Goal: Task Accomplishment & Management: Manage account settings

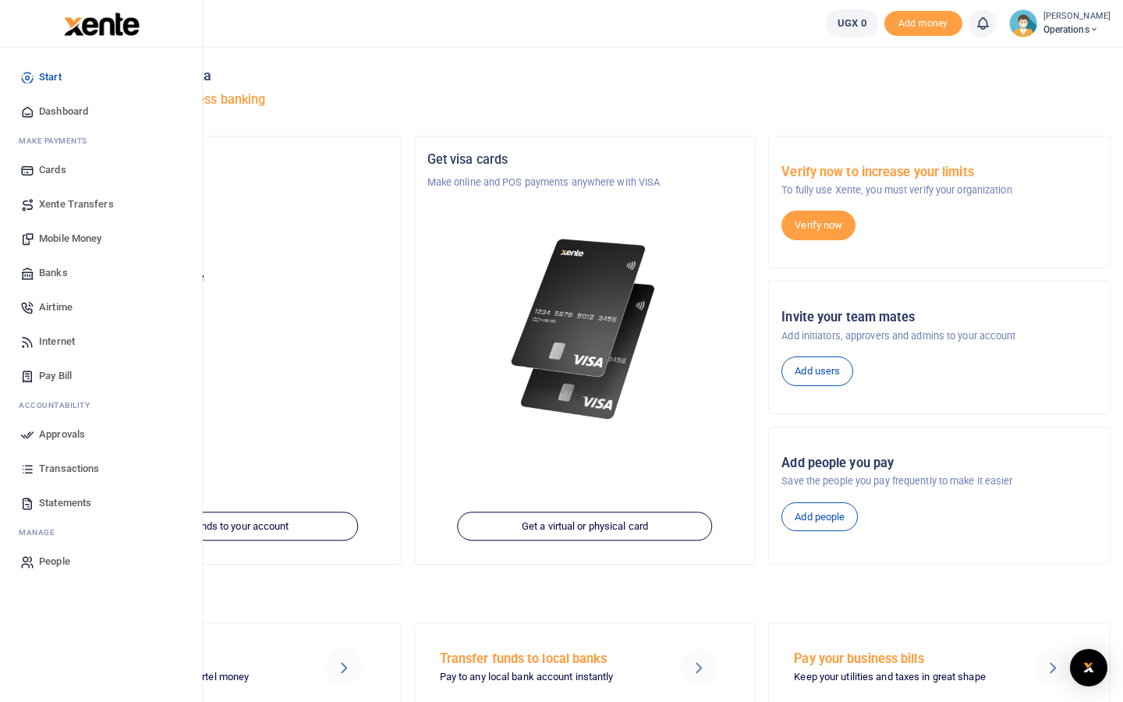
click at [69, 469] on span "Transactions" at bounding box center [69, 469] width 60 height 16
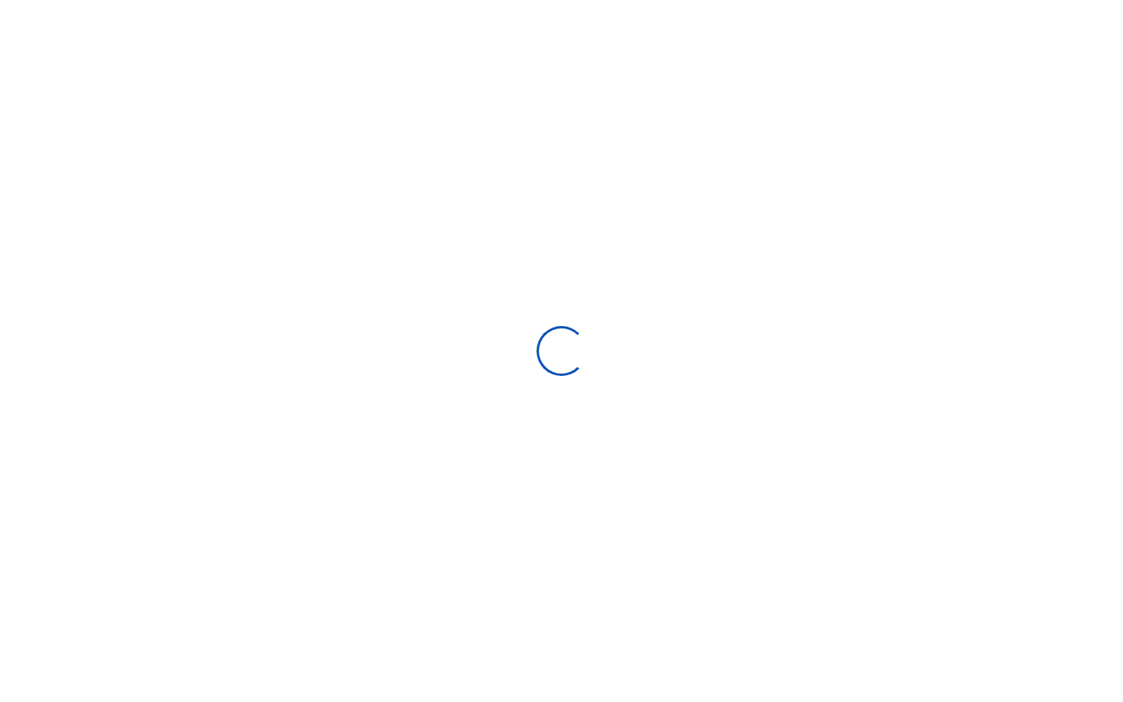
select select
type input "09/02/2025 - 10/01/2025"
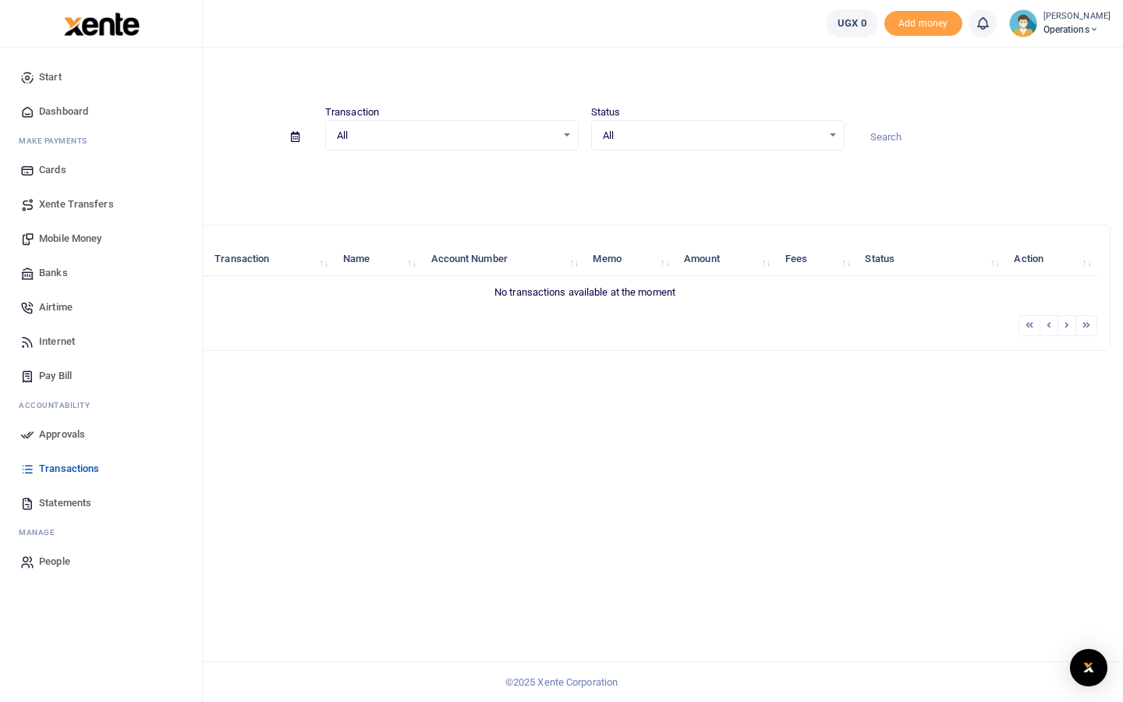
click at [44, 340] on span "Internet" at bounding box center [57, 342] width 36 height 16
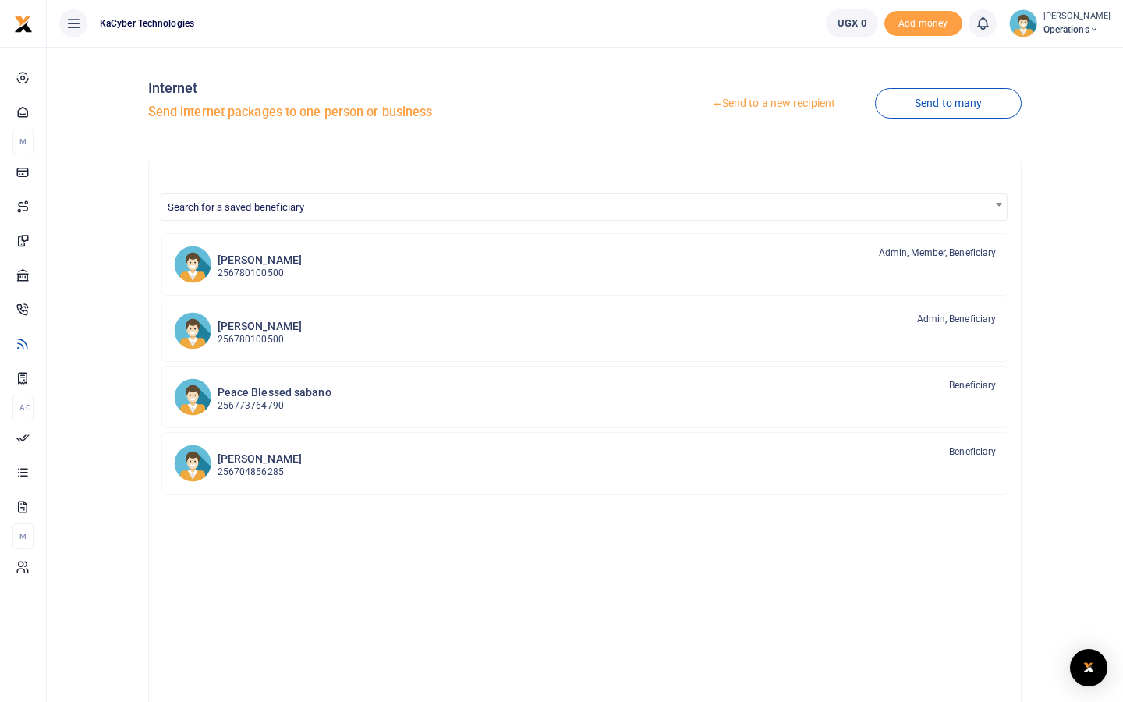
click at [793, 105] on link "Send to a new recipient" at bounding box center [774, 104] width 204 height 28
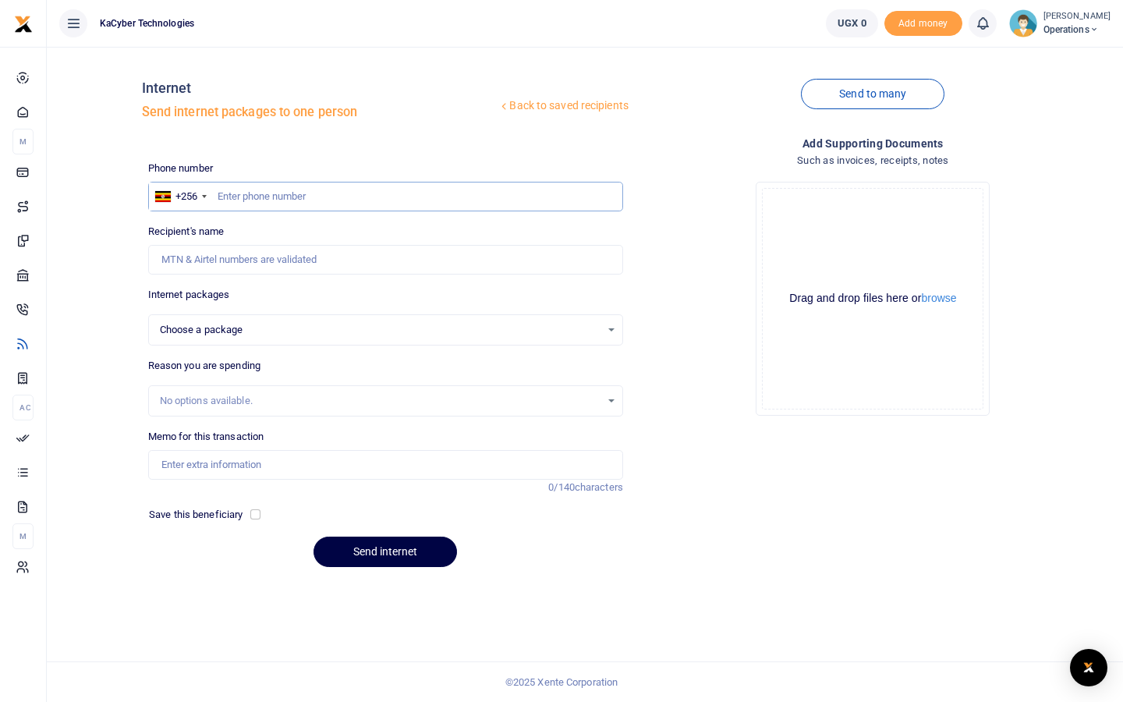
click at [283, 188] on input "text" at bounding box center [385, 197] width 475 height 30
type input "784507038"
select select
type input "Abdulkarim [PERSON_NAME]"
type input "706733149"
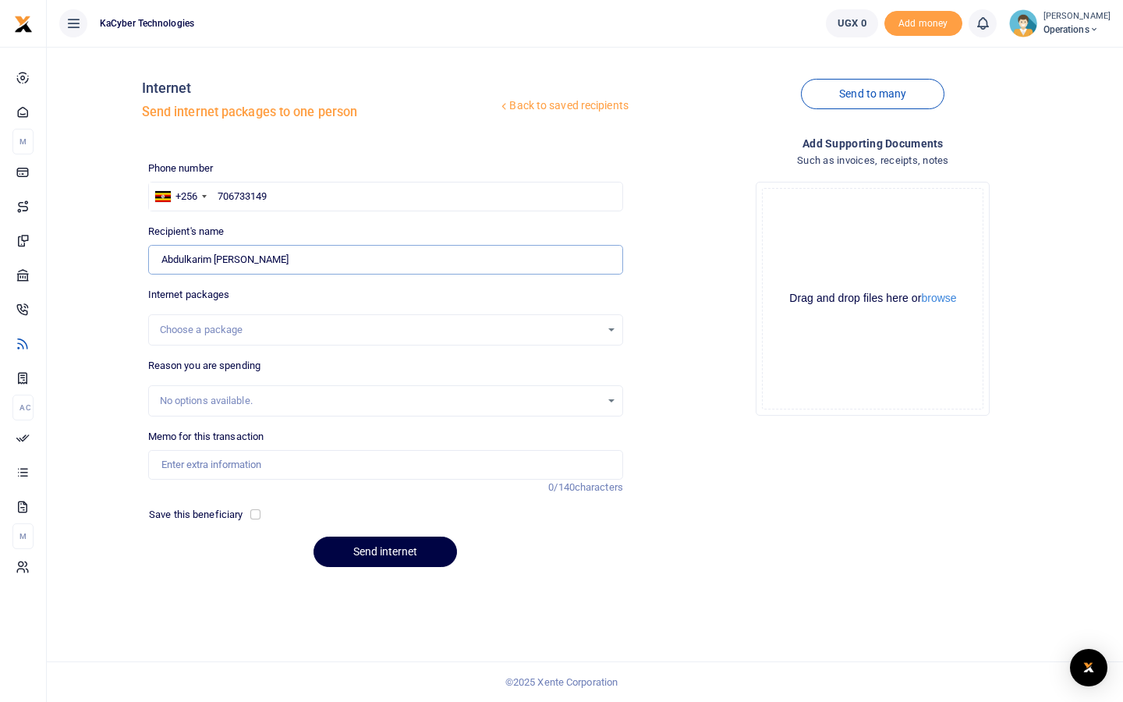
type input "[PERSON_NAME]"
drag, startPoint x: 307, startPoint y: 258, endPoint x: 154, endPoint y: 261, distance: 152.9
click at [154, 261] on input "Found" at bounding box center [385, 260] width 475 height 30
click at [271, 194] on input "706733149" at bounding box center [385, 197] width 475 height 30
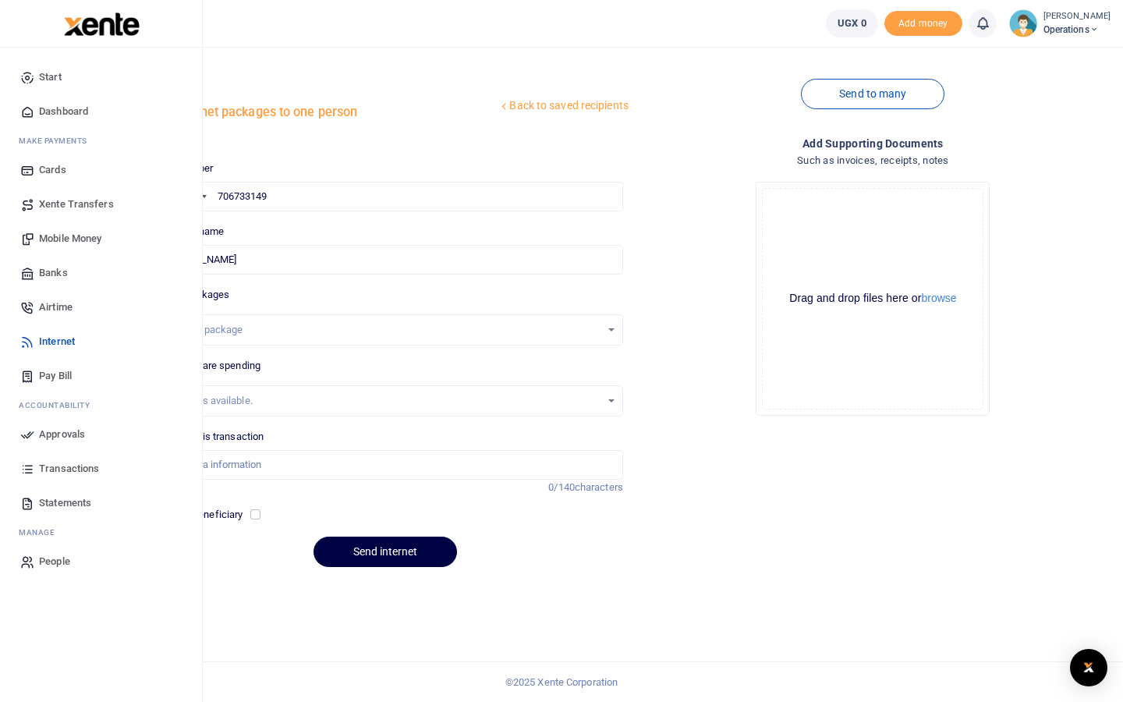
click at [55, 115] on span "Dashboard" at bounding box center [63, 112] width 49 height 16
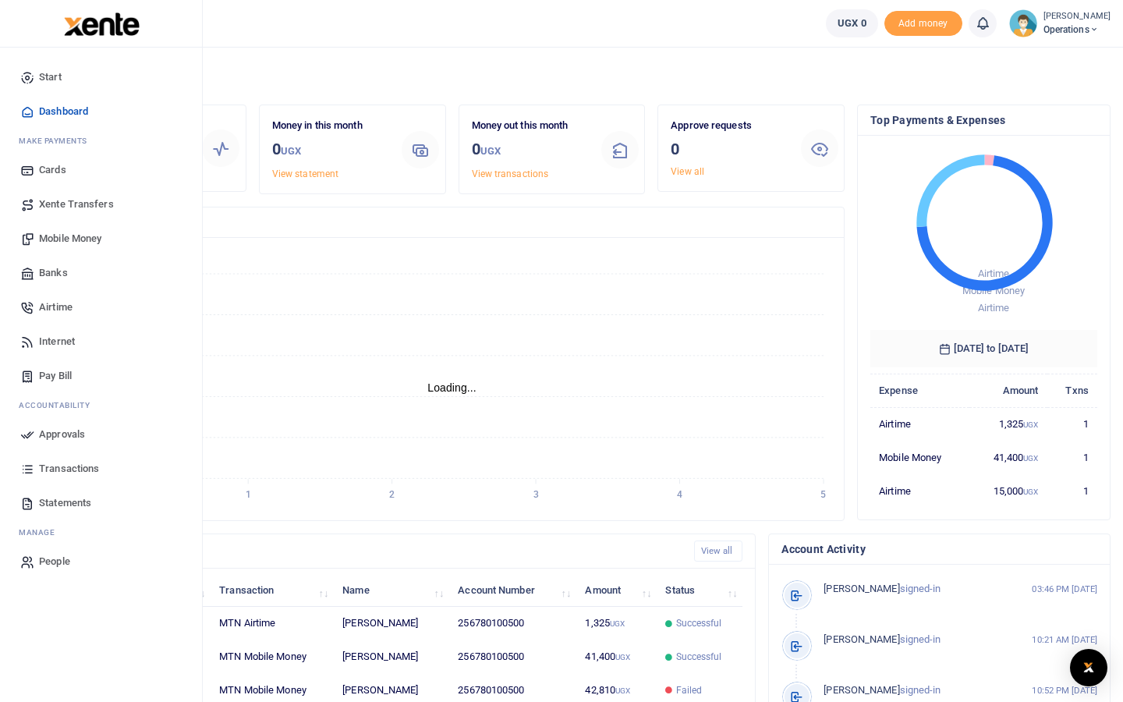
click at [59, 307] on span "Airtime" at bounding box center [56, 308] width 34 height 16
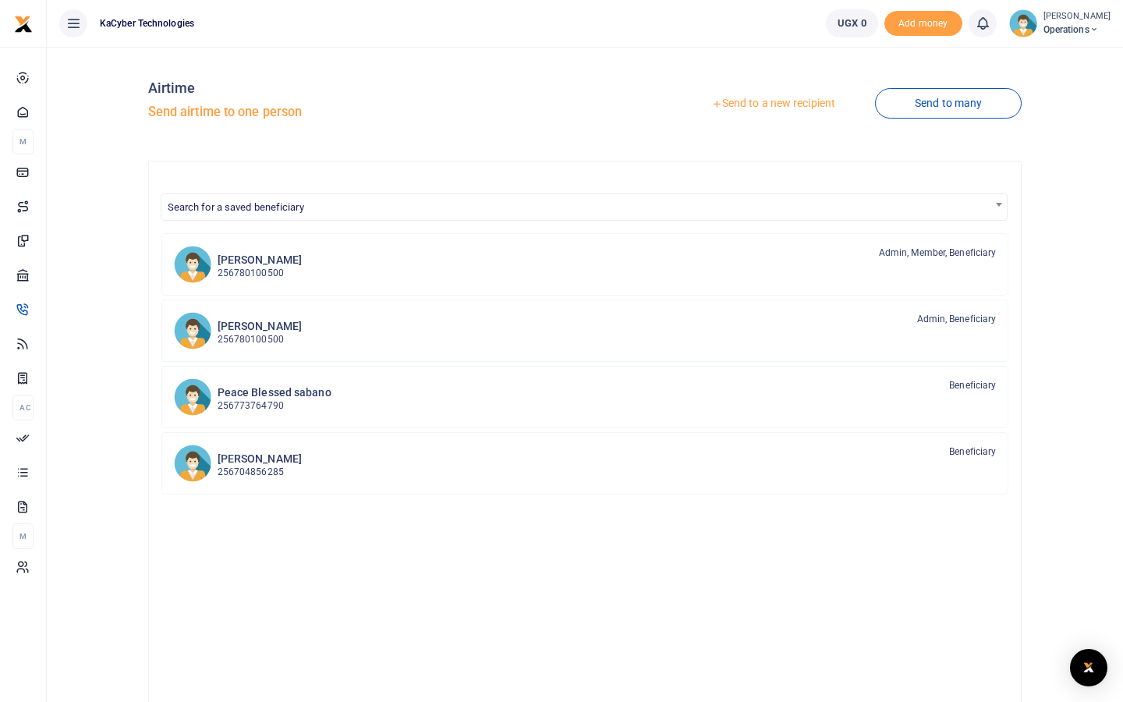
click at [771, 101] on link "Send to a new recipient" at bounding box center [774, 104] width 204 height 28
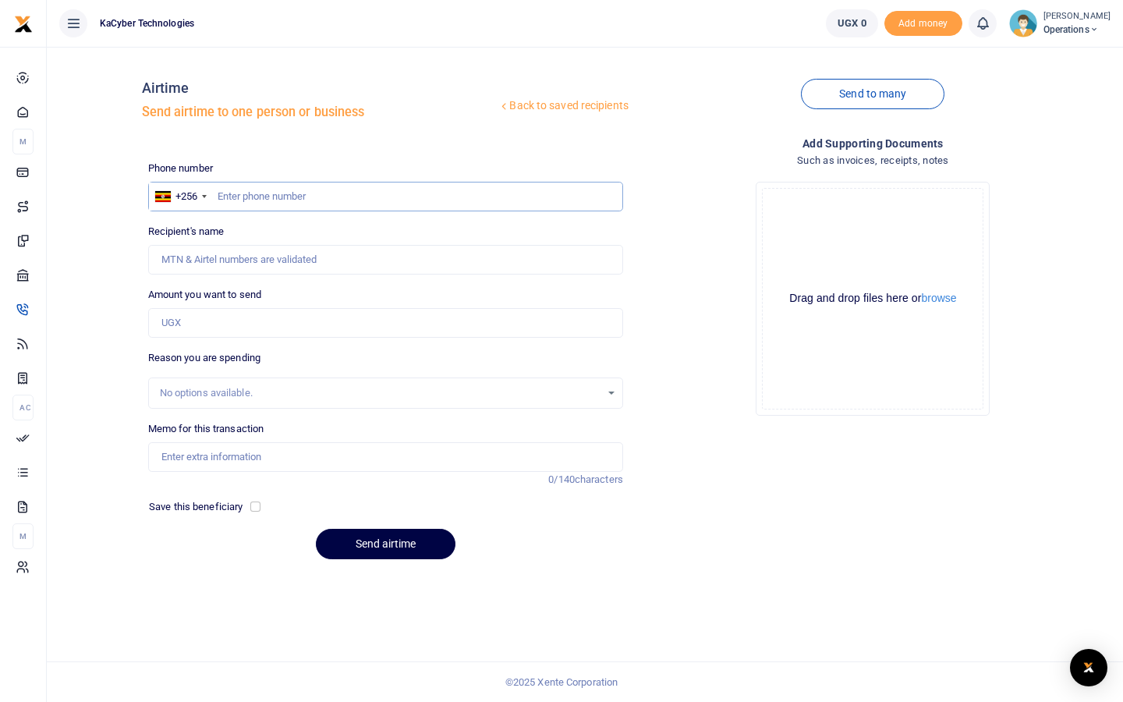
click at [248, 204] on input "text" at bounding box center [385, 197] width 475 height 30
type input "0"
type input "784507038"
type input "Abdulkarim Omega Ngabirano"
type input "784507038"
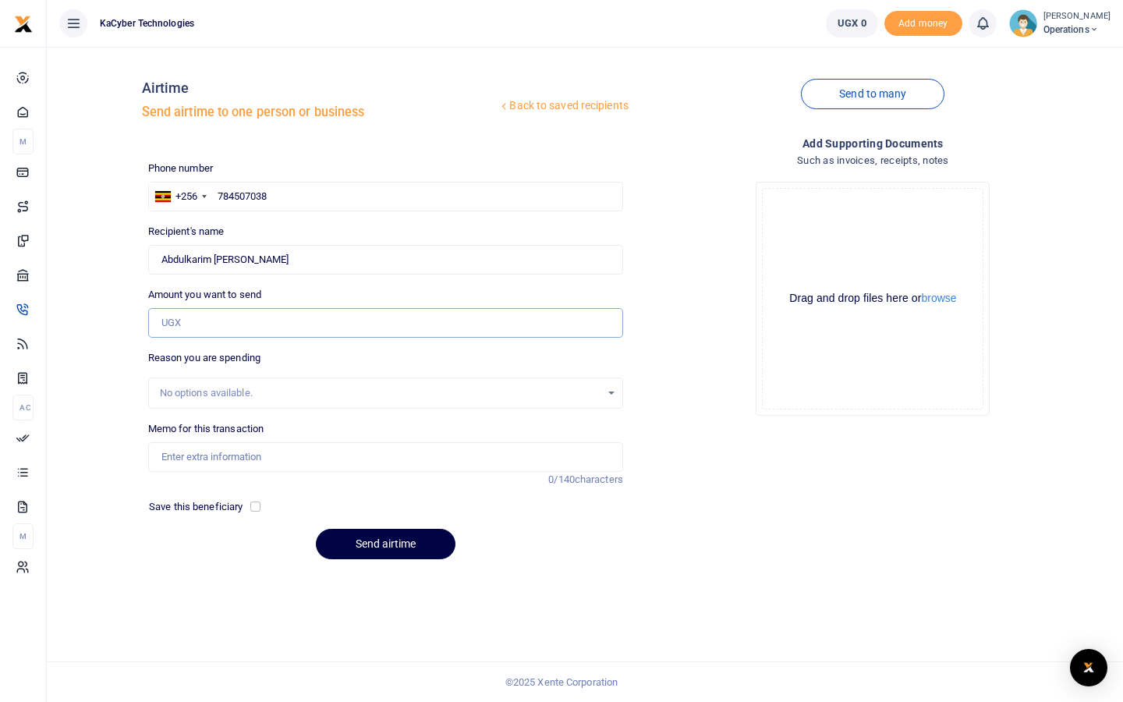
click at [215, 321] on input "Amount you want to send" at bounding box center [385, 323] width 475 height 30
type input "1,000"
click at [276, 403] on div "No options available." at bounding box center [385, 393] width 475 height 31
click at [277, 397] on div "No options available." at bounding box center [380, 393] width 441 height 16
click at [323, 390] on div "No options available." at bounding box center [380, 393] width 441 height 16
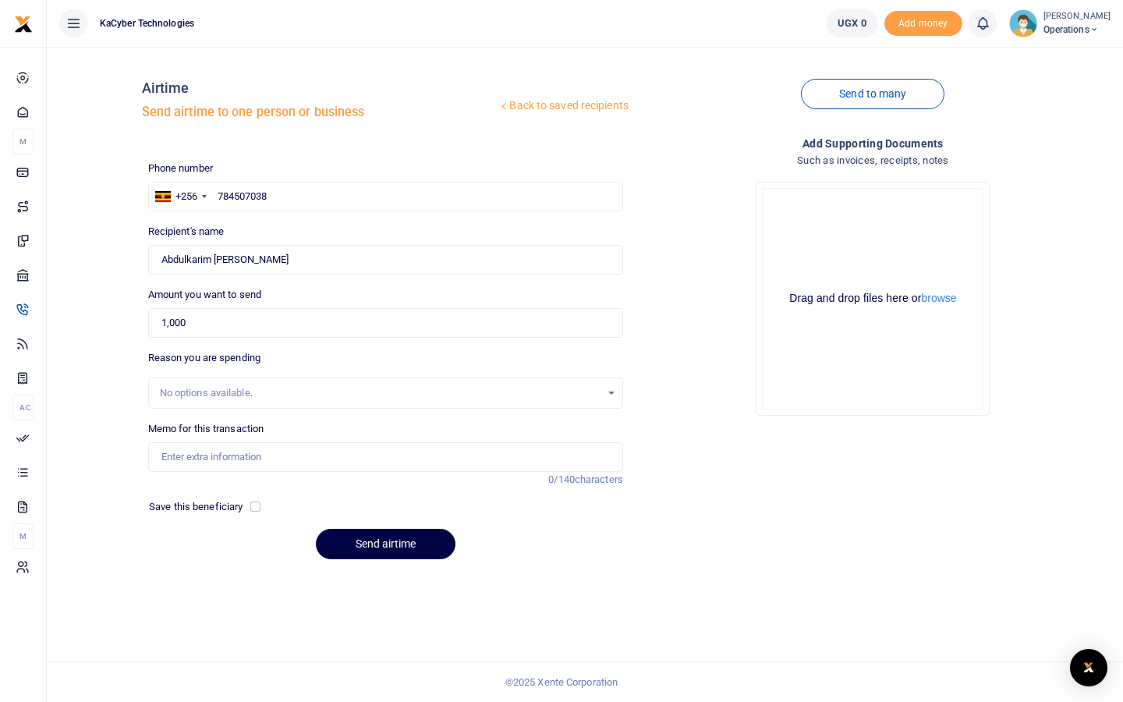
click at [613, 392] on div "No options available." at bounding box center [385, 393] width 473 height 17
click at [402, 394] on div "No options available." at bounding box center [380, 393] width 441 height 16
click at [316, 456] on input "Memo for this transaction" at bounding box center [385, 457] width 475 height 30
click at [356, 544] on button "Send airtime" at bounding box center [386, 544] width 140 height 30
click at [278, 456] on input "Memo for this transaction" at bounding box center [385, 457] width 475 height 30
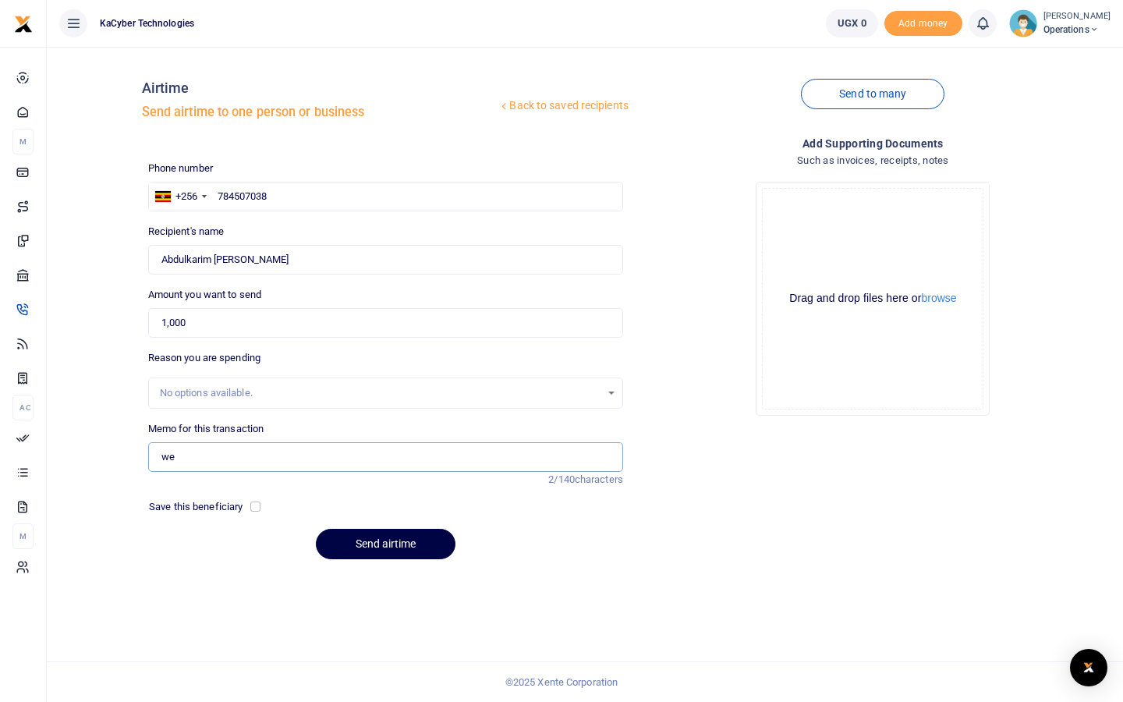
type input "w"
type input "testing"
click at [413, 545] on button "Send airtime" at bounding box center [386, 544] width 140 height 30
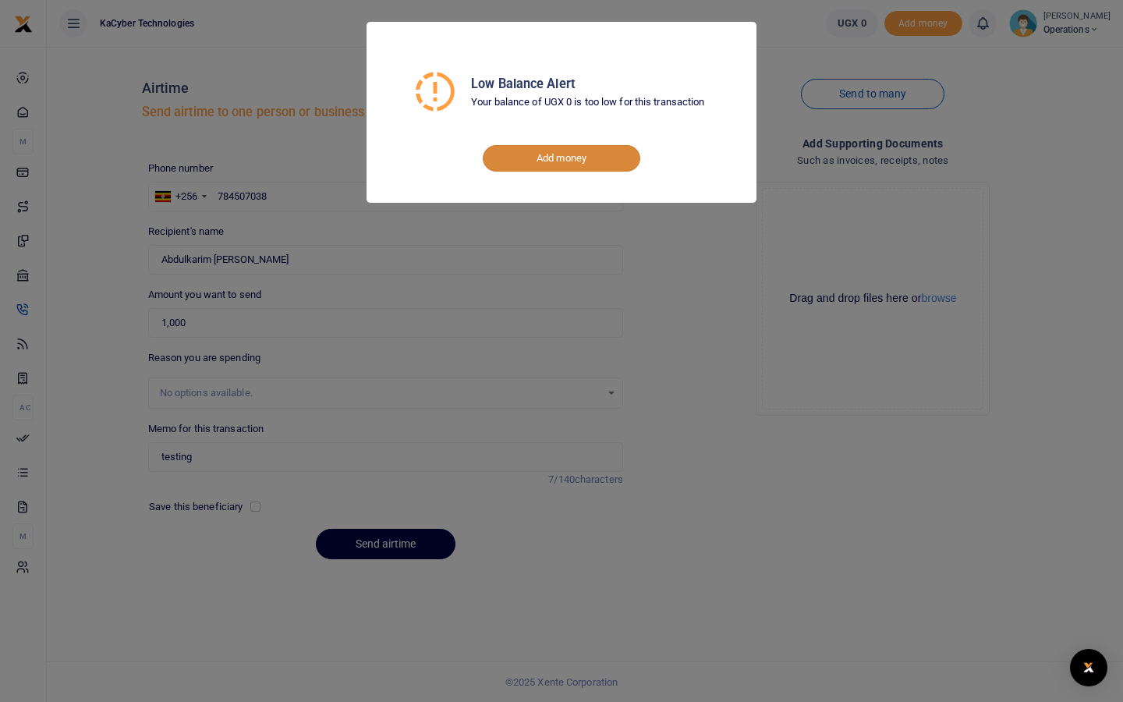
click at [612, 158] on link "Add money" at bounding box center [562, 158] width 158 height 27
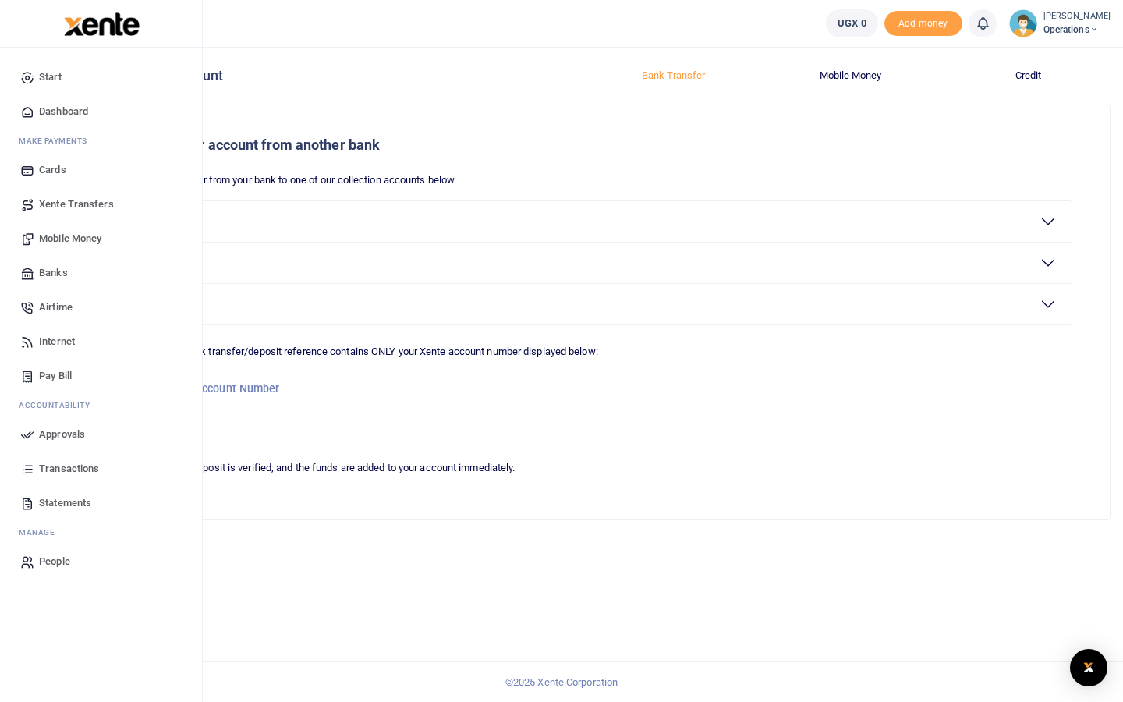
click at [48, 118] on span "Dashboard" at bounding box center [63, 112] width 49 height 16
click at [55, 112] on span "Dashboard" at bounding box center [63, 112] width 49 height 16
click at [71, 111] on span "Dashboard" at bounding box center [63, 112] width 49 height 16
click at [34, 112] on link "Dashboard" at bounding box center [100, 111] width 177 height 34
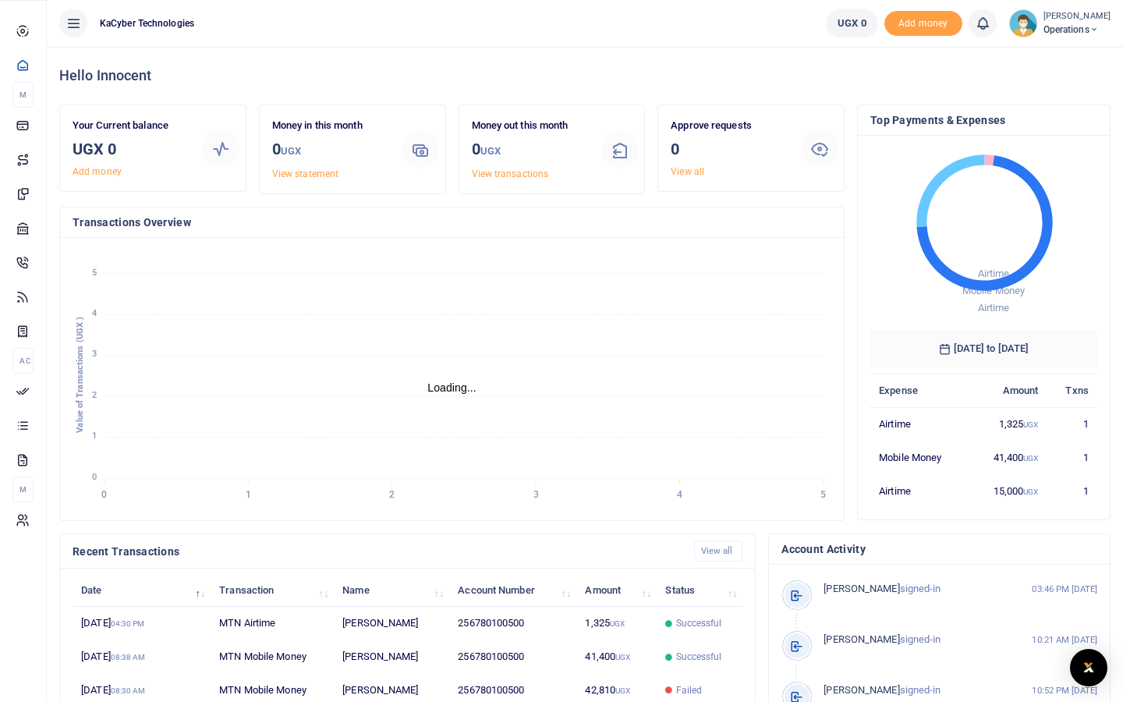
scroll to position [1, 1]
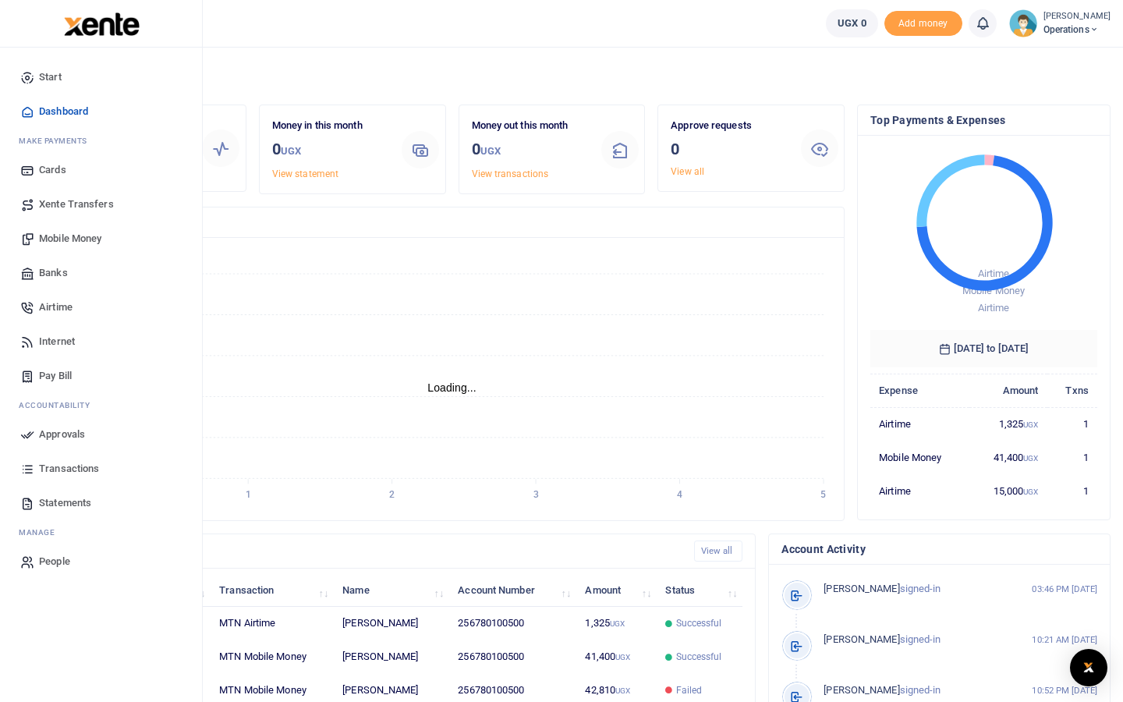
click at [51, 235] on span "Mobile Money" at bounding box center [70, 239] width 62 height 16
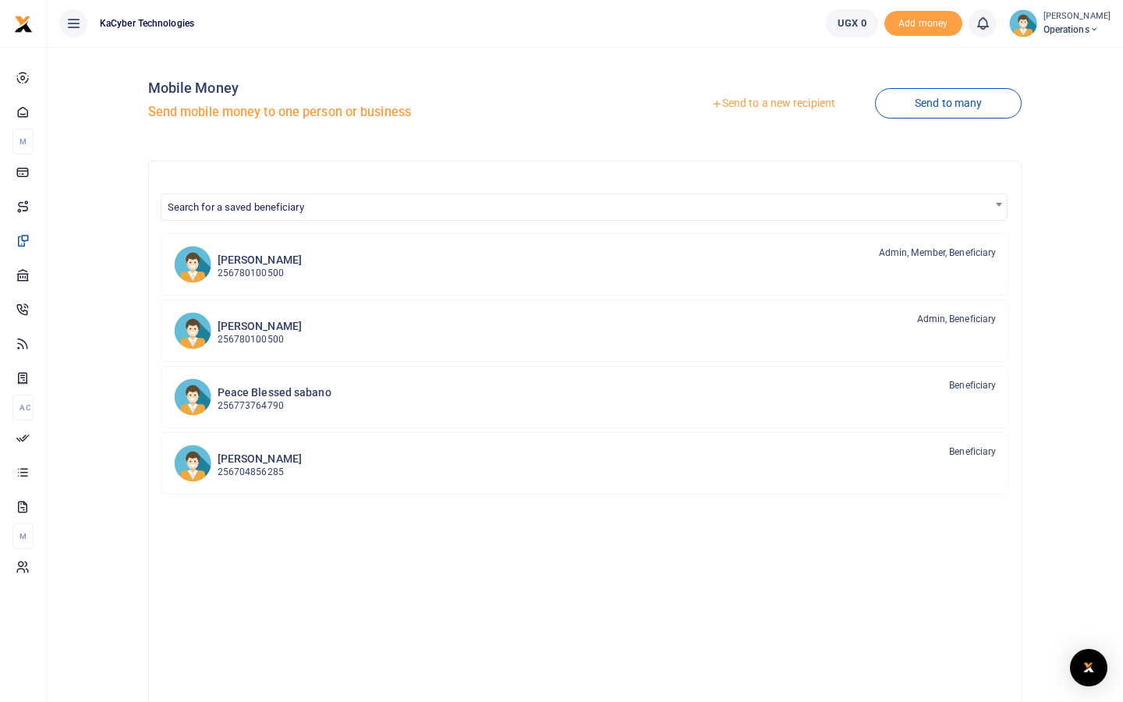
click at [731, 105] on link "Send to a new recipient" at bounding box center [774, 104] width 204 height 28
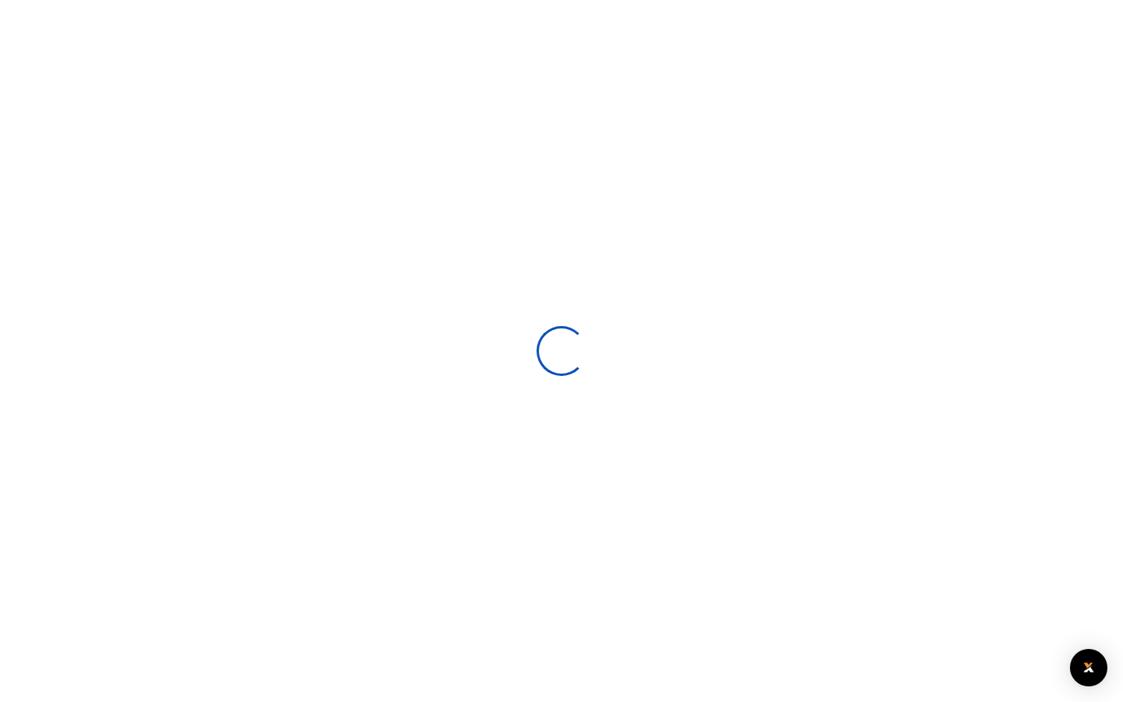
select select
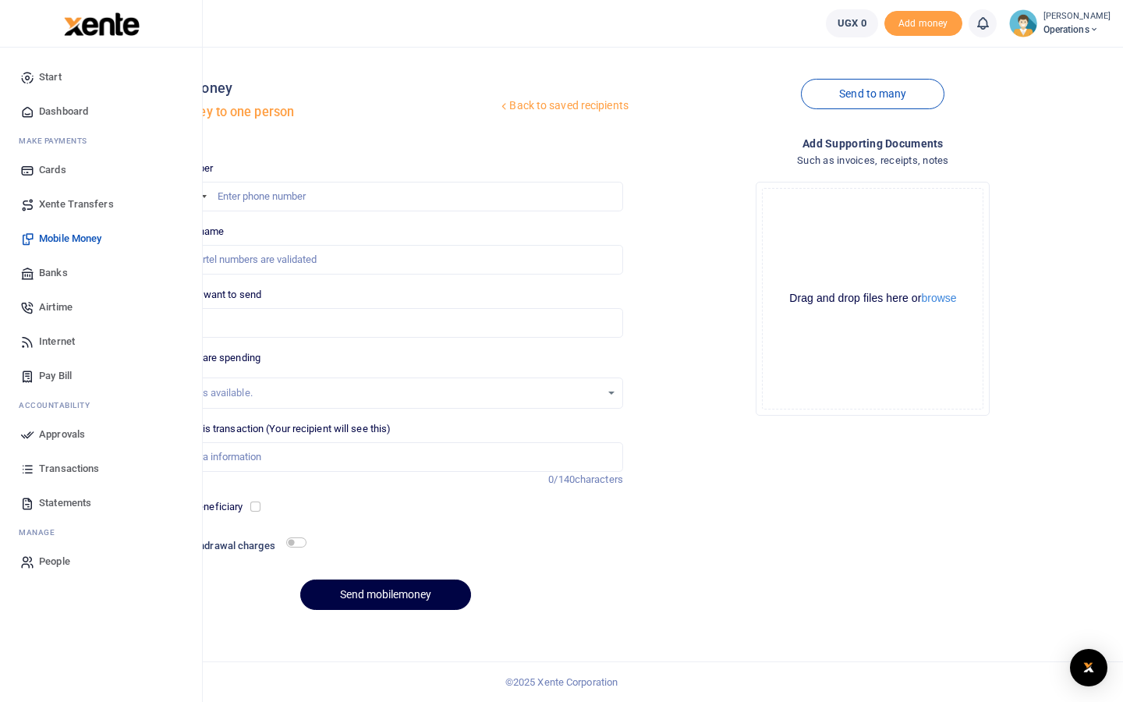
click at [57, 268] on span "Banks" at bounding box center [53, 273] width 29 height 16
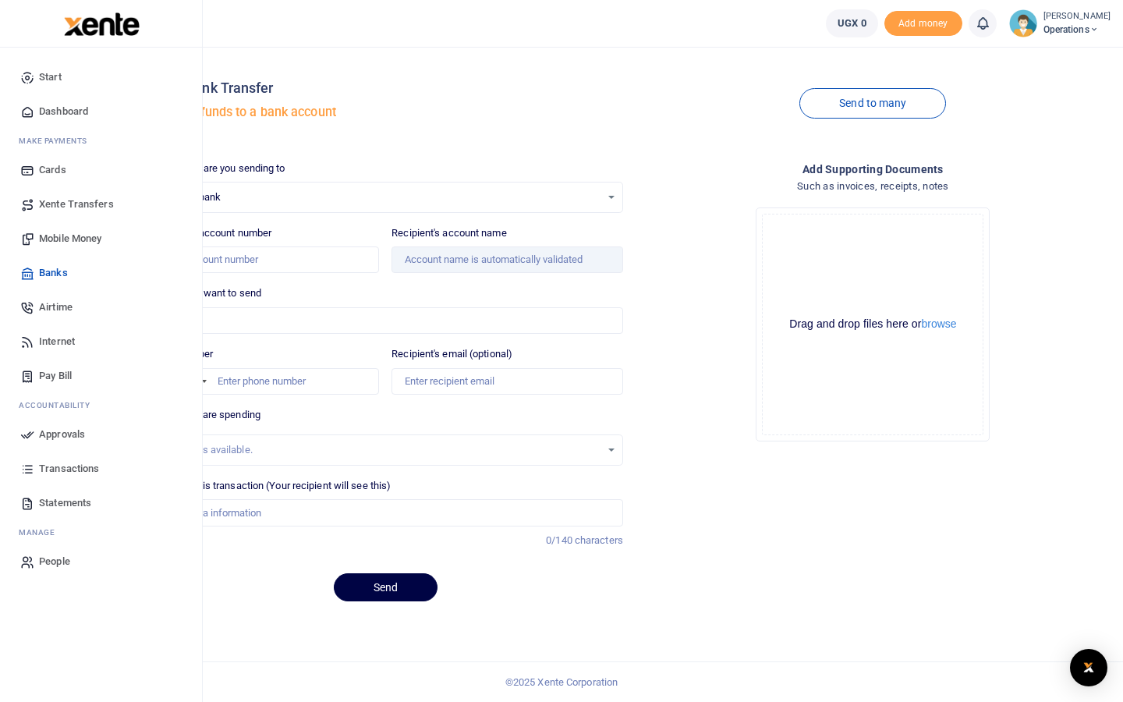
click at [73, 301] on link "Airtime" at bounding box center [100, 307] width 177 height 34
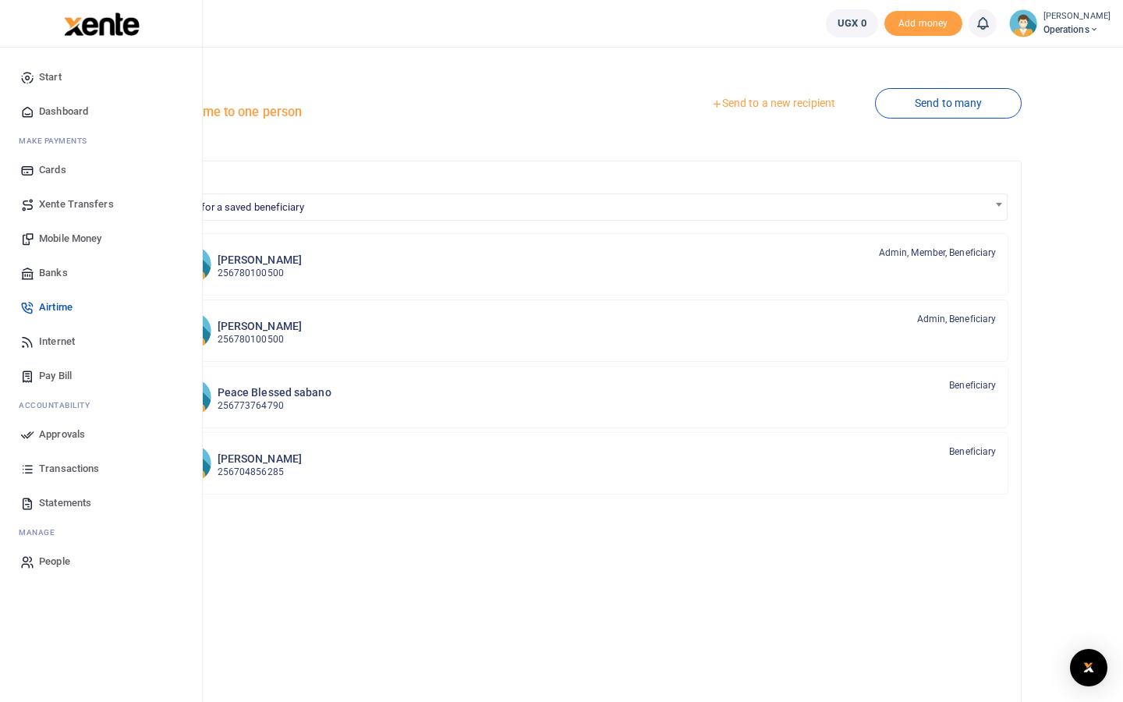
click at [42, 337] on span "Internet" at bounding box center [57, 342] width 36 height 16
click at [50, 381] on span "Pay Bill" at bounding box center [55, 376] width 33 height 16
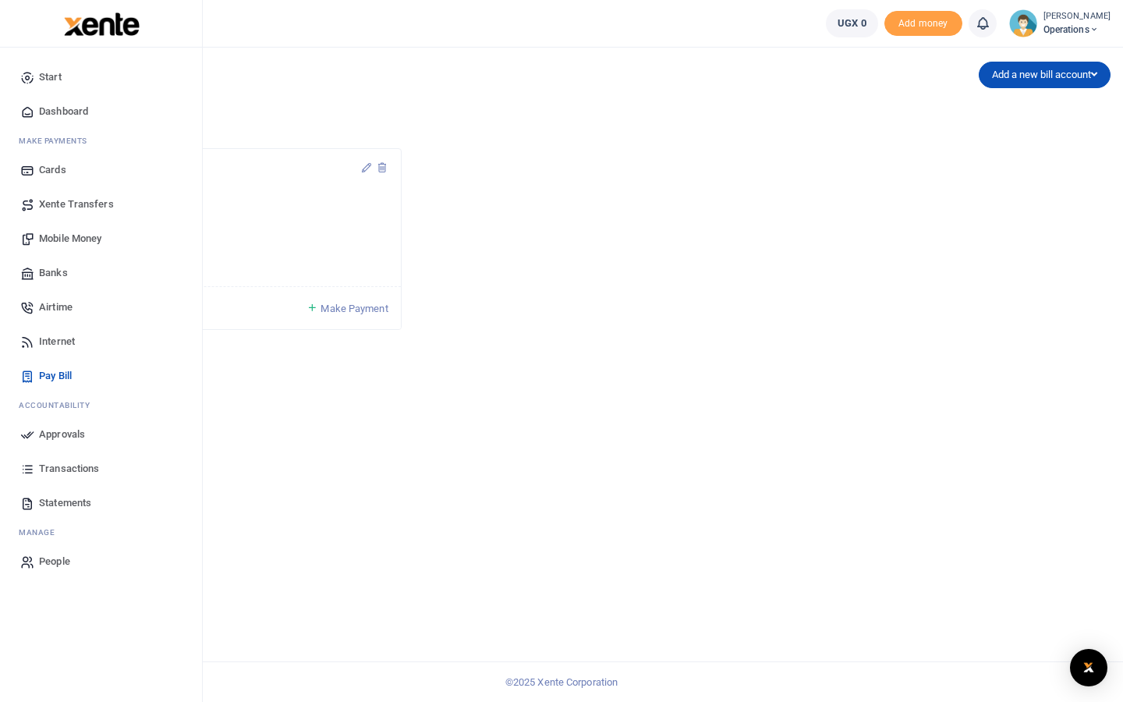
click at [61, 439] on span "Approvals" at bounding box center [62, 435] width 46 height 16
click at [51, 437] on span "Approvals" at bounding box center [62, 435] width 46 height 16
click at [64, 435] on span "Approvals" at bounding box center [62, 435] width 46 height 16
click at [51, 431] on span "Approvals" at bounding box center [62, 435] width 46 height 16
click at [67, 470] on span "Transactions" at bounding box center [69, 469] width 60 height 16
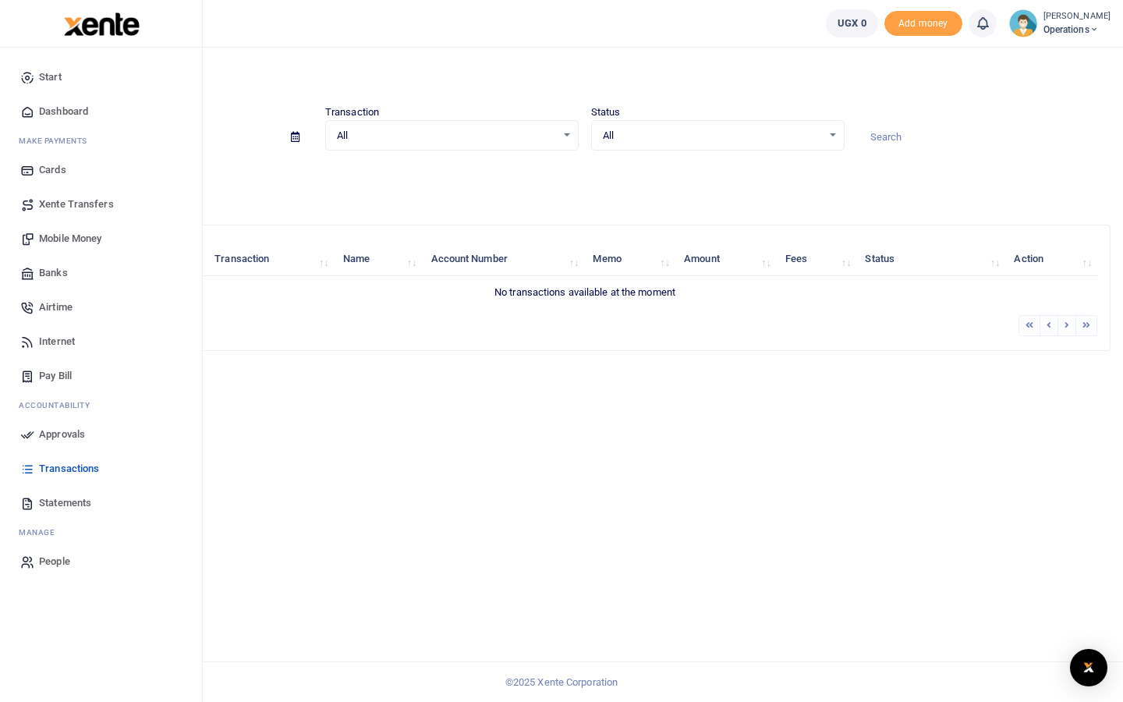
click at [58, 499] on span "Statements" at bounding box center [65, 503] width 52 height 16
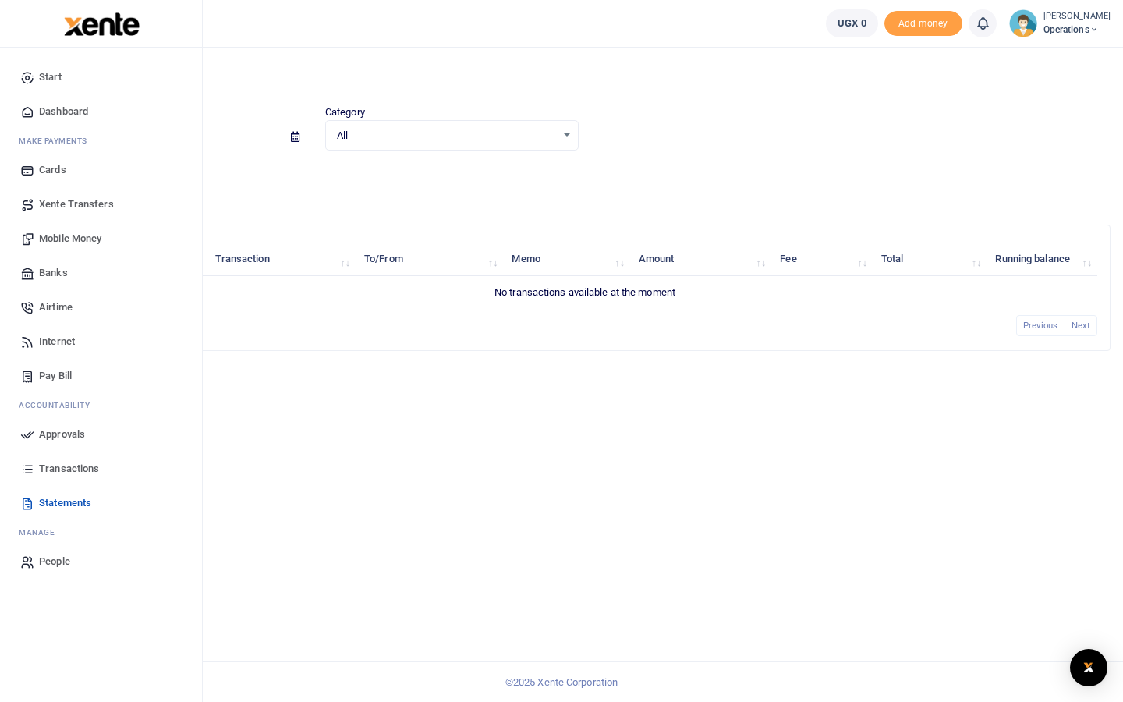
click at [42, 557] on span "People" at bounding box center [54, 562] width 31 height 16
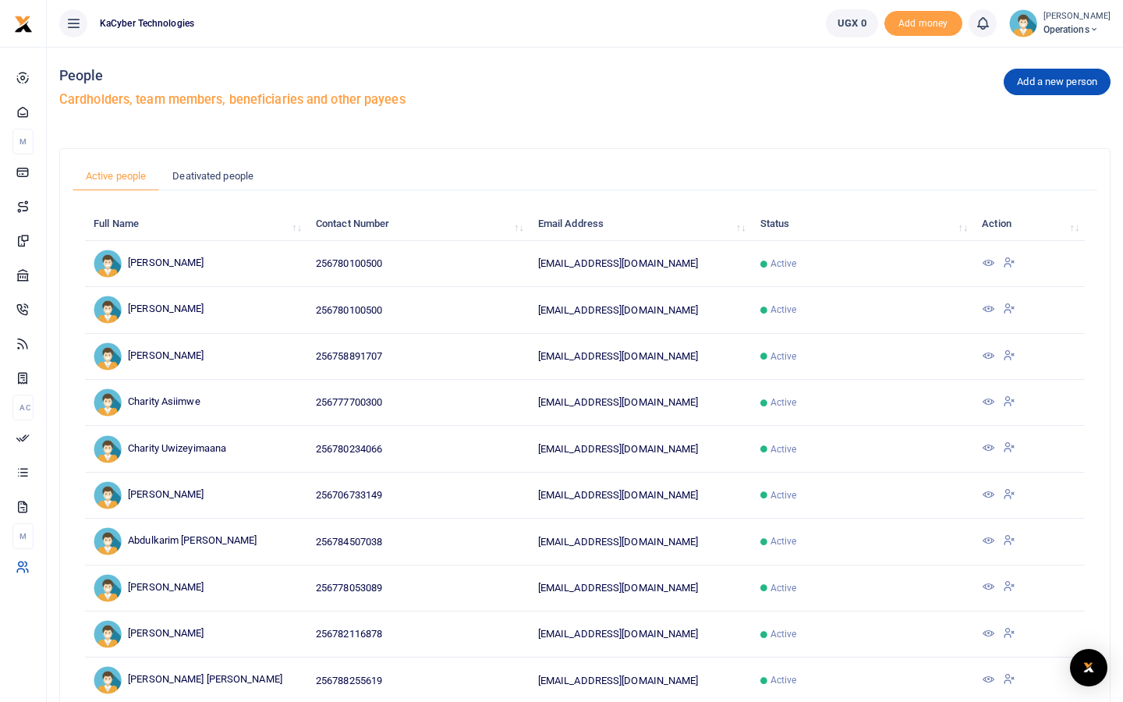
scroll to position [122, 0]
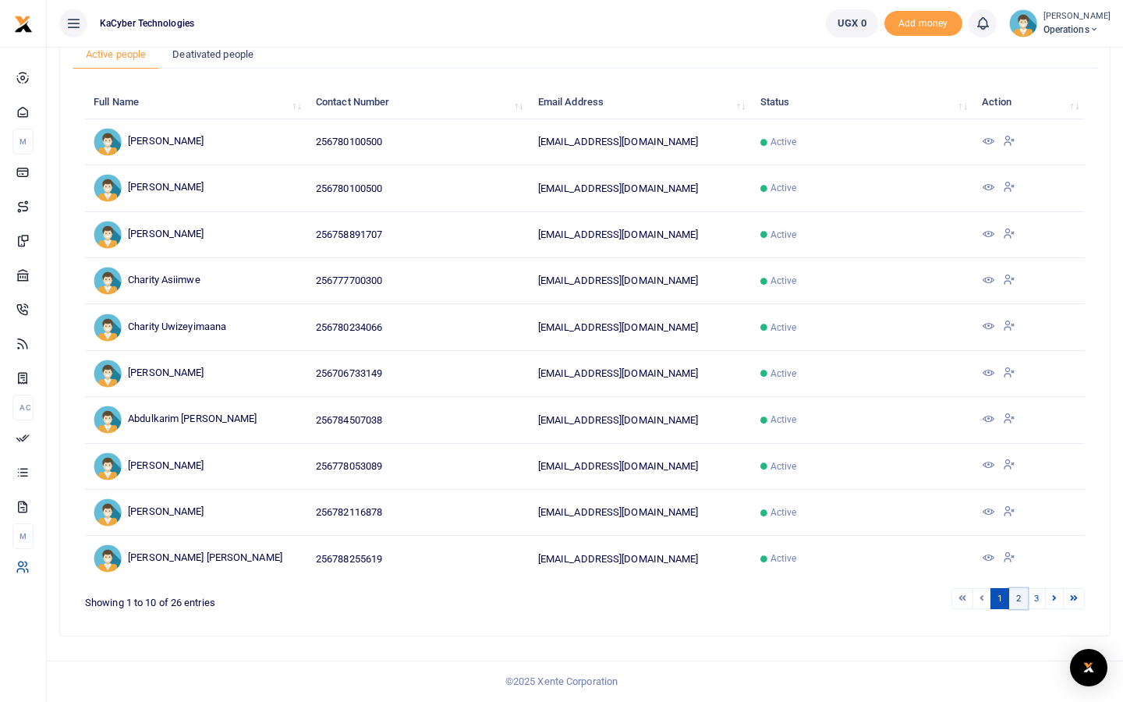
click at [1022, 595] on link "2" at bounding box center [1018, 598] width 19 height 21
click at [986, 594] on link at bounding box center [982, 598] width 19 height 21
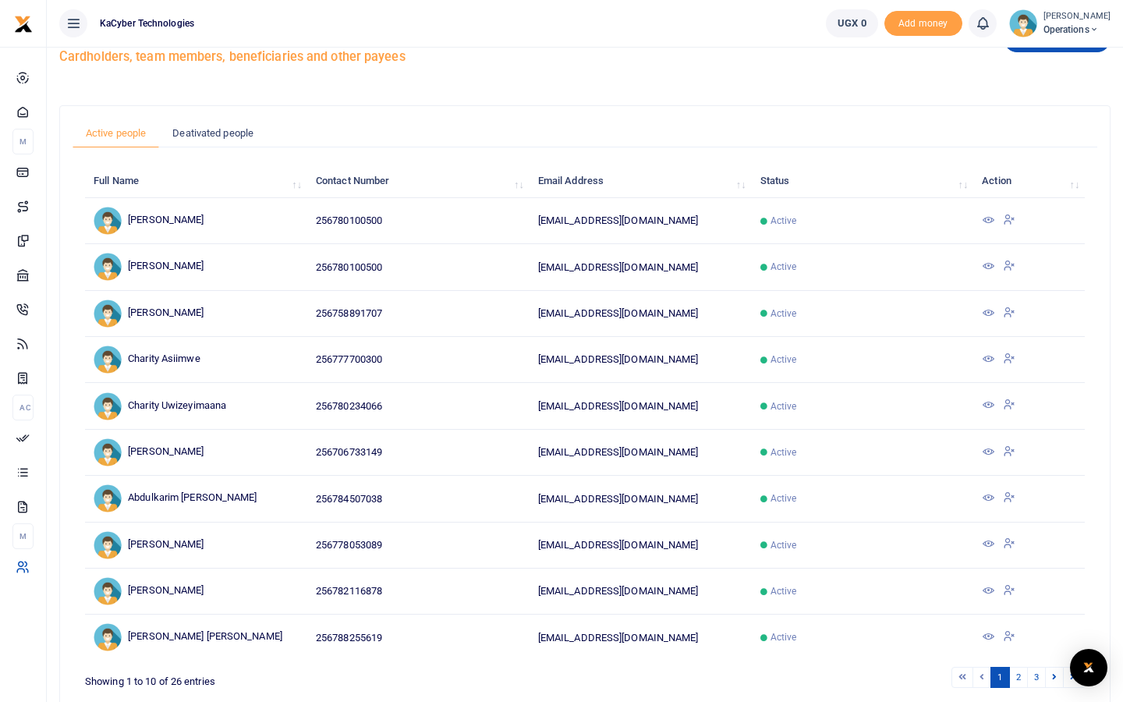
scroll to position [0, 0]
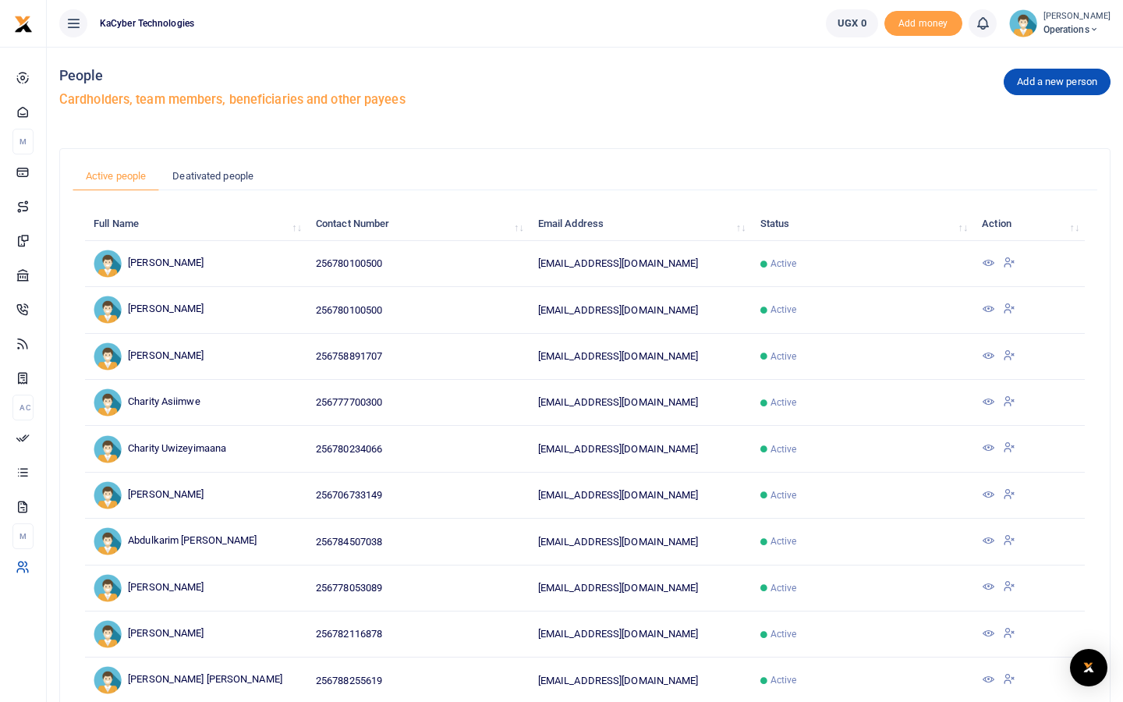
click at [990, 540] on icon at bounding box center [988, 540] width 12 height 12
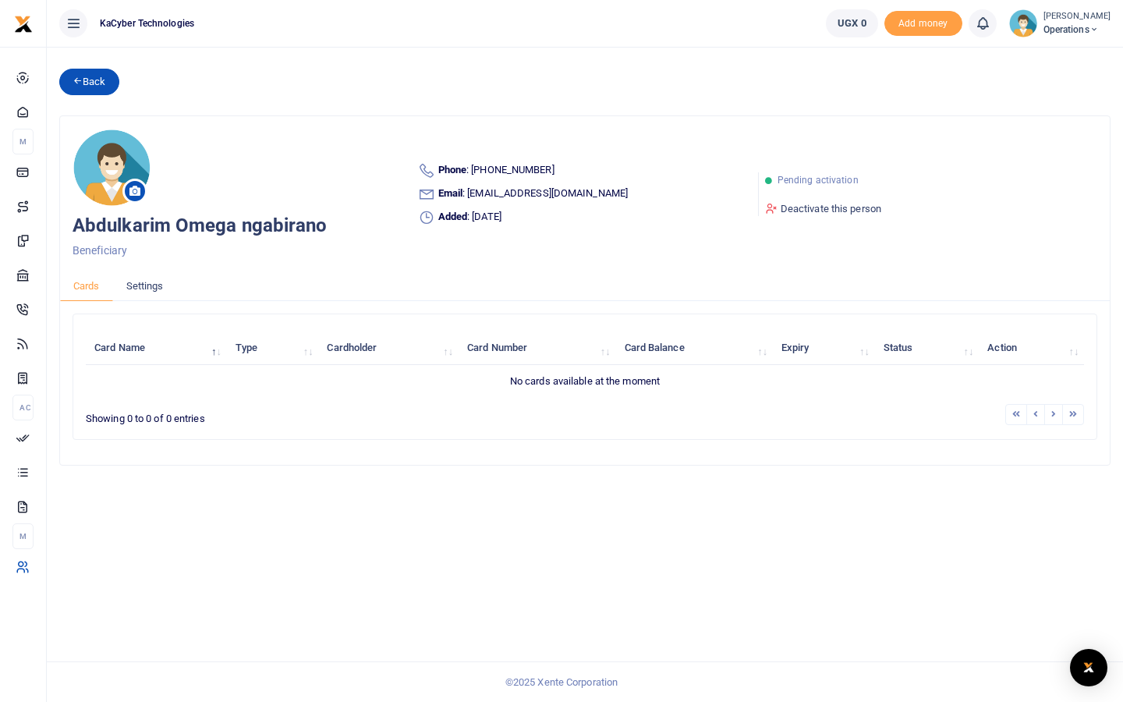
click at [98, 80] on link "Back" at bounding box center [89, 82] width 60 height 27
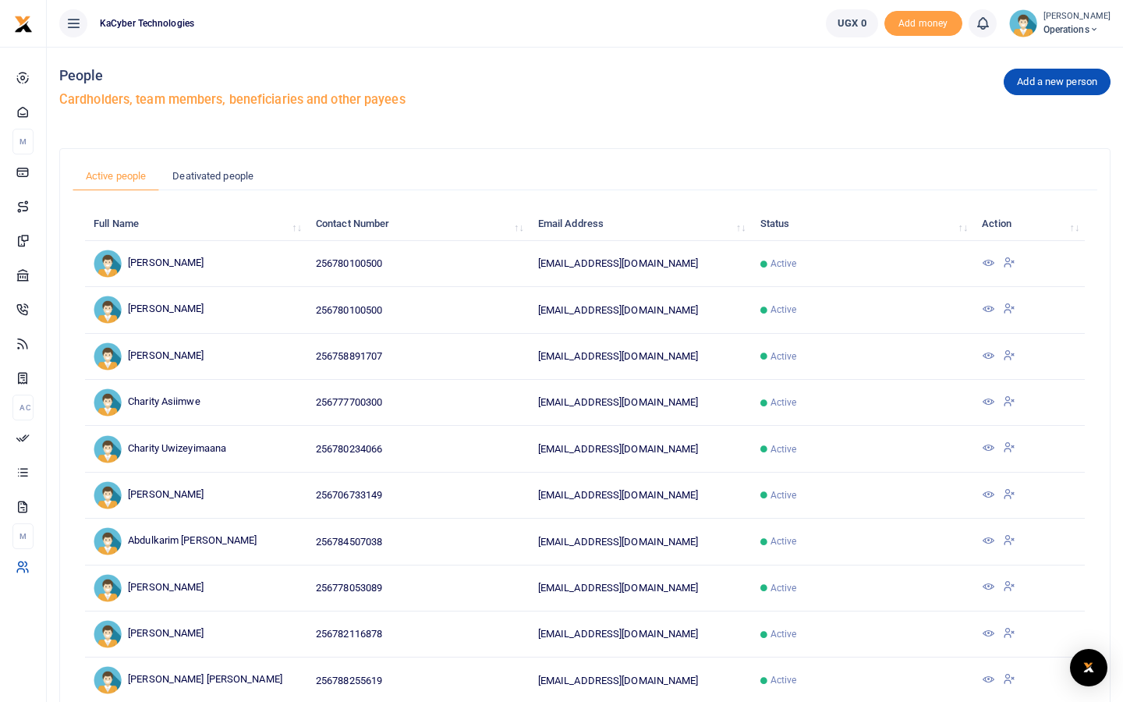
click at [992, 498] on icon at bounding box center [988, 494] width 12 height 12
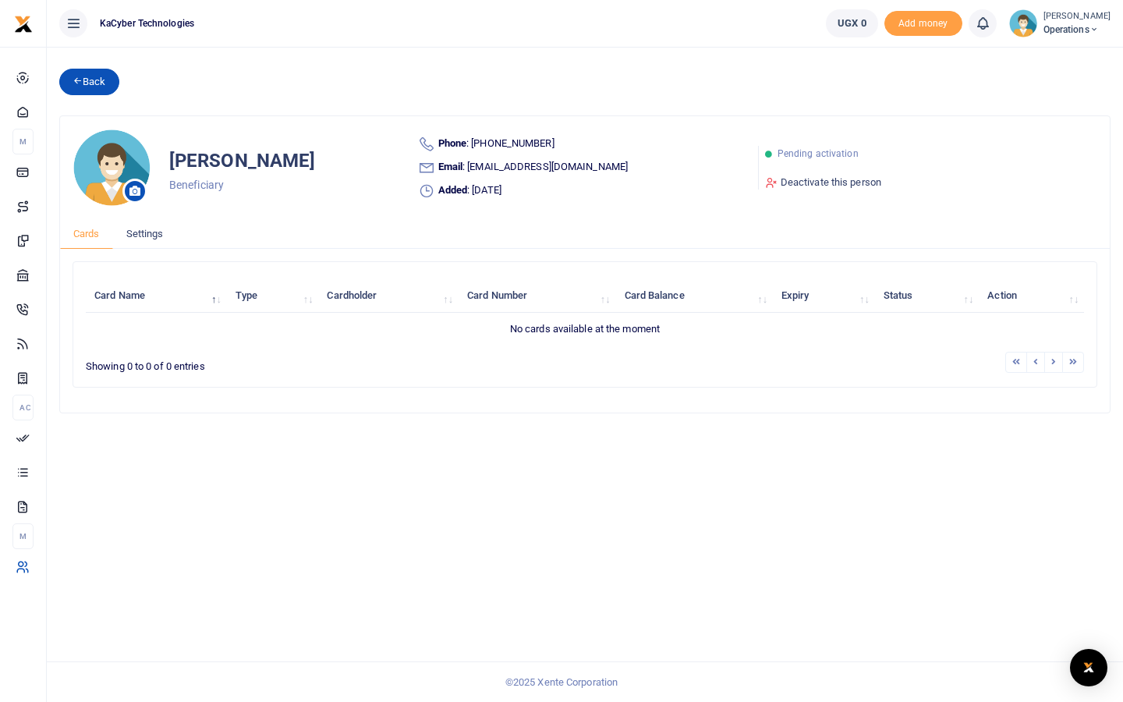
click at [63, 83] on link "Back" at bounding box center [89, 82] width 60 height 27
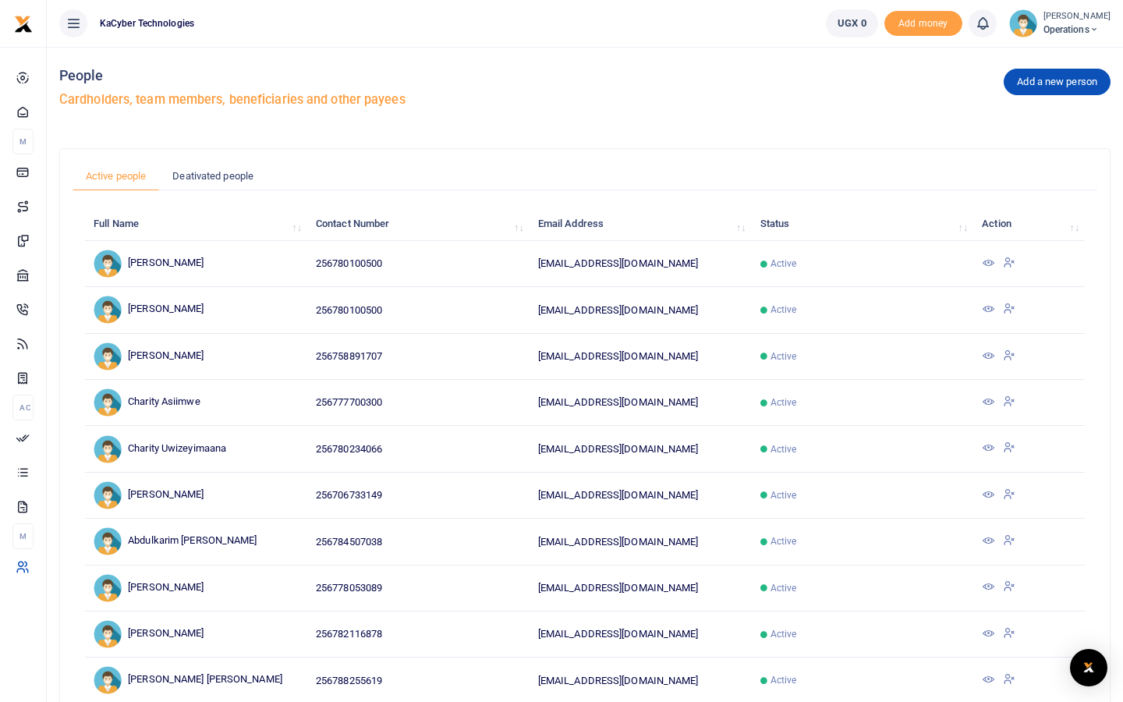
click at [986, 260] on icon at bounding box center [988, 263] width 12 height 12
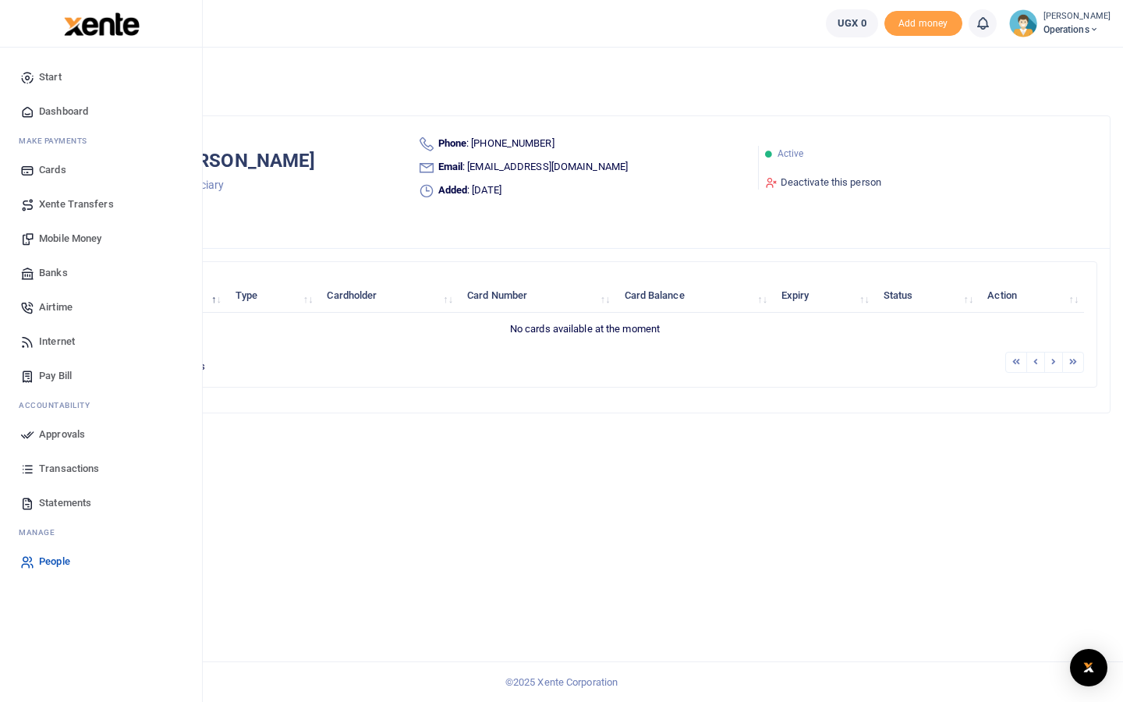
click at [59, 172] on span "Cards" at bounding box center [52, 170] width 27 height 16
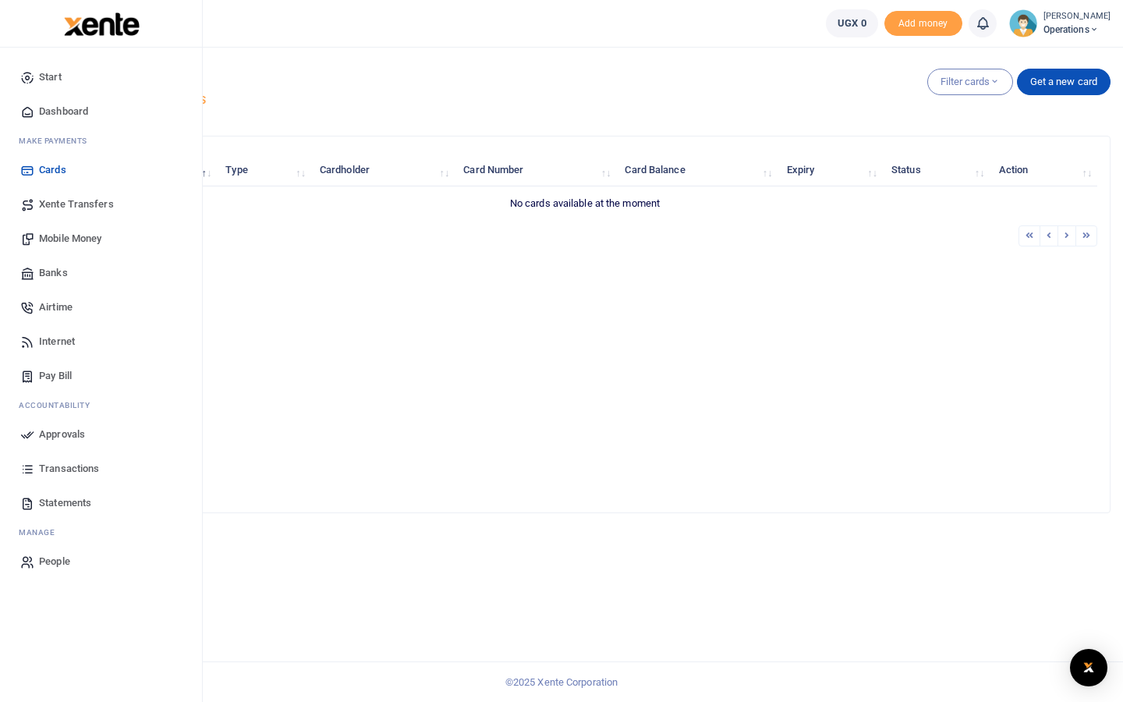
click at [74, 496] on span "Statements" at bounding box center [65, 503] width 52 height 16
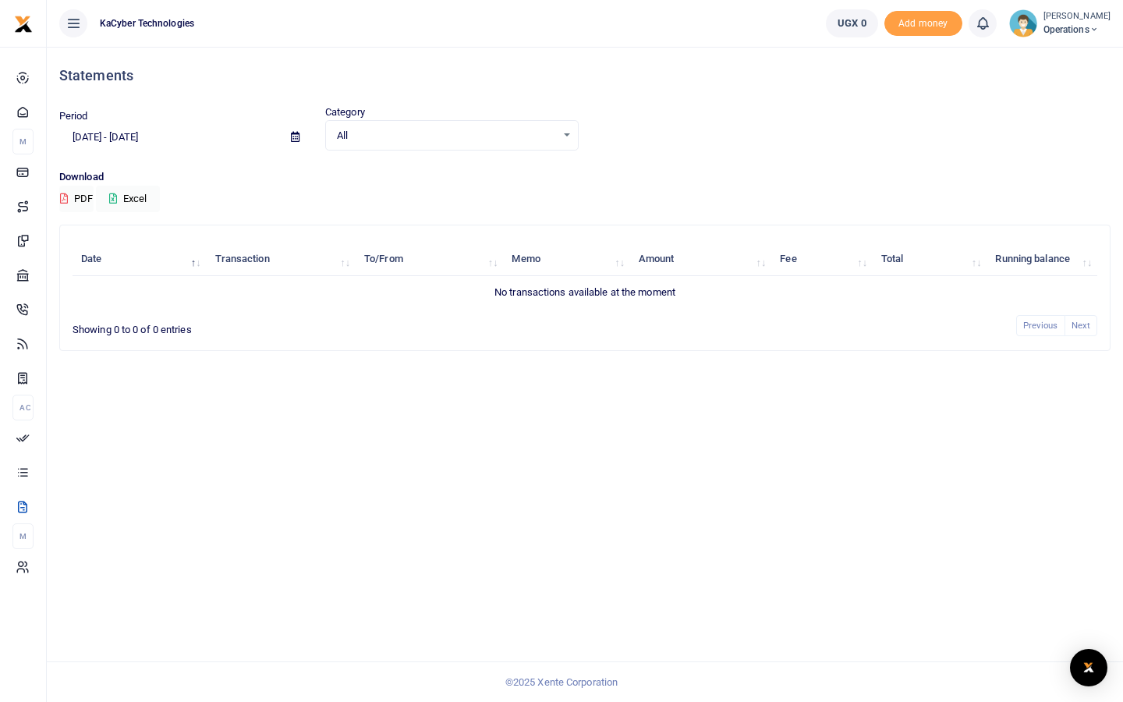
click at [291, 137] on icon at bounding box center [295, 137] width 9 height 10
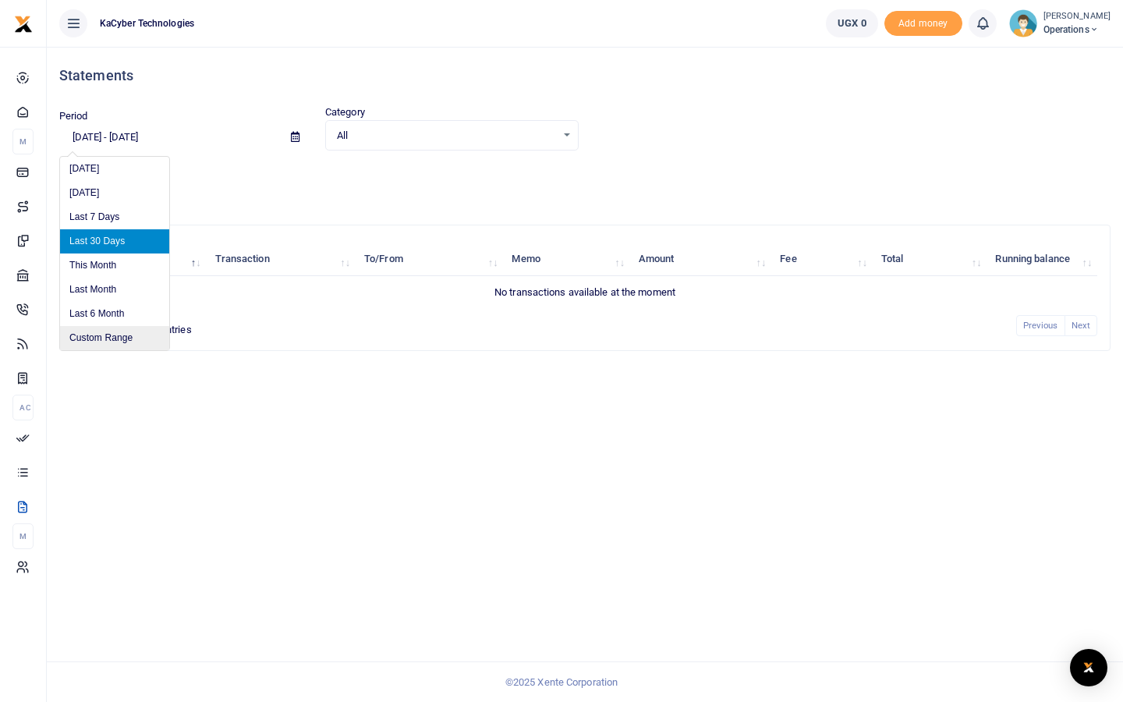
click at [113, 336] on li "Custom Range" at bounding box center [114, 338] width 109 height 24
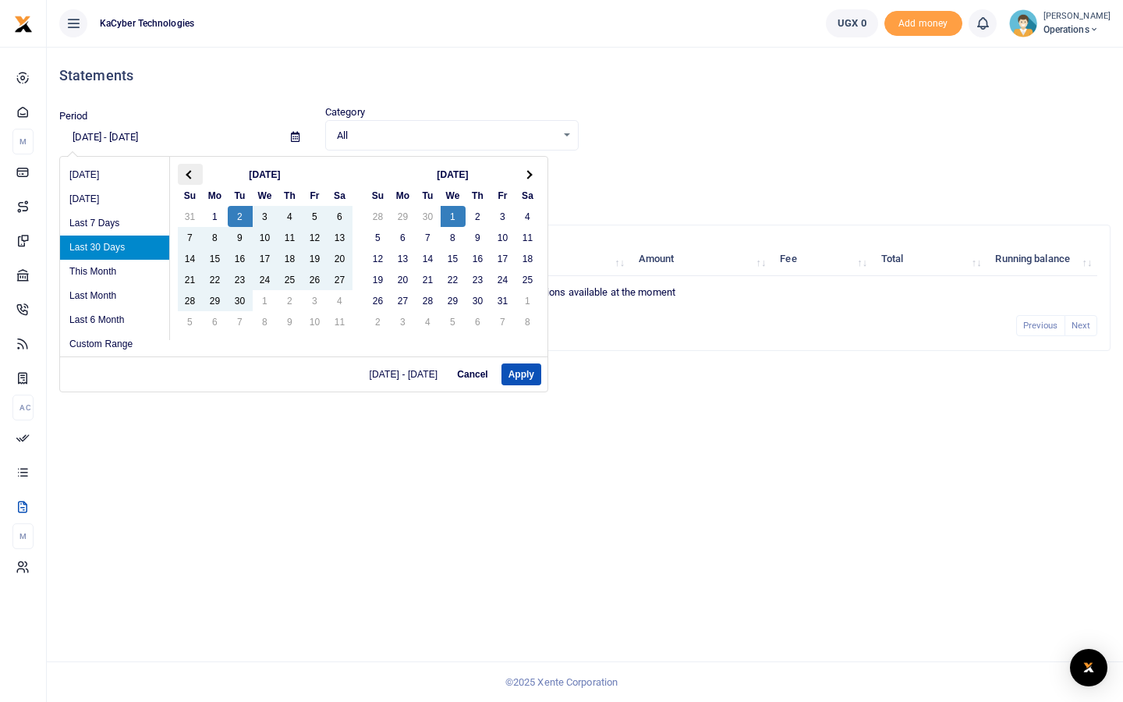
click at [192, 173] on span at bounding box center [190, 174] width 9 height 9
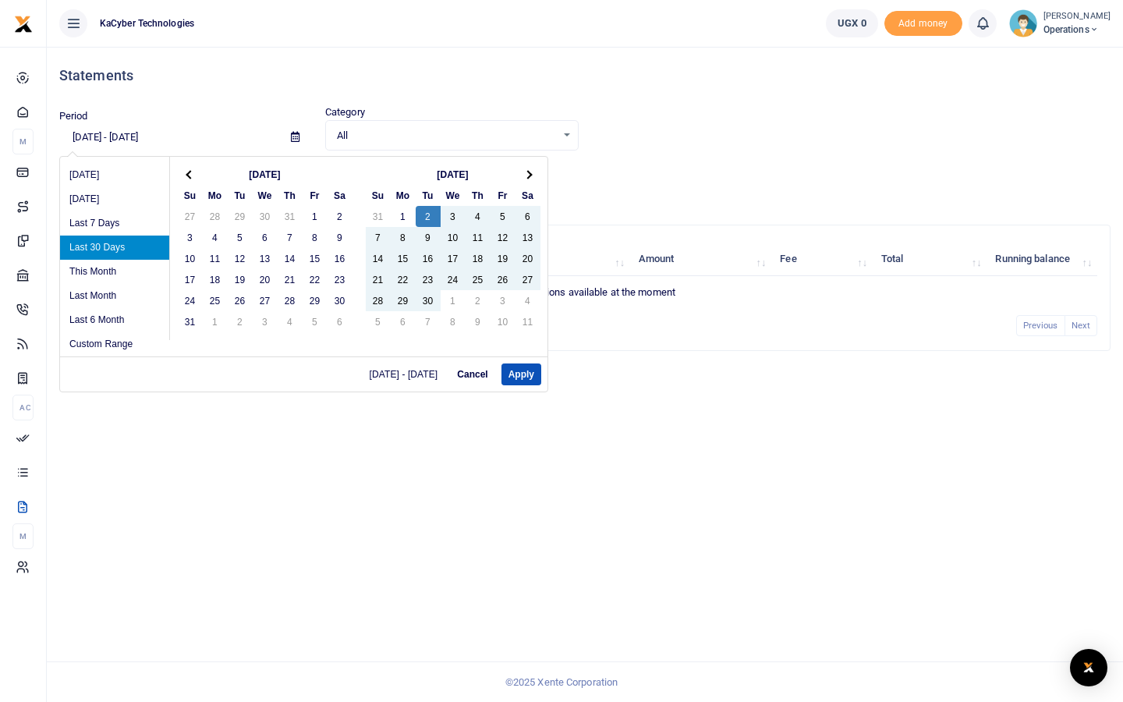
click at [192, 173] on span at bounding box center [190, 174] width 9 height 9
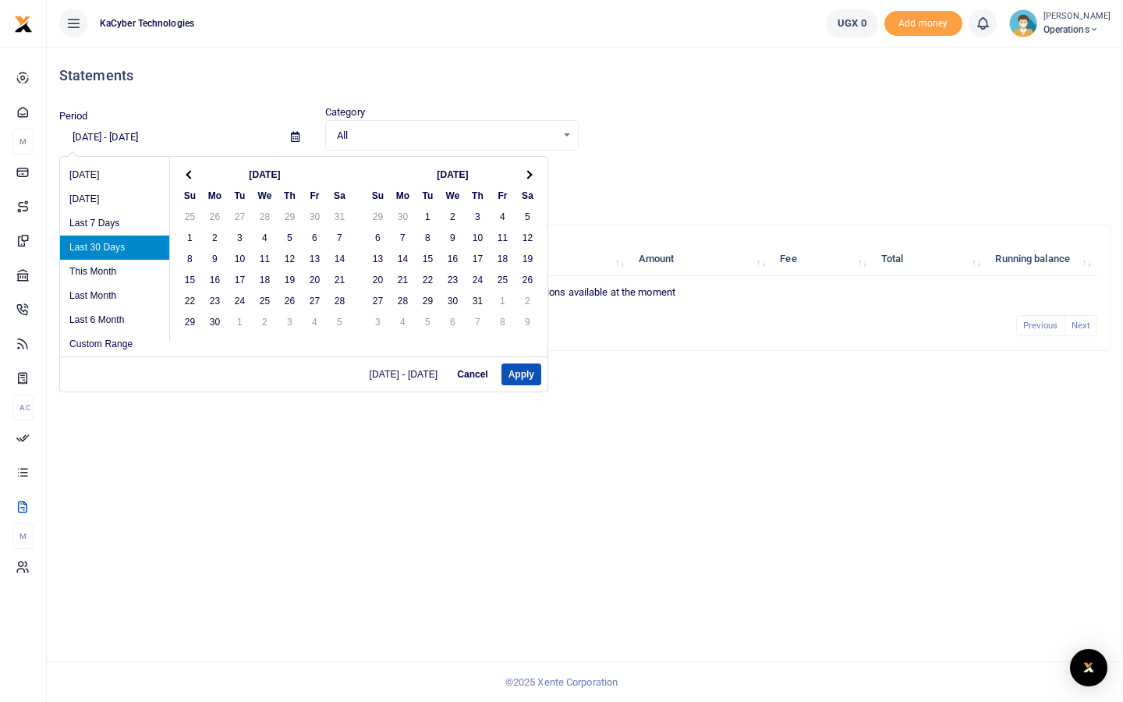
click at [192, 173] on span at bounding box center [190, 174] width 9 height 9
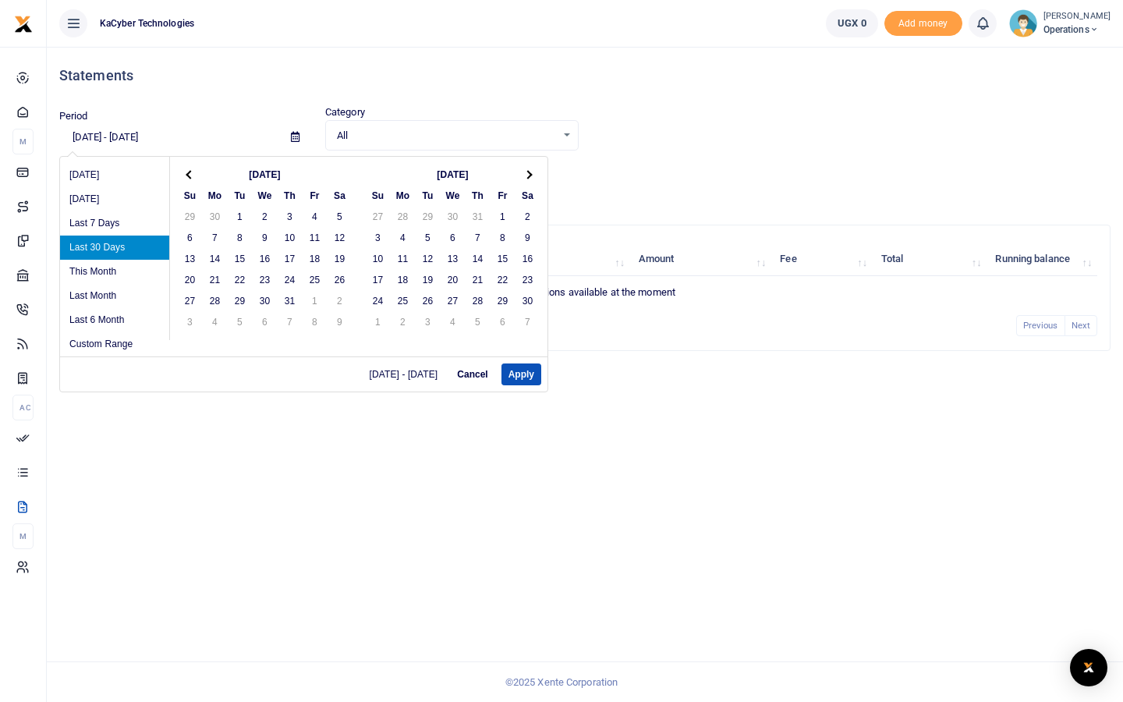
click at [192, 173] on span at bounding box center [190, 174] width 9 height 9
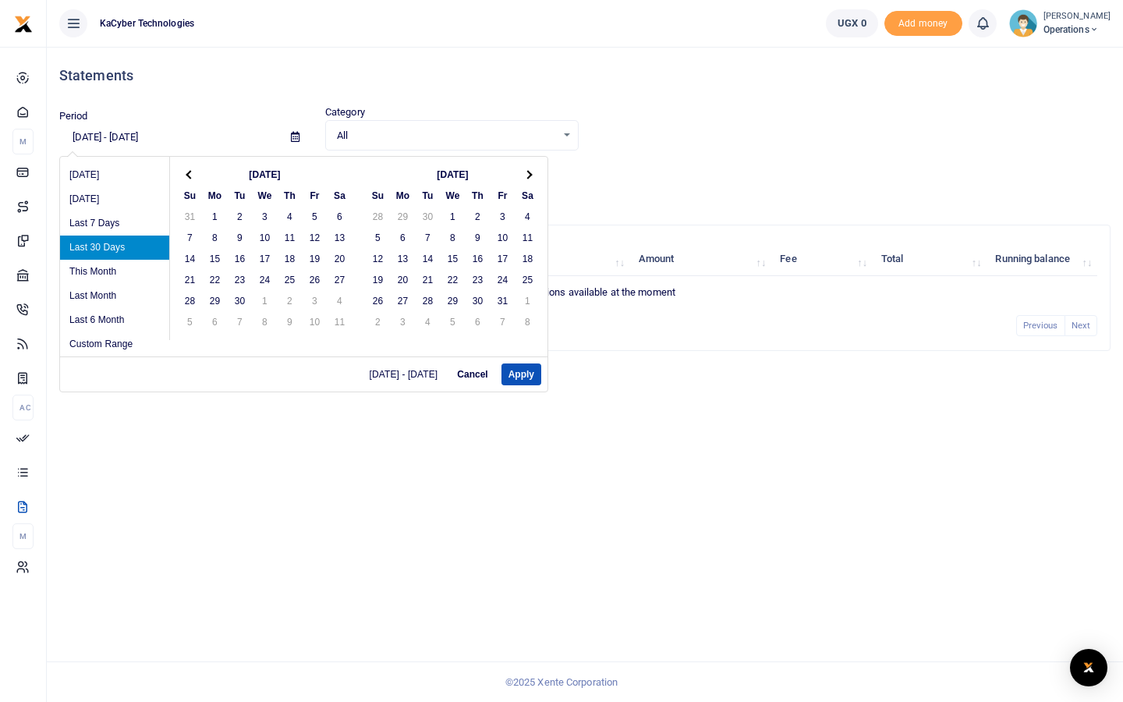
click at [192, 173] on span at bounding box center [190, 174] width 9 height 9
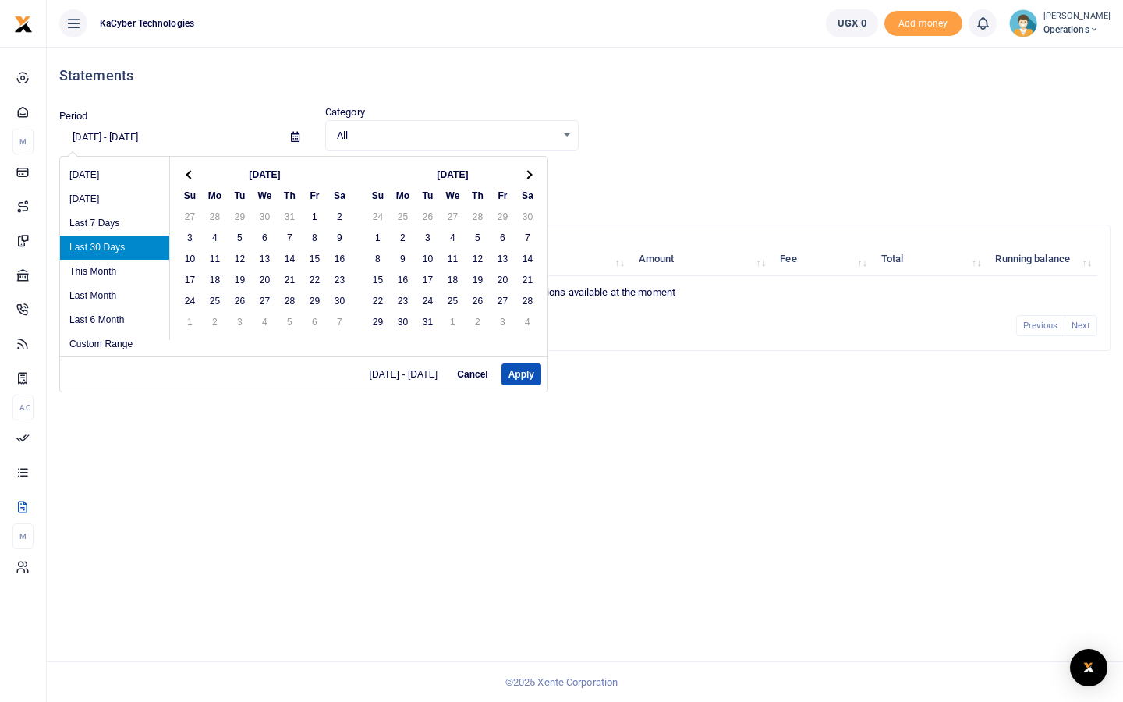
click at [192, 173] on span at bounding box center [190, 174] width 9 height 9
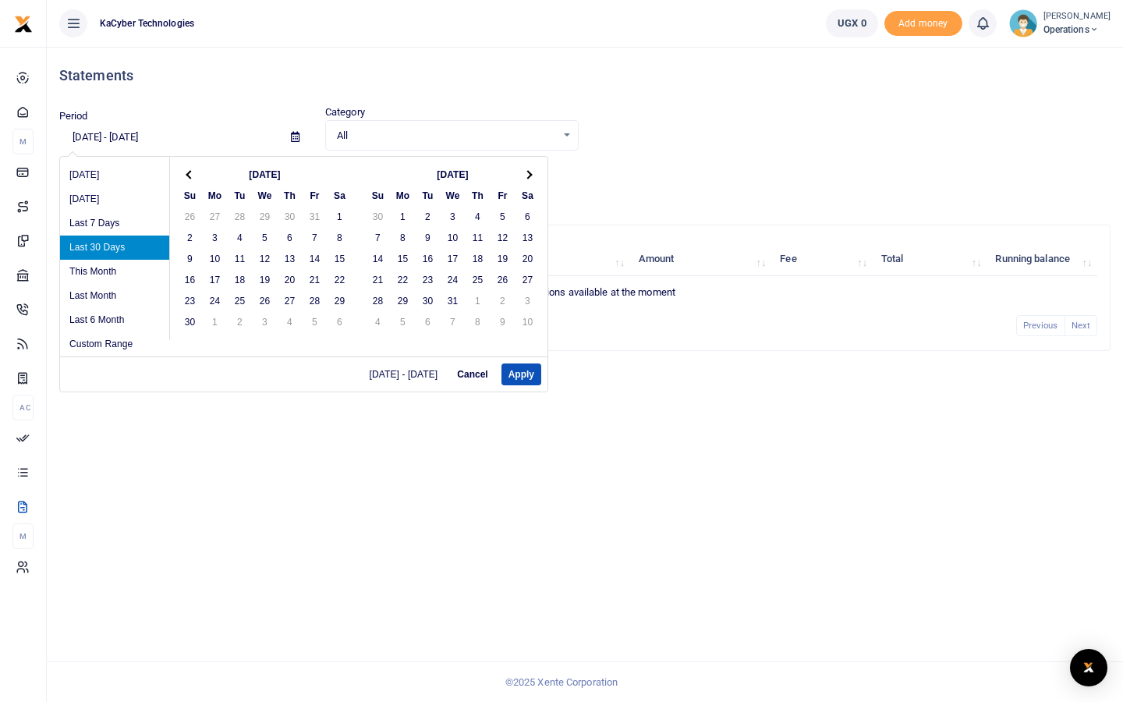
click at [192, 173] on span at bounding box center [190, 174] width 9 height 9
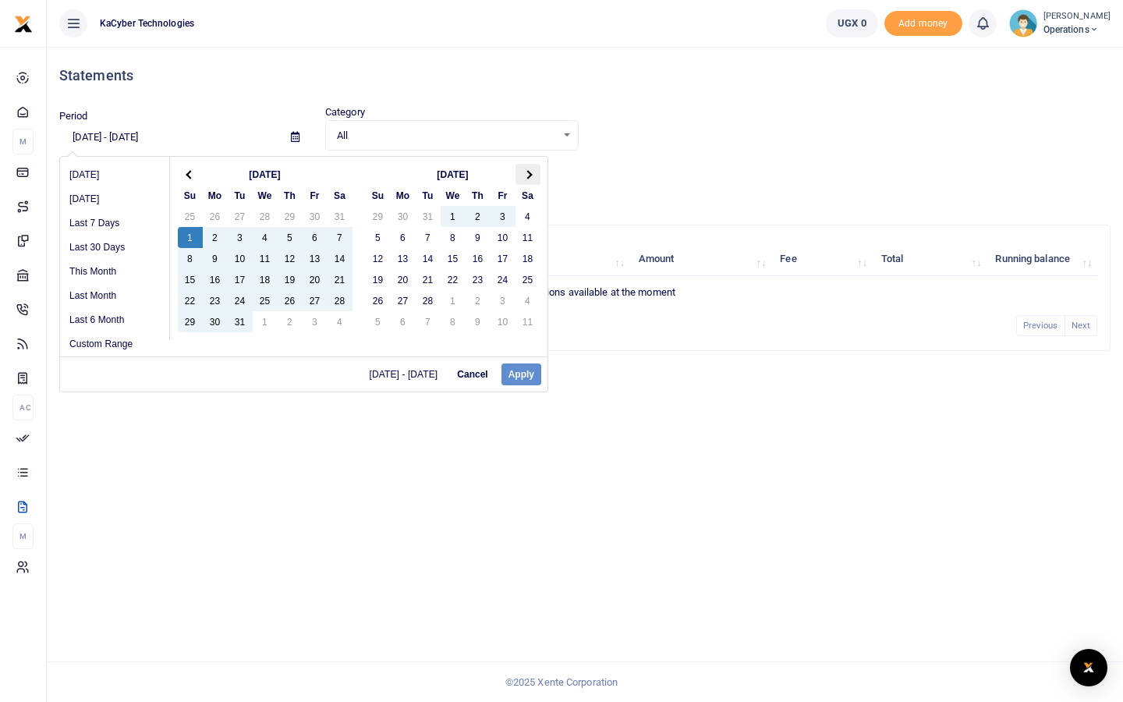
click at [527, 172] on span at bounding box center [527, 174] width 9 height 9
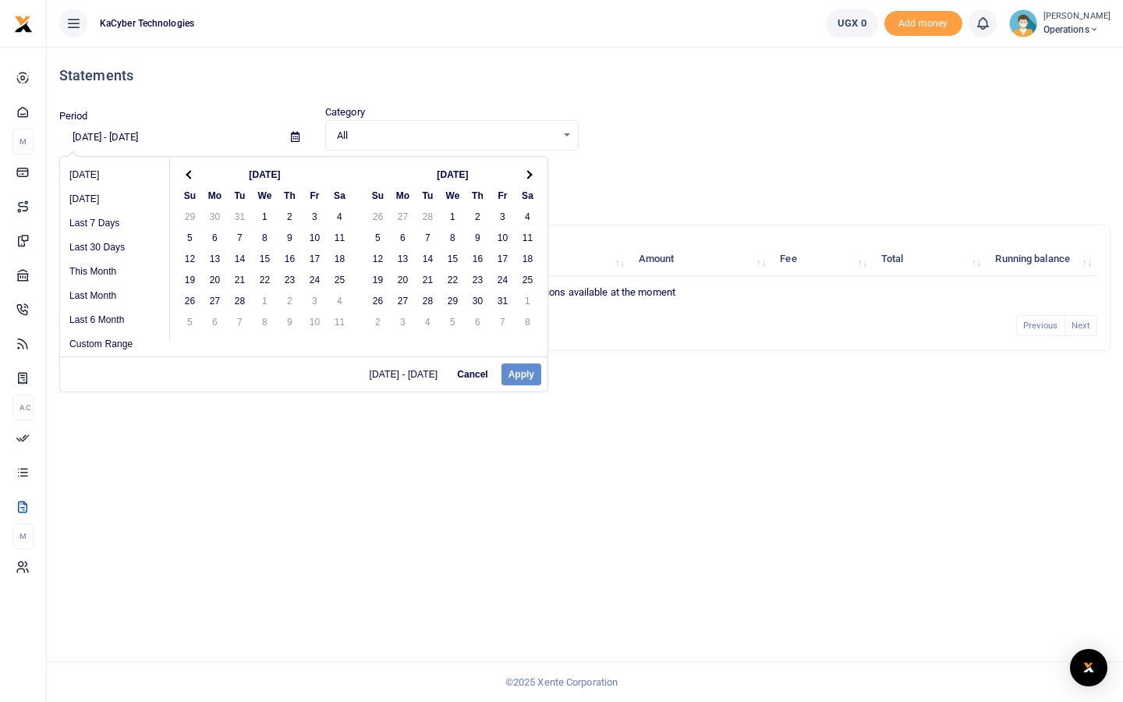
click at [527, 172] on span at bounding box center [527, 174] width 9 height 9
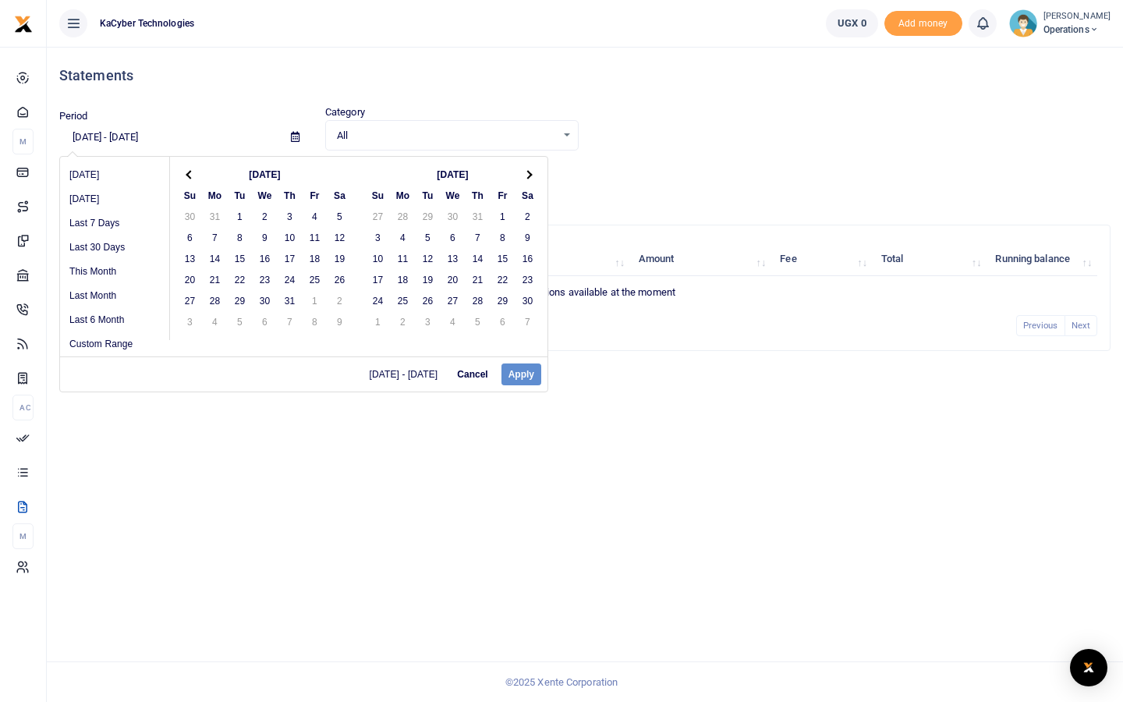
click at [527, 172] on span at bounding box center [527, 174] width 9 height 9
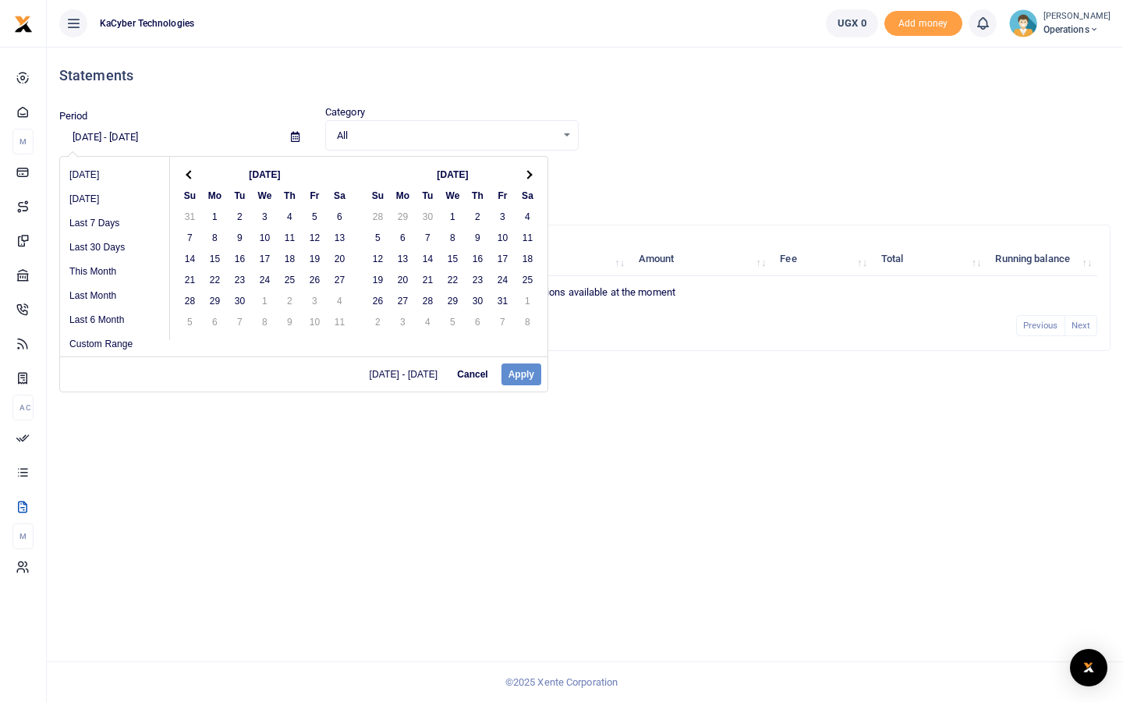
click at [527, 172] on span at bounding box center [527, 174] width 9 height 9
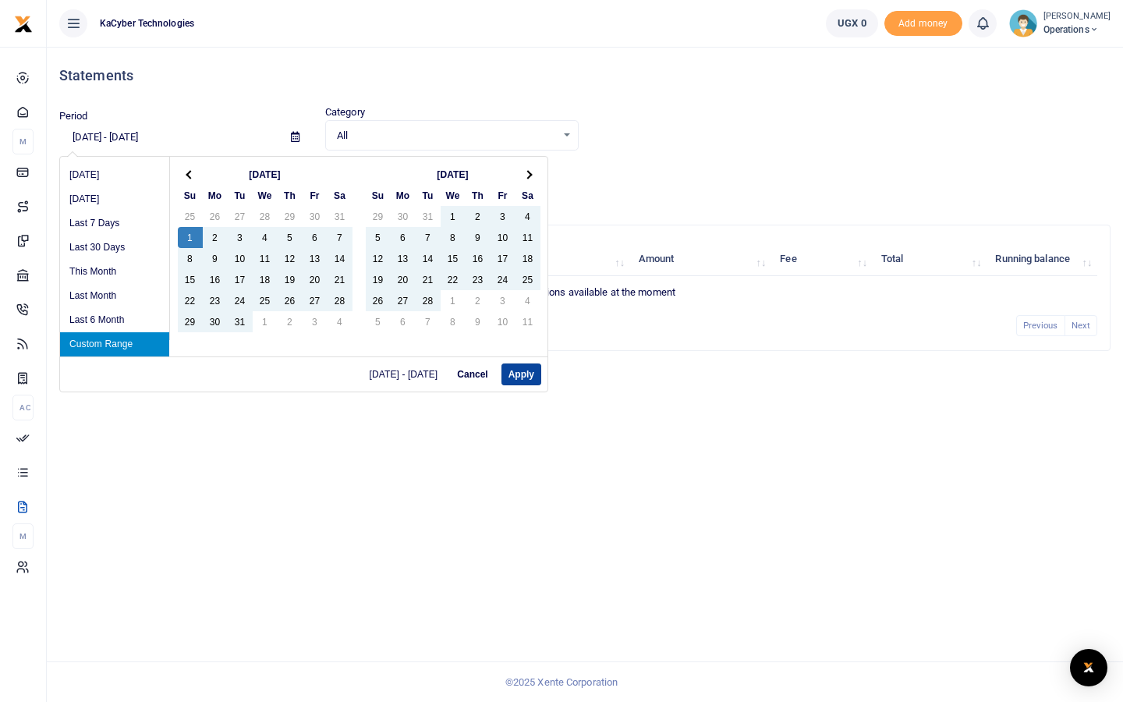
click at [513, 378] on button "Apply" at bounding box center [522, 374] width 40 height 22
type input "01/01/2023 - 06/06/2024"
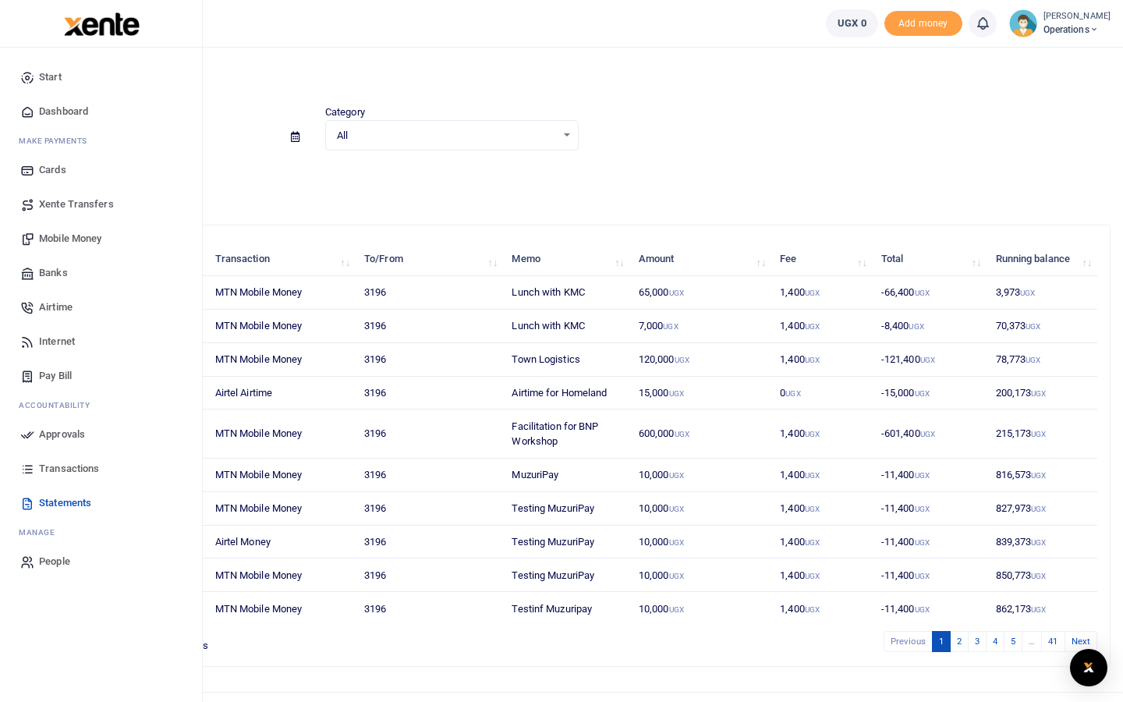
click at [59, 566] on span "People" at bounding box center [54, 562] width 31 height 16
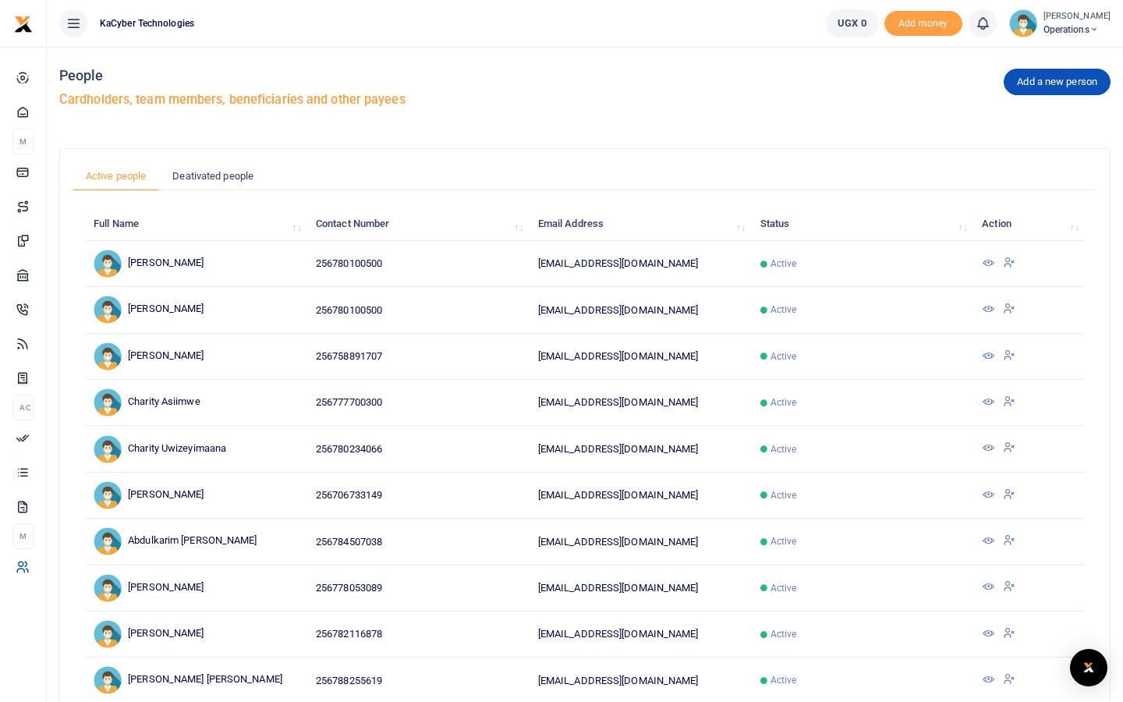
click at [984, 540] on icon at bounding box center [988, 540] width 12 height 12
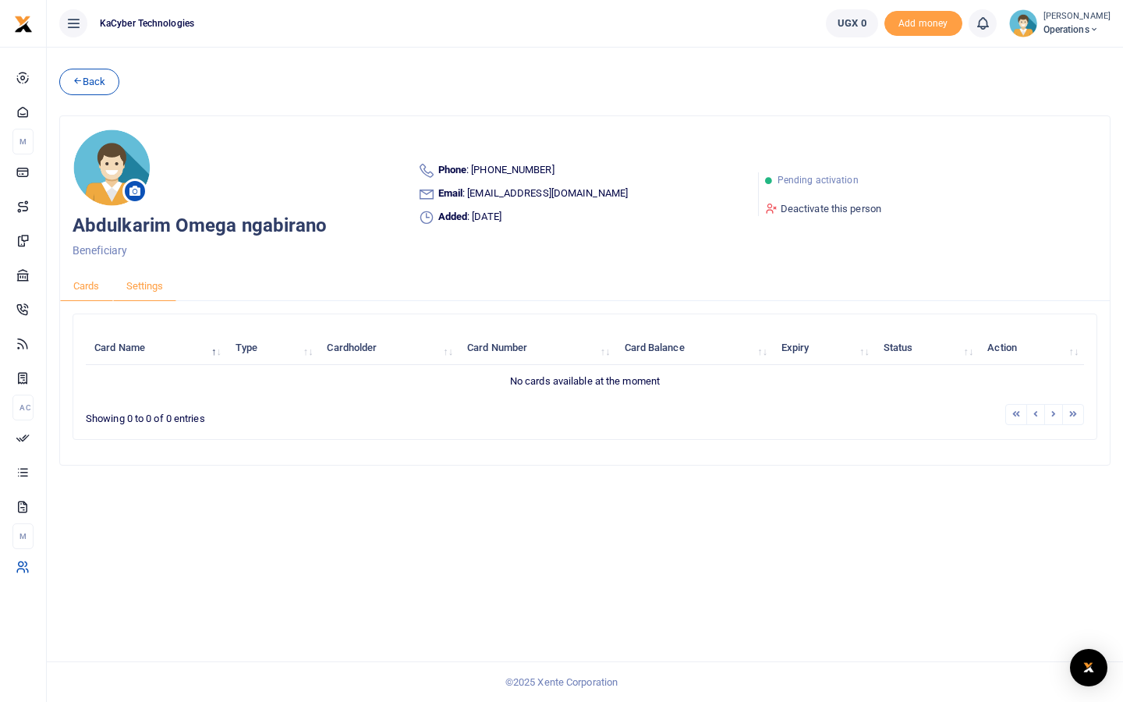
click at [151, 288] on link "Settings" at bounding box center [145, 286] width 64 height 30
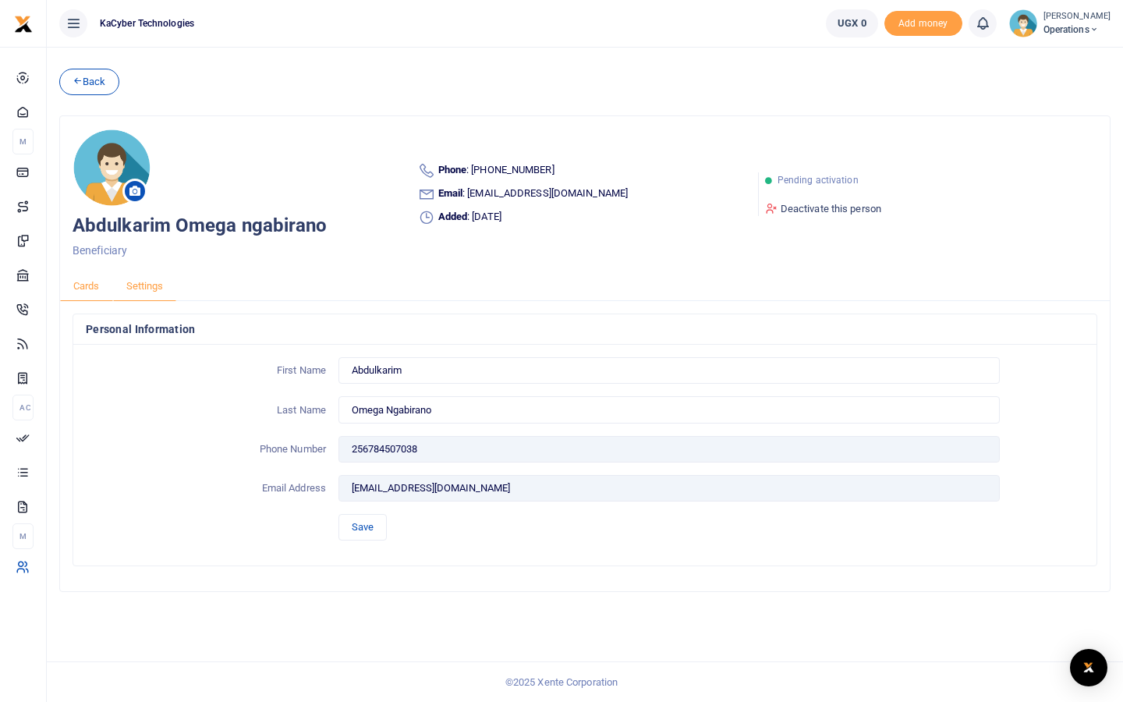
click at [98, 287] on link "Cards" at bounding box center [86, 286] width 53 height 30
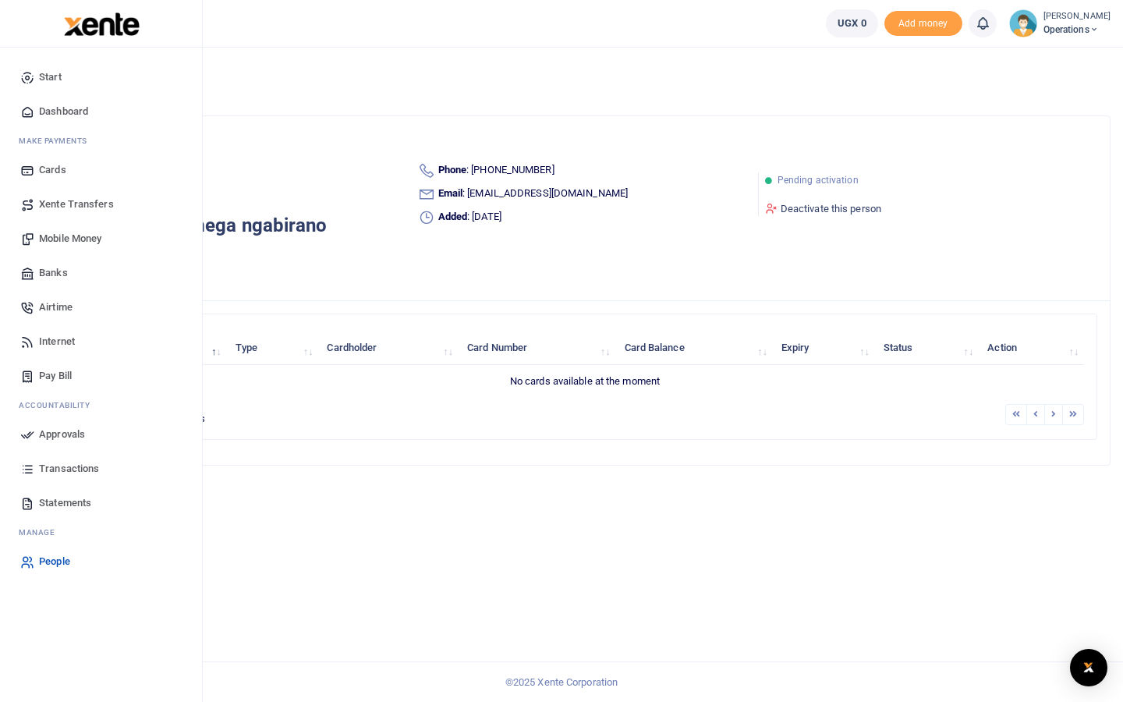
click at [76, 466] on span "Transactions" at bounding box center [69, 469] width 60 height 16
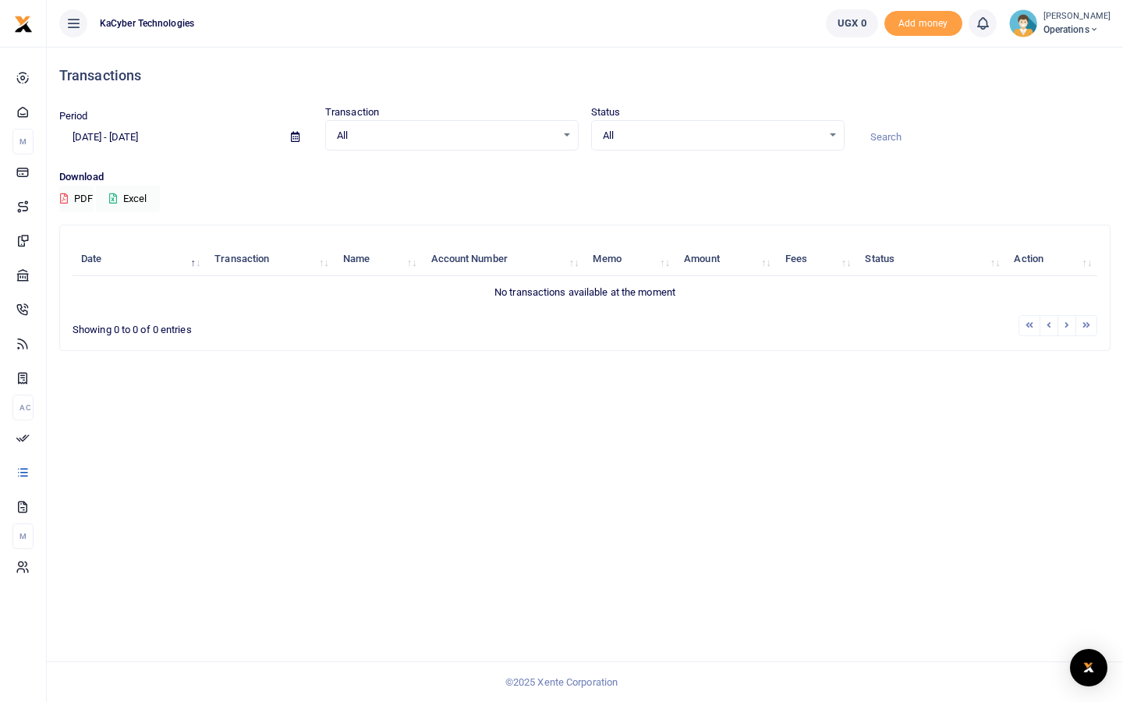
click at [463, 130] on span "All" at bounding box center [446, 136] width 219 height 16
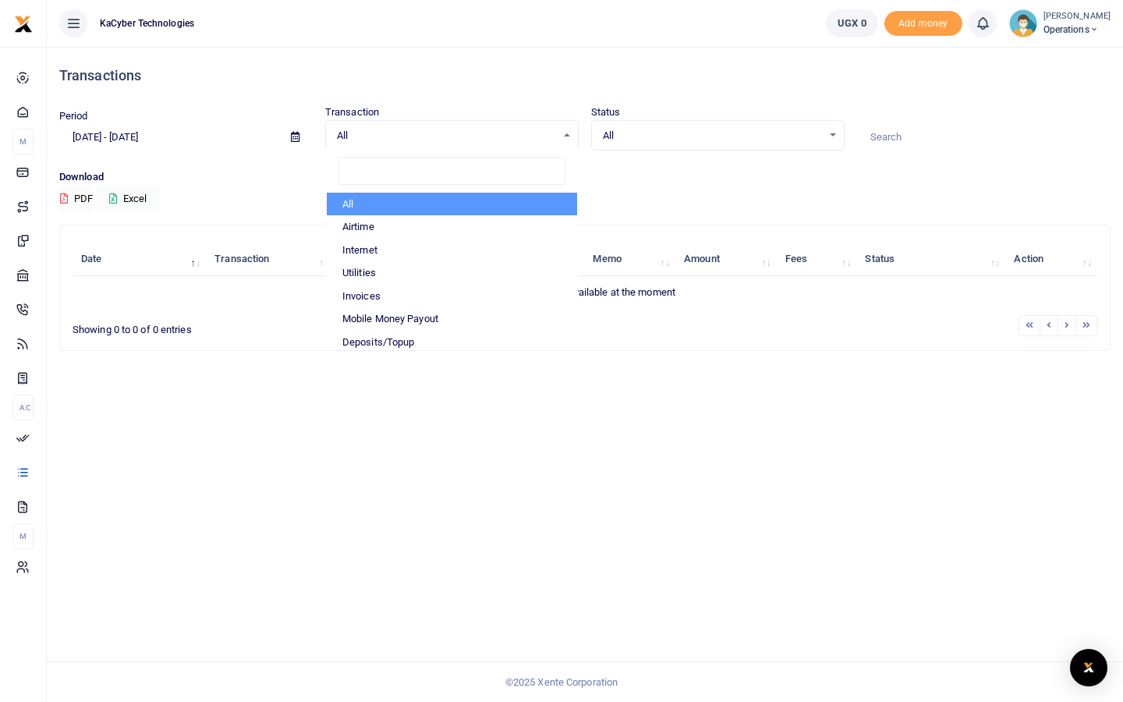
click at [463, 130] on span "All" at bounding box center [446, 136] width 219 height 16
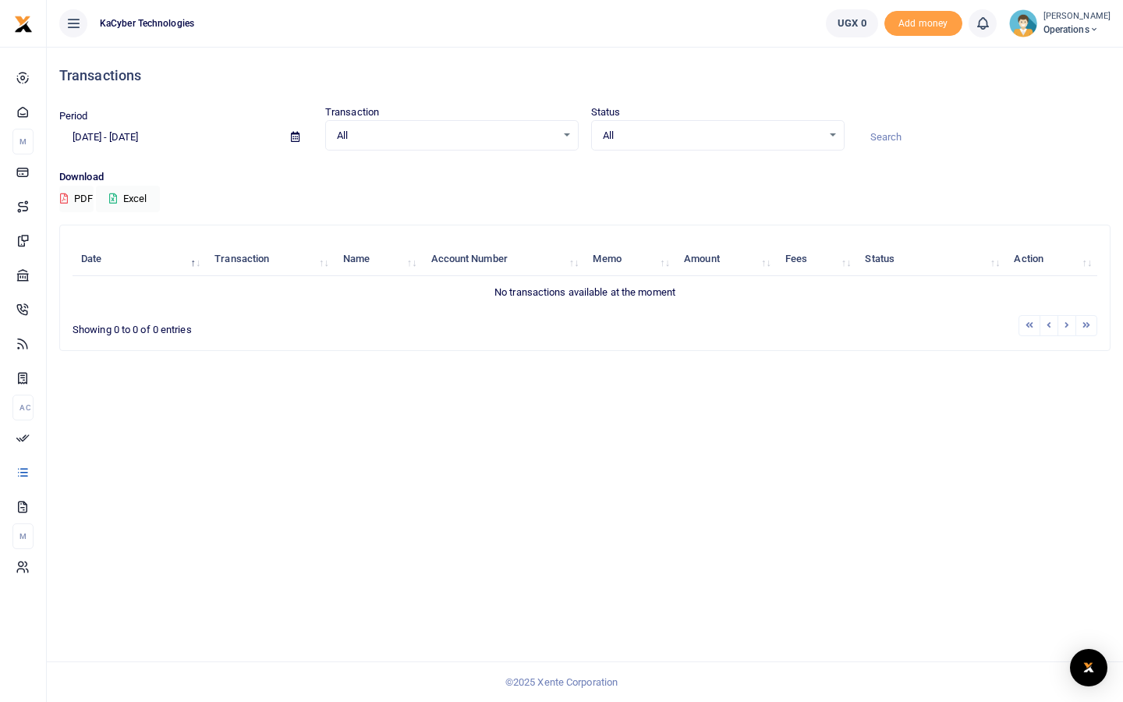
click at [633, 128] on span "All" at bounding box center [712, 136] width 219 height 16
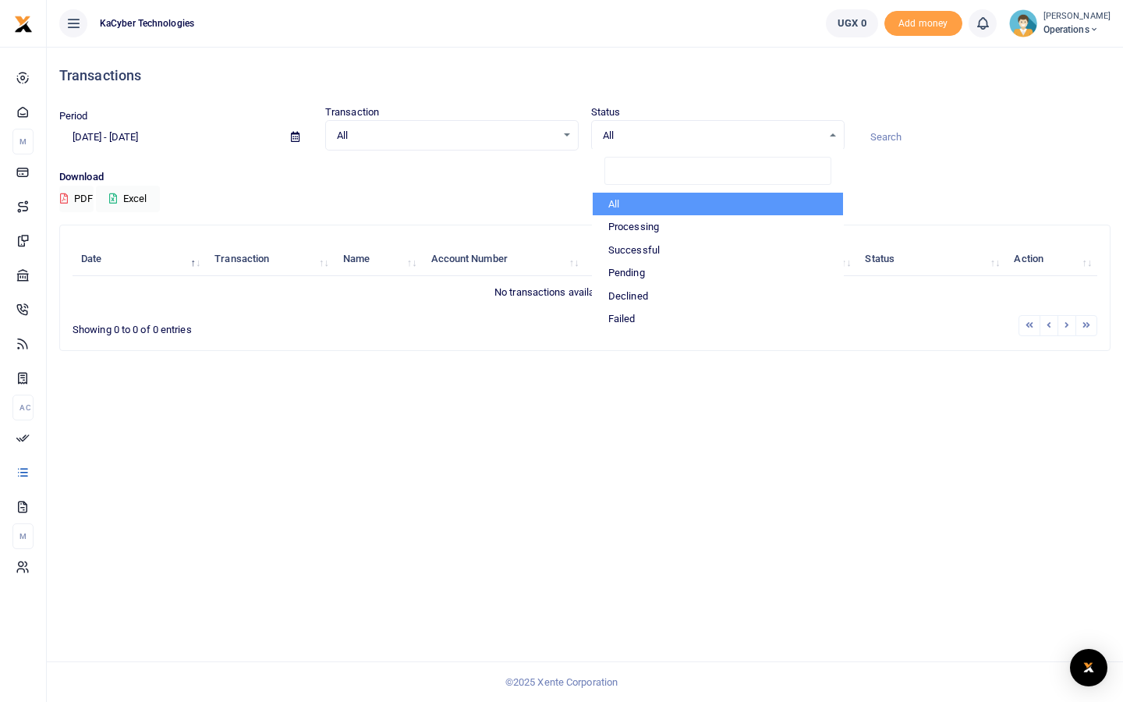
click at [633, 128] on span "All" at bounding box center [712, 136] width 219 height 16
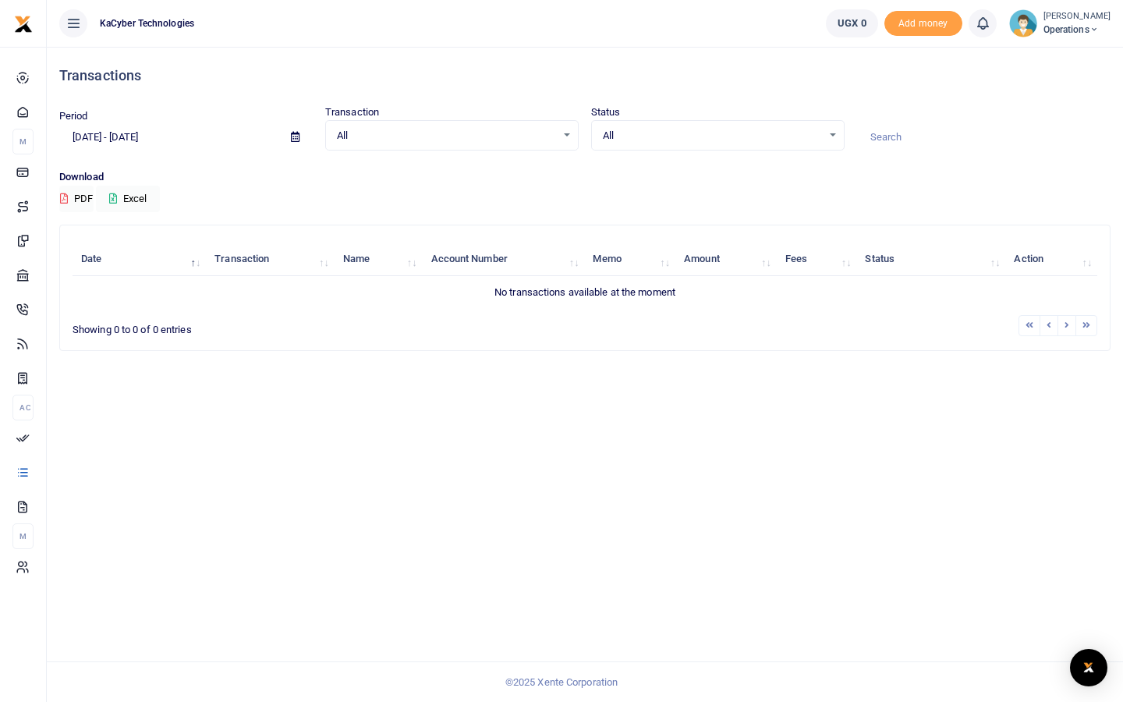
click at [899, 130] on input at bounding box center [984, 137] width 254 height 27
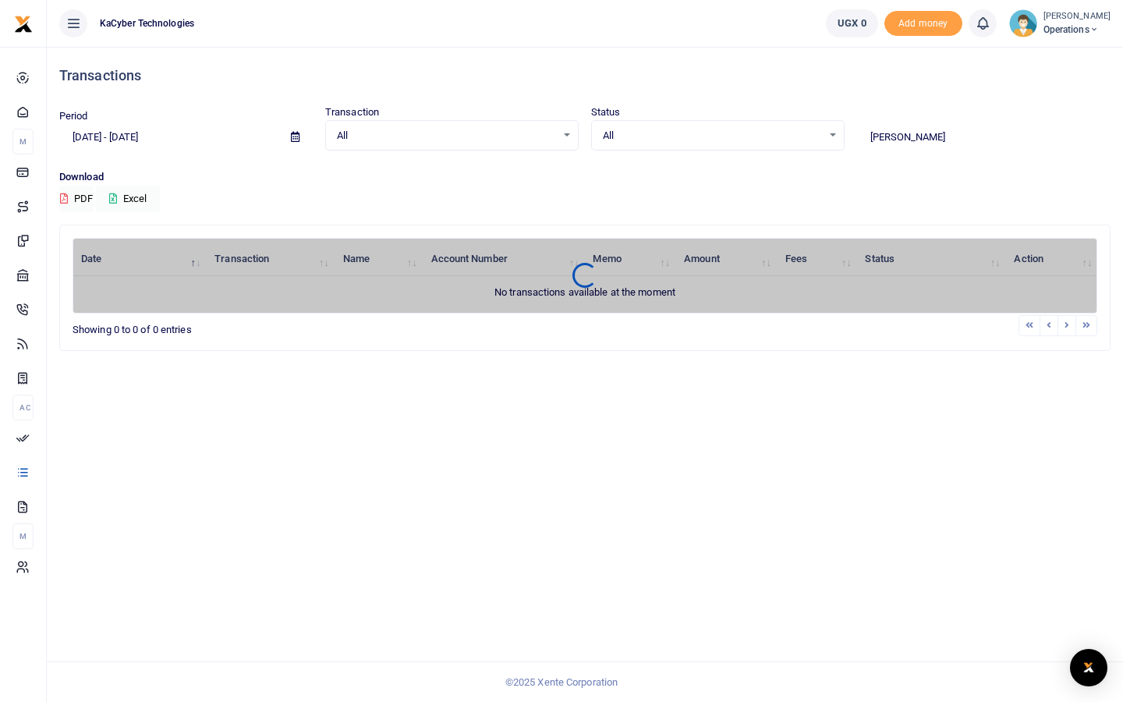
click at [899, 130] on input "shaRI" at bounding box center [984, 137] width 254 height 27
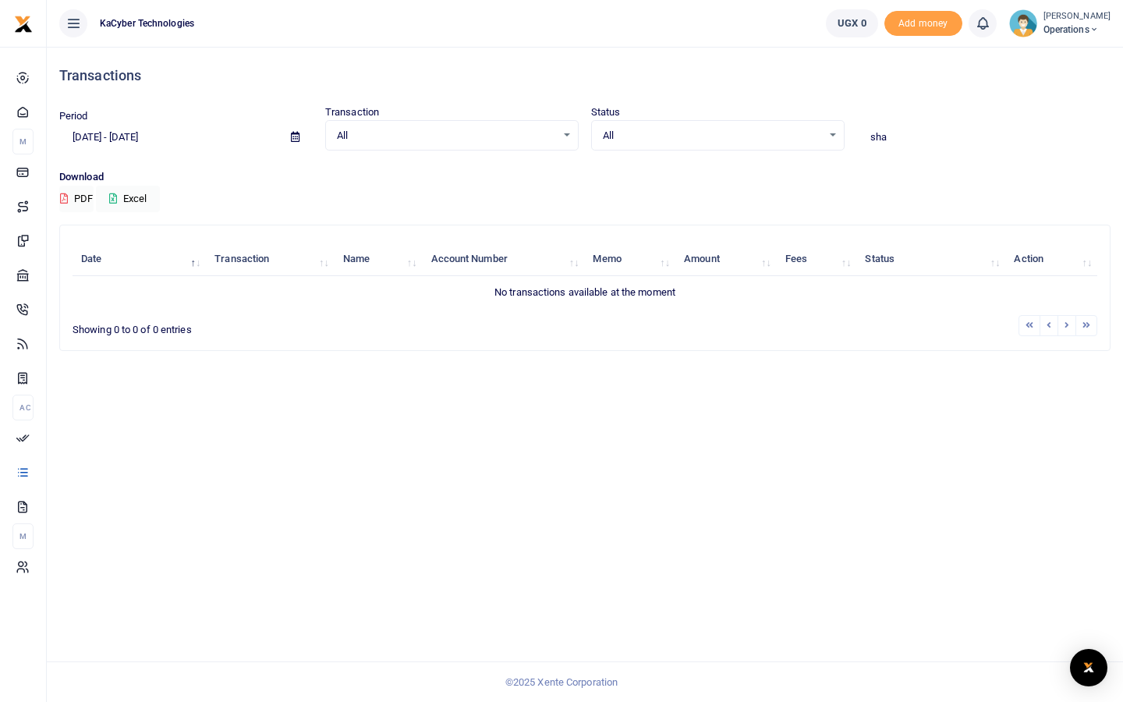
type input "sha"
click at [294, 137] on icon at bounding box center [295, 137] width 9 height 10
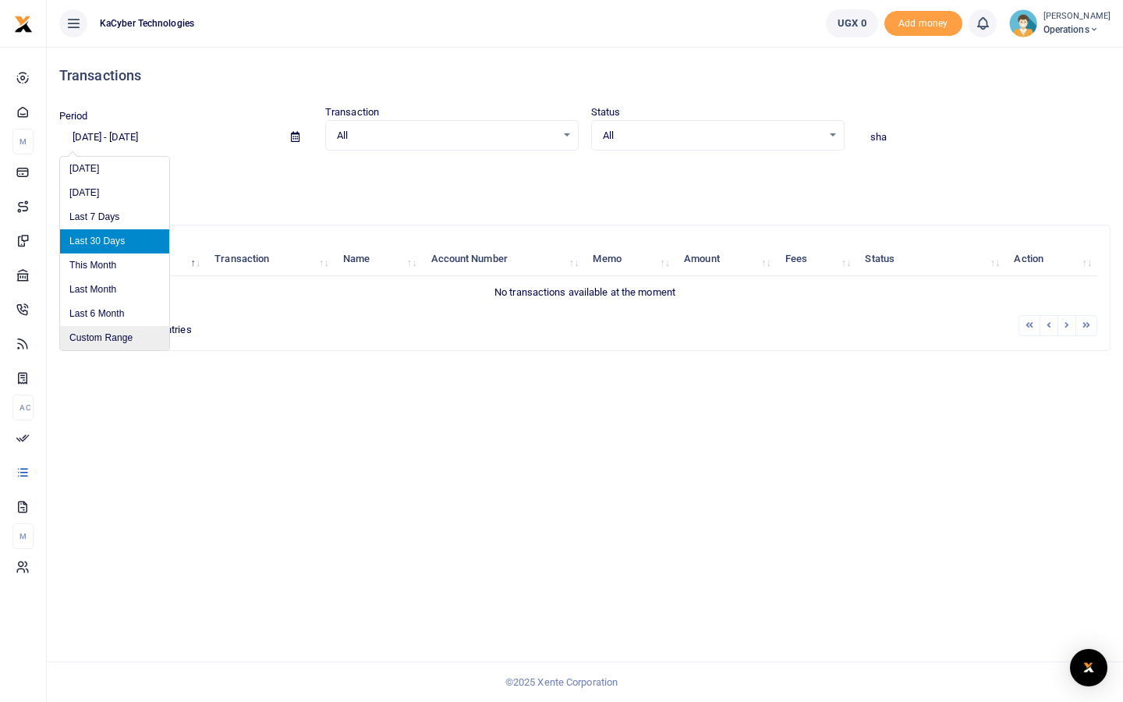
click at [105, 341] on li "Custom Range" at bounding box center [114, 338] width 109 height 24
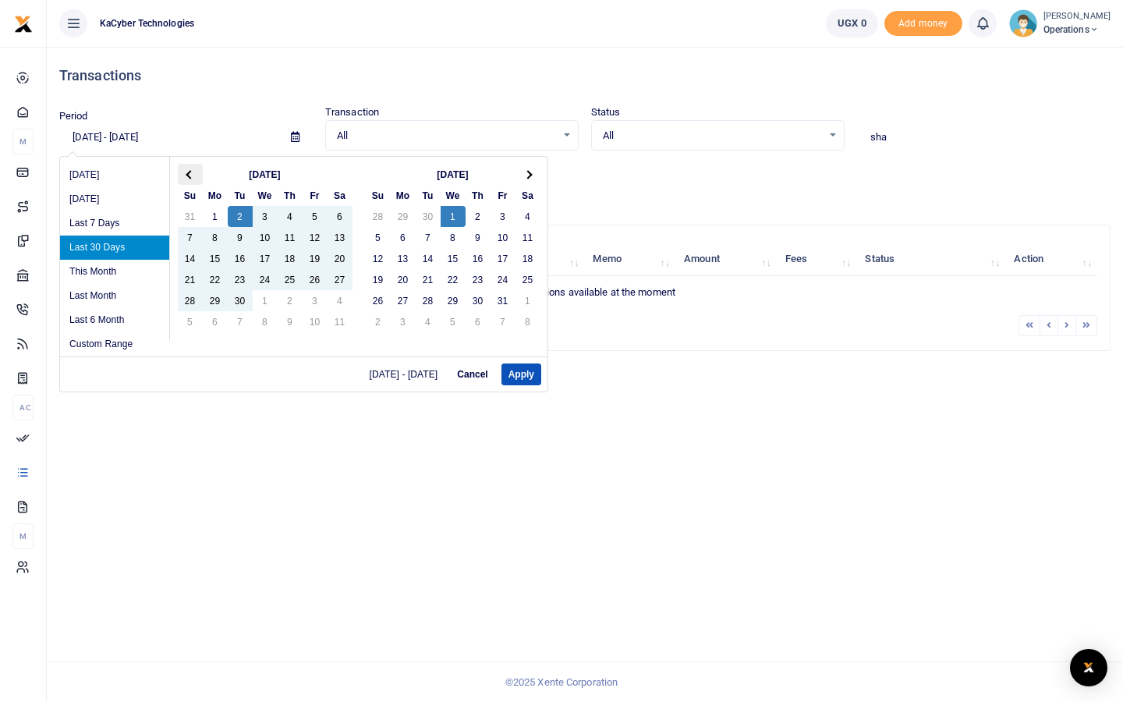
click at [193, 168] on th at bounding box center [190, 174] width 25 height 21
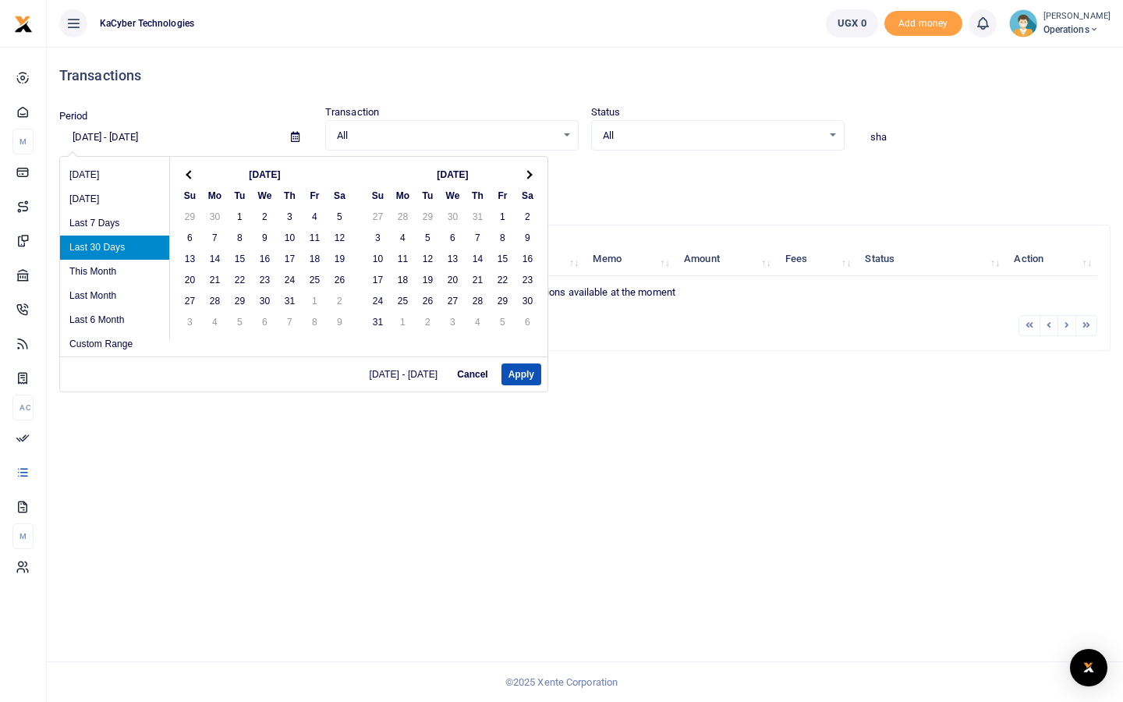
click at [193, 168] on th at bounding box center [190, 174] width 25 height 21
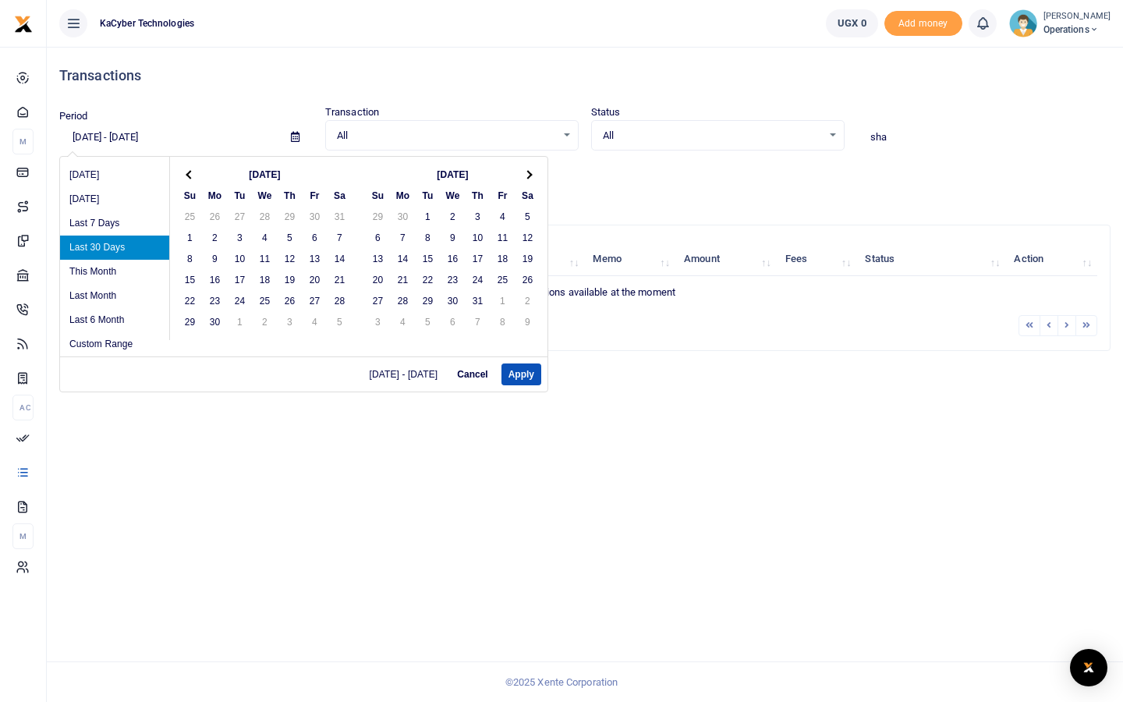
click at [193, 168] on th at bounding box center [190, 174] width 25 height 21
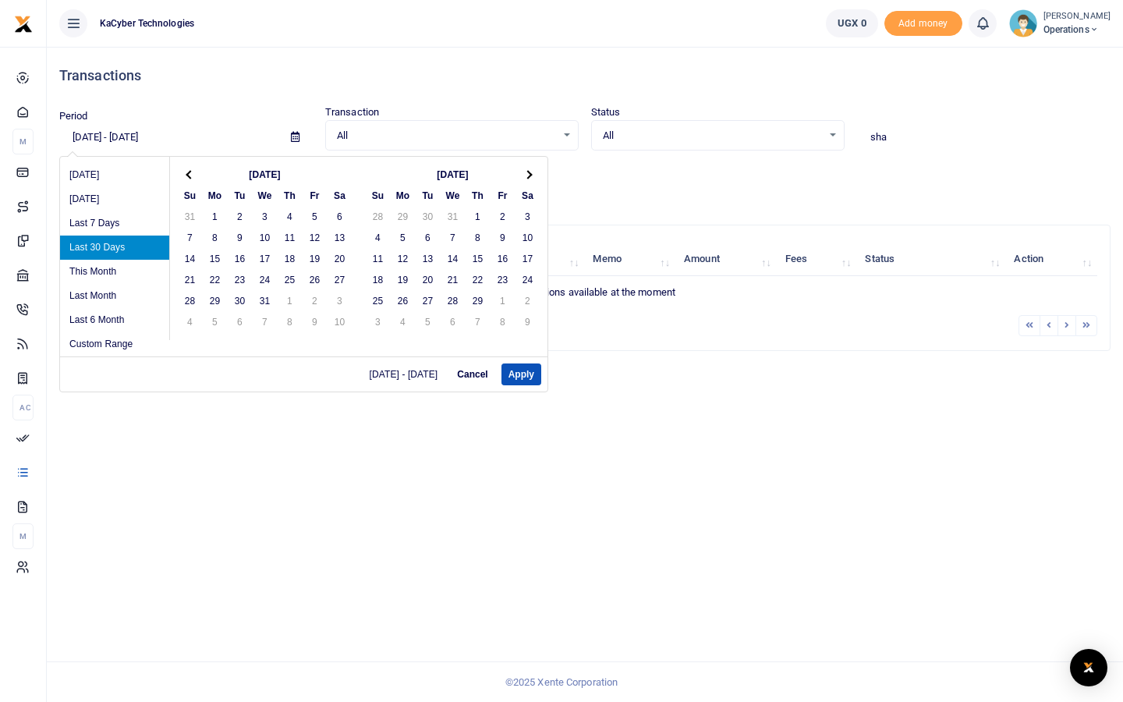
click at [193, 168] on th at bounding box center [190, 174] width 25 height 21
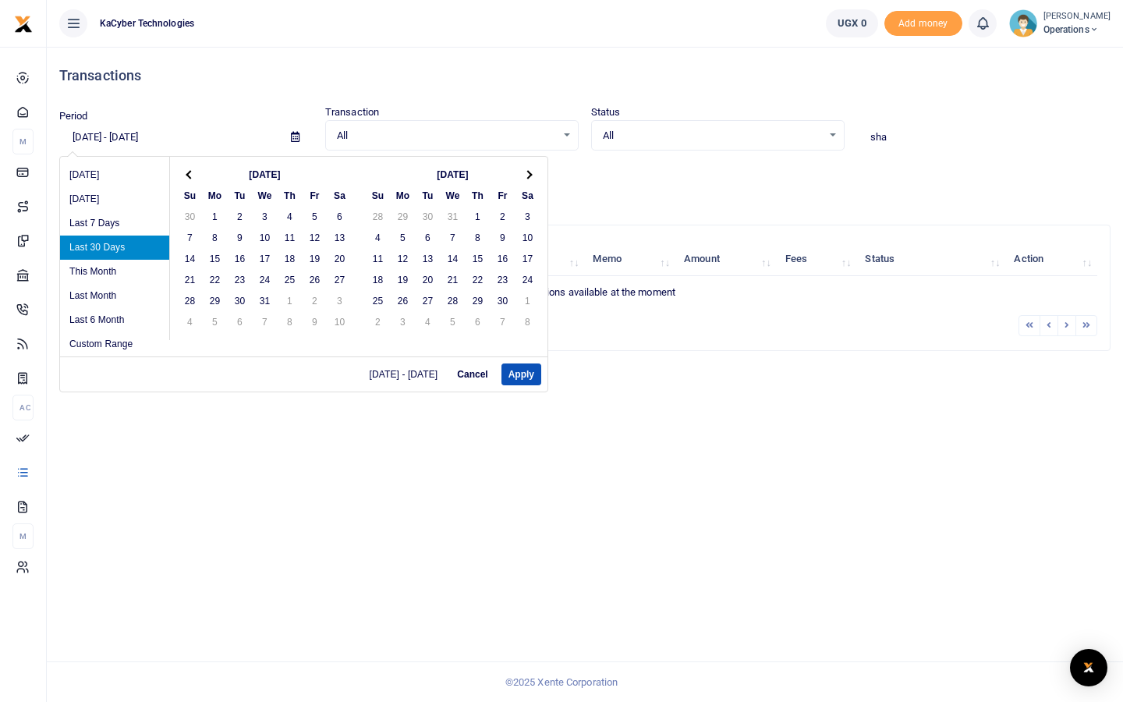
click at [193, 168] on th at bounding box center [190, 174] width 25 height 21
click at [528, 175] on span at bounding box center [527, 174] width 9 height 9
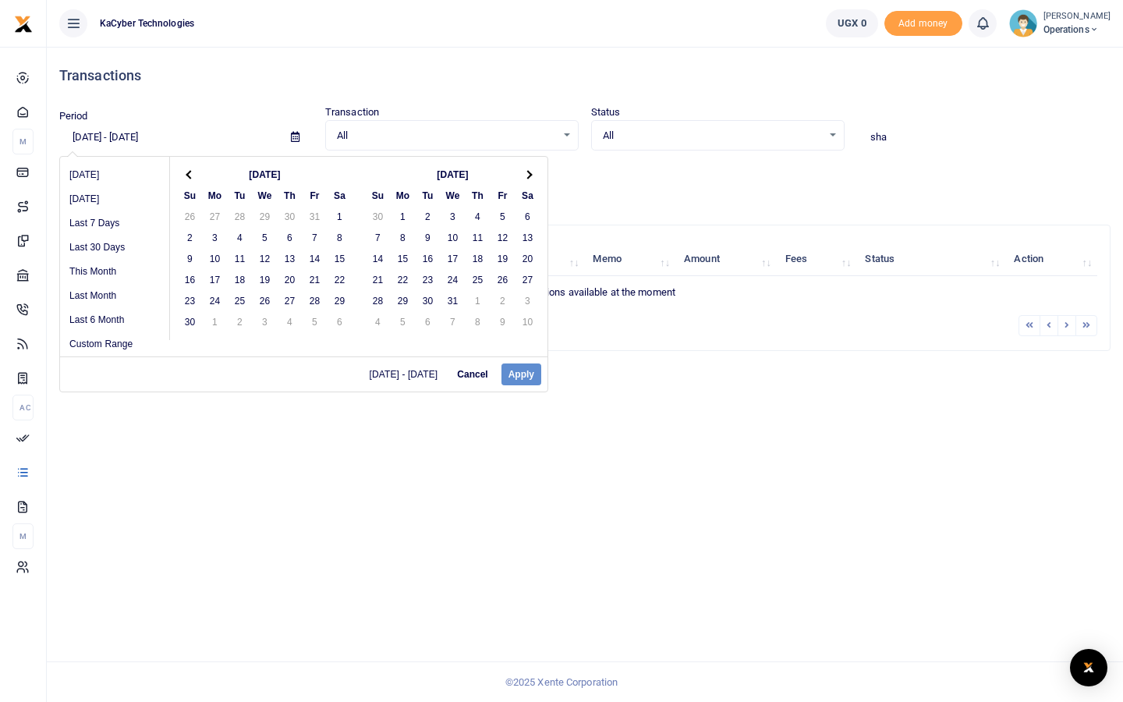
click at [528, 175] on span at bounding box center [527, 174] width 9 height 9
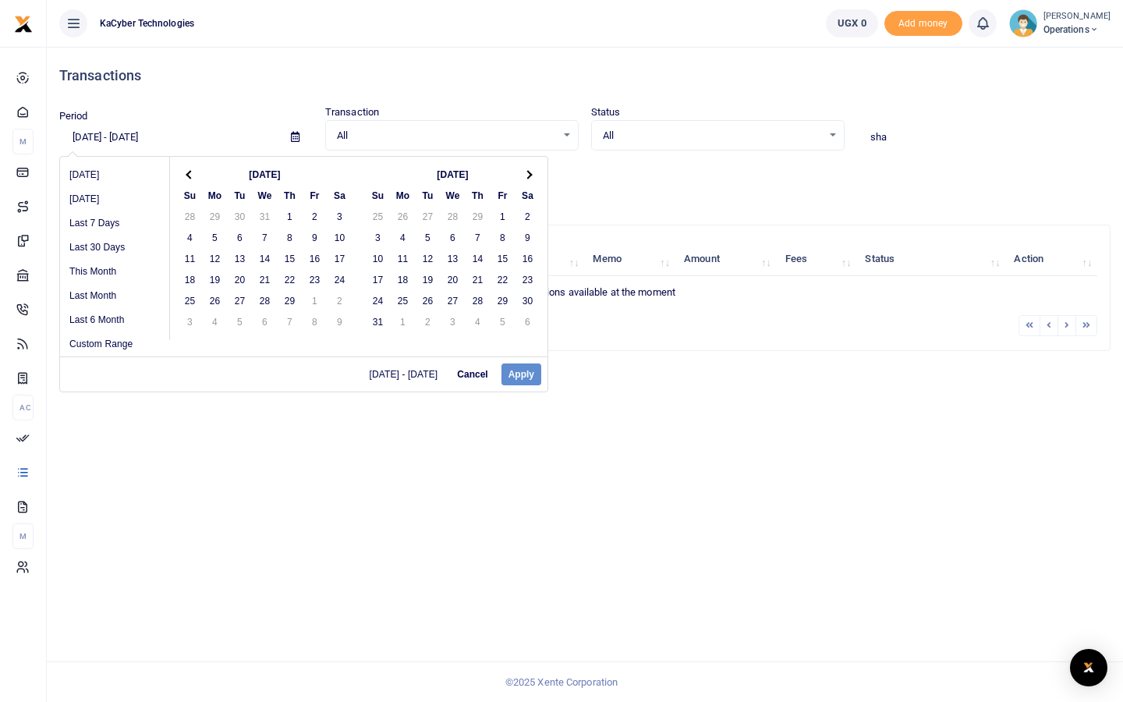
click at [528, 175] on span at bounding box center [527, 174] width 9 height 9
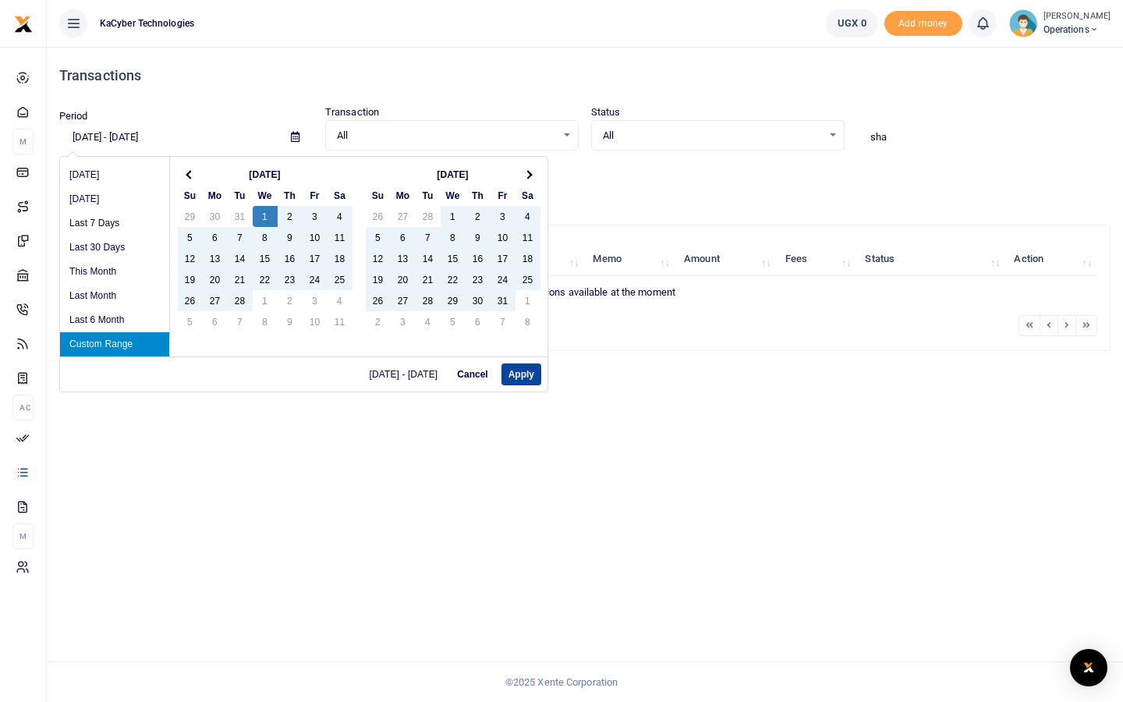
click at [513, 373] on button "Apply" at bounding box center [522, 374] width 40 height 22
type input "02/01/2023 - 11/29/2024"
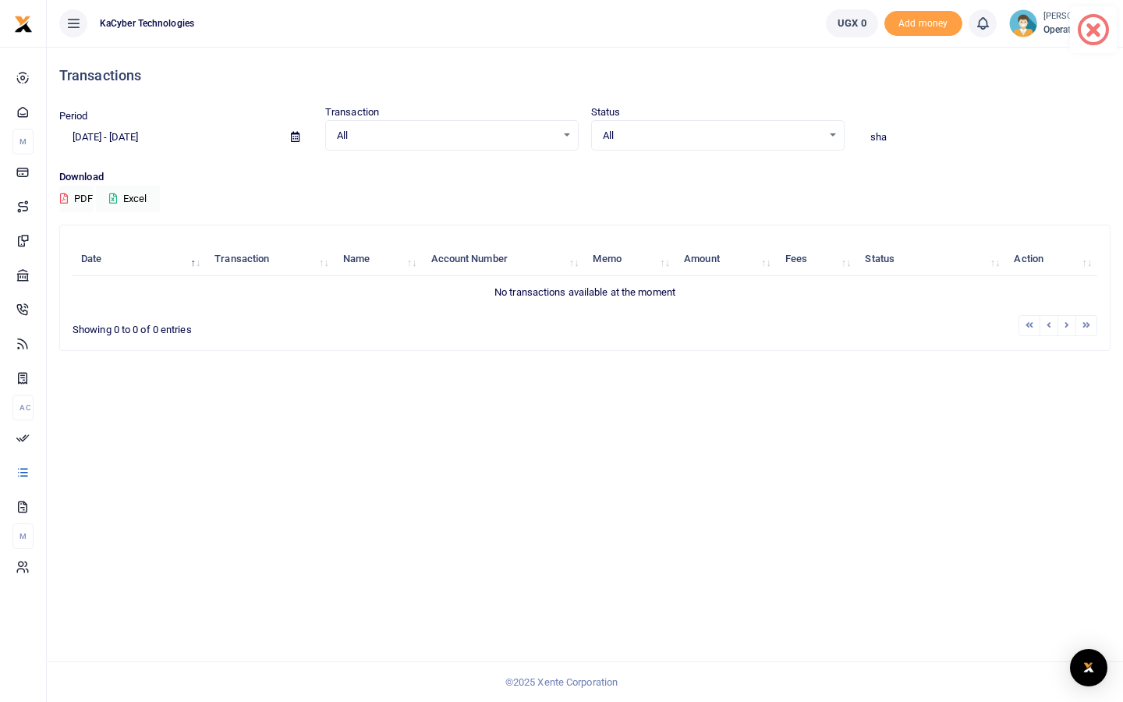
drag, startPoint x: 907, startPoint y: 140, endPoint x: 864, endPoint y: 140, distance: 42.9
click at [864, 140] on input "sha" at bounding box center [984, 137] width 254 height 27
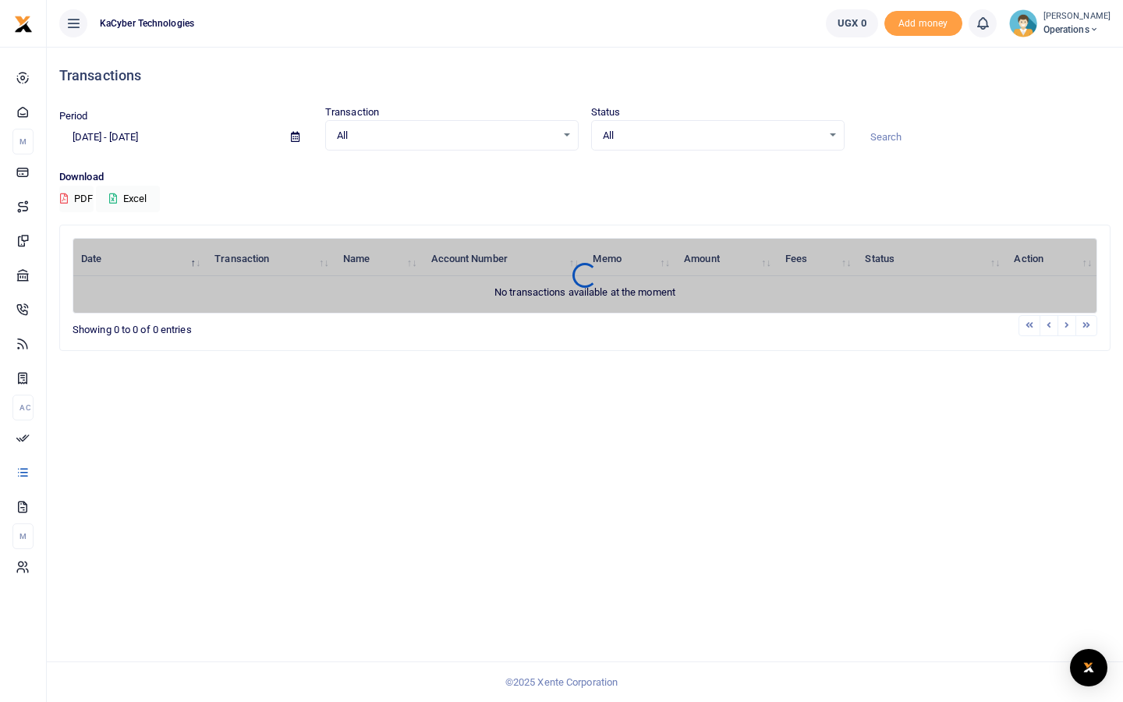
click at [567, 131] on div "All Select an option..." at bounding box center [452, 135] width 252 height 17
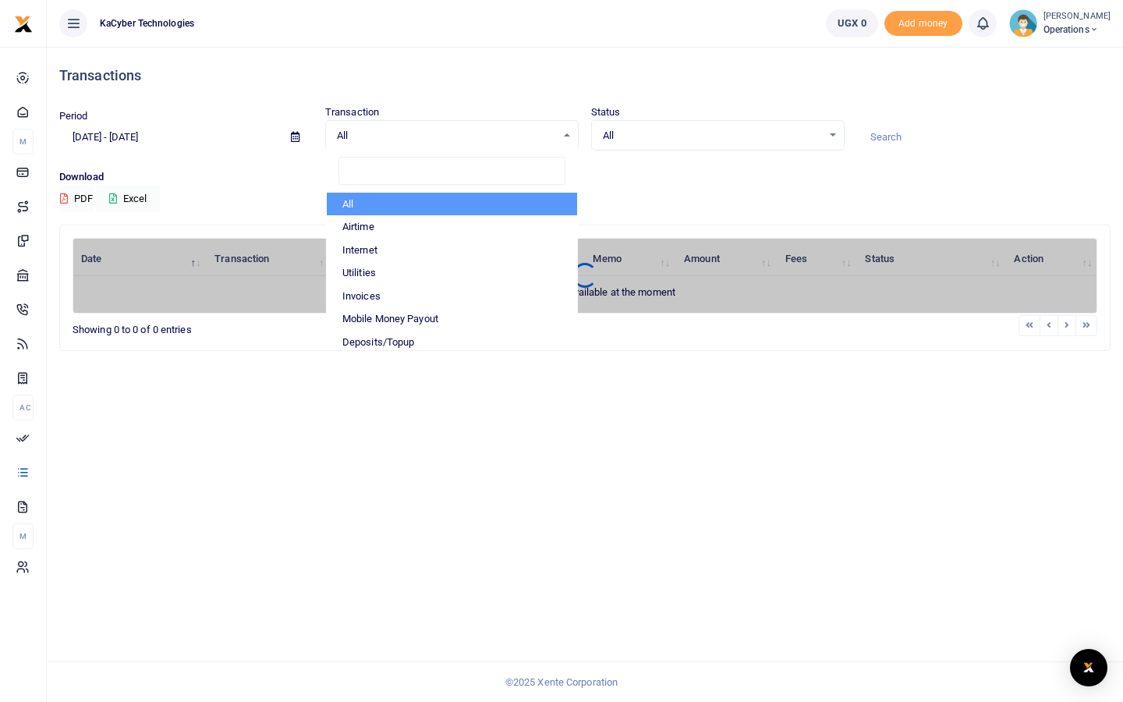
click at [438, 215] on li "All" at bounding box center [452, 204] width 250 height 23
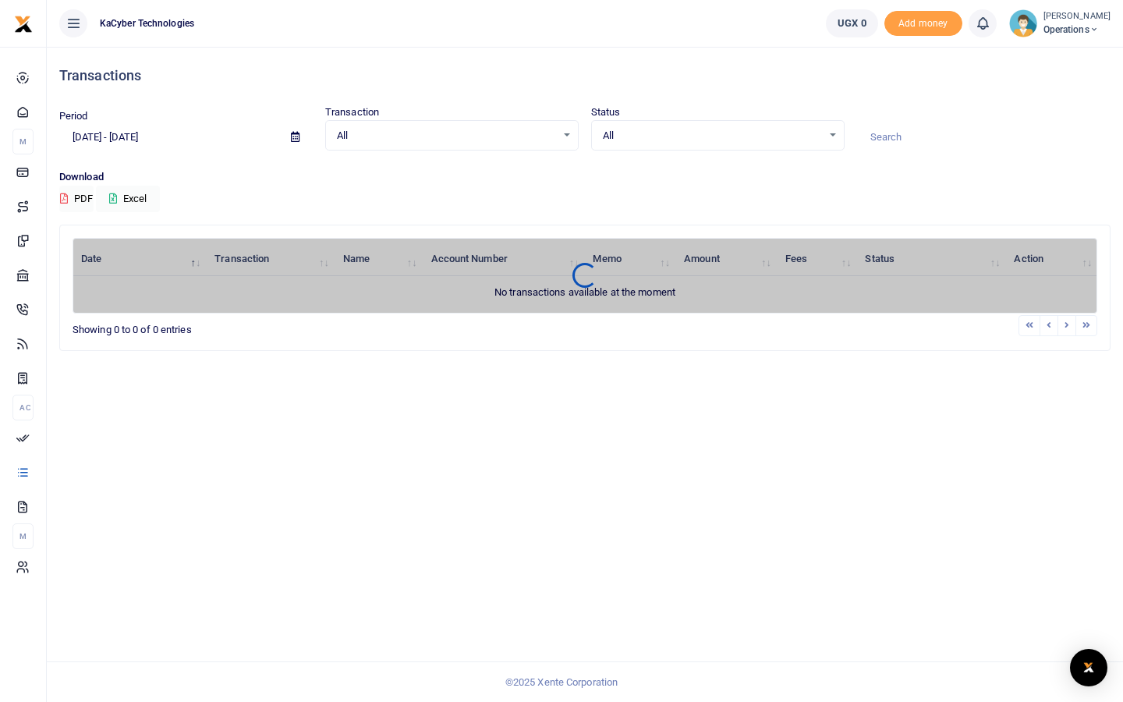
click at [541, 129] on span "All" at bounding box center [446, 136] width 219 height 16
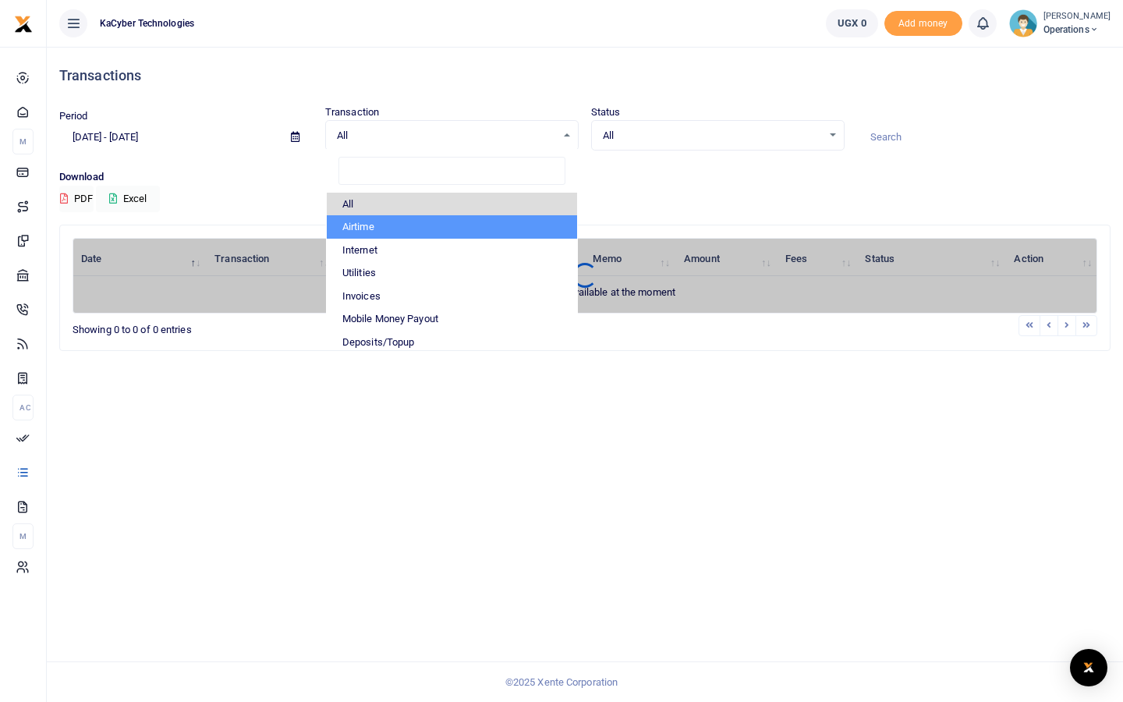
click at [382, 226] on li "Airtime" at bounding box center [452, 226] width 250 height 23
select select "AIRTIME"
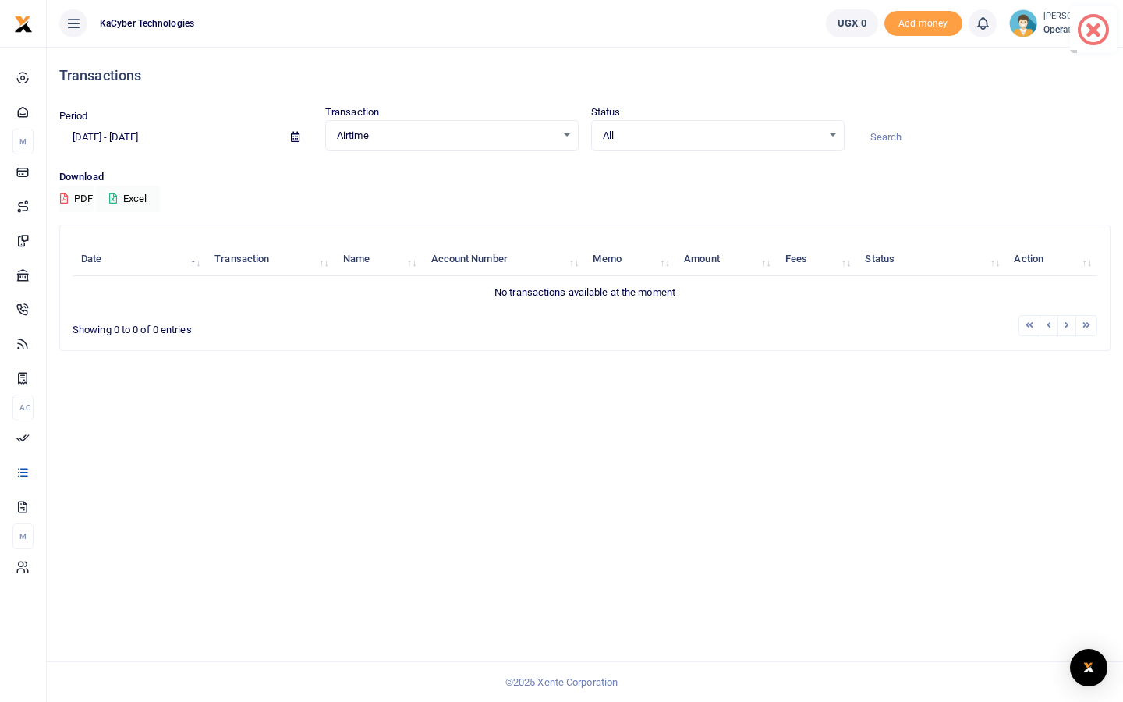
click at [1092, 31] on span at bounding box center [1093, 30] width 15 height 15
click at [1098, 667] on div "Open Intercom Messenger" at bounding box center [1089, 667] width 41 height 41
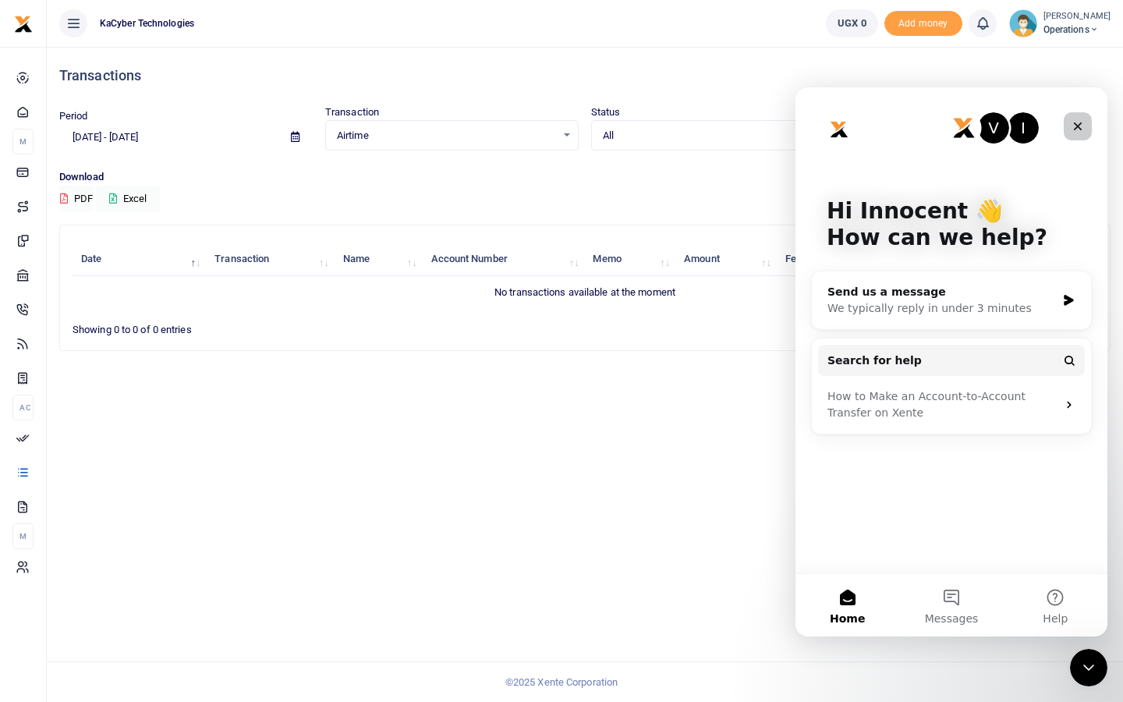
click at [1075, 125] on icon "Close" at bounding box center [1078, 126] width 12 height 12
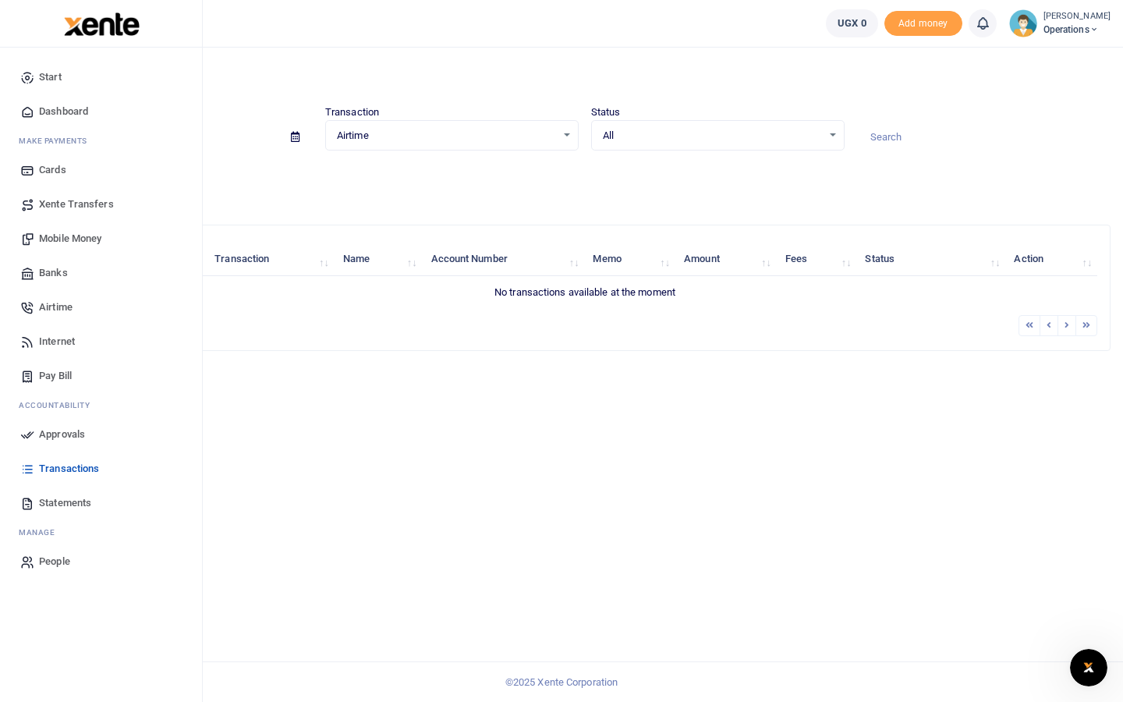
click at [82, 200] on span "Xente Transfers" at bounding box center [76, 205] width 75 height 16
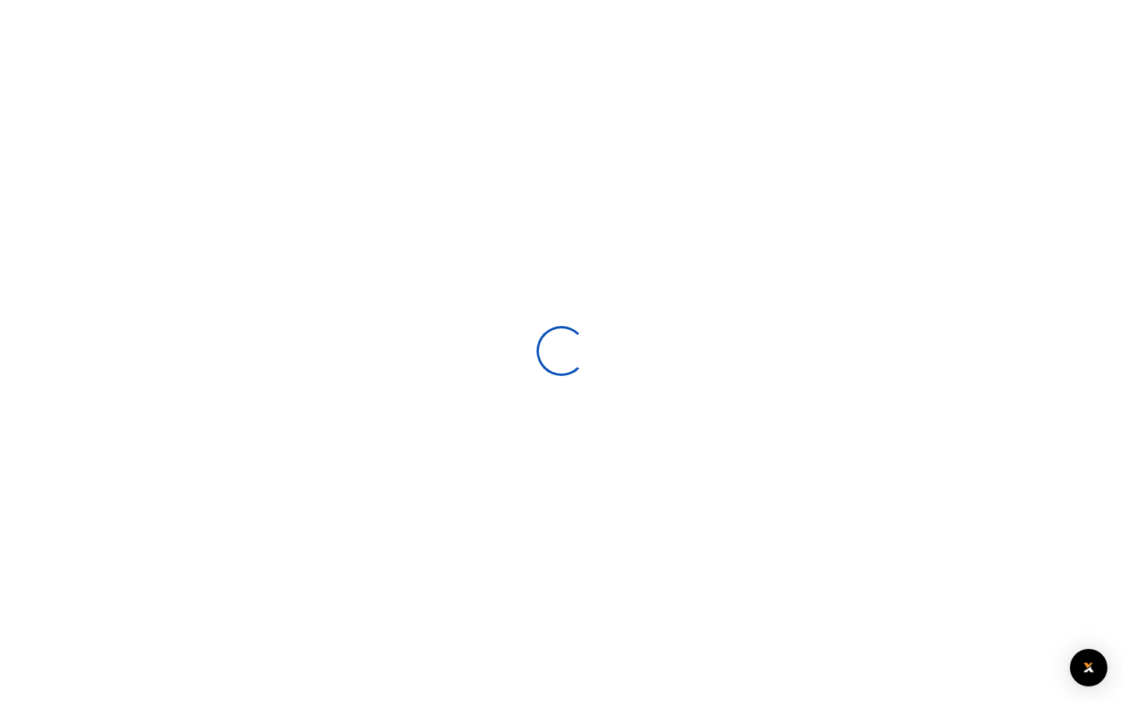
select select
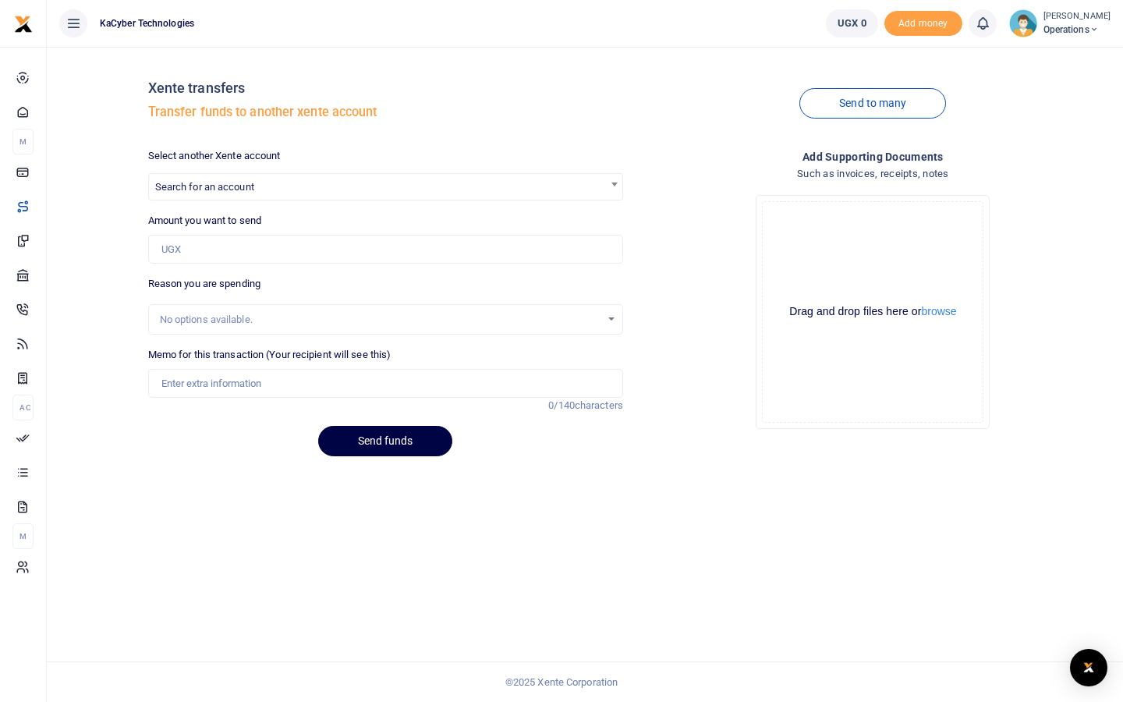
drag, startPoint x: 844, startPoint y: 16, endPoint x: 844, endPoint y: 622, distance: 605.3
click at [844, 16] on span "UGX 0" at bounding box center [852, 24] width 29 height 16
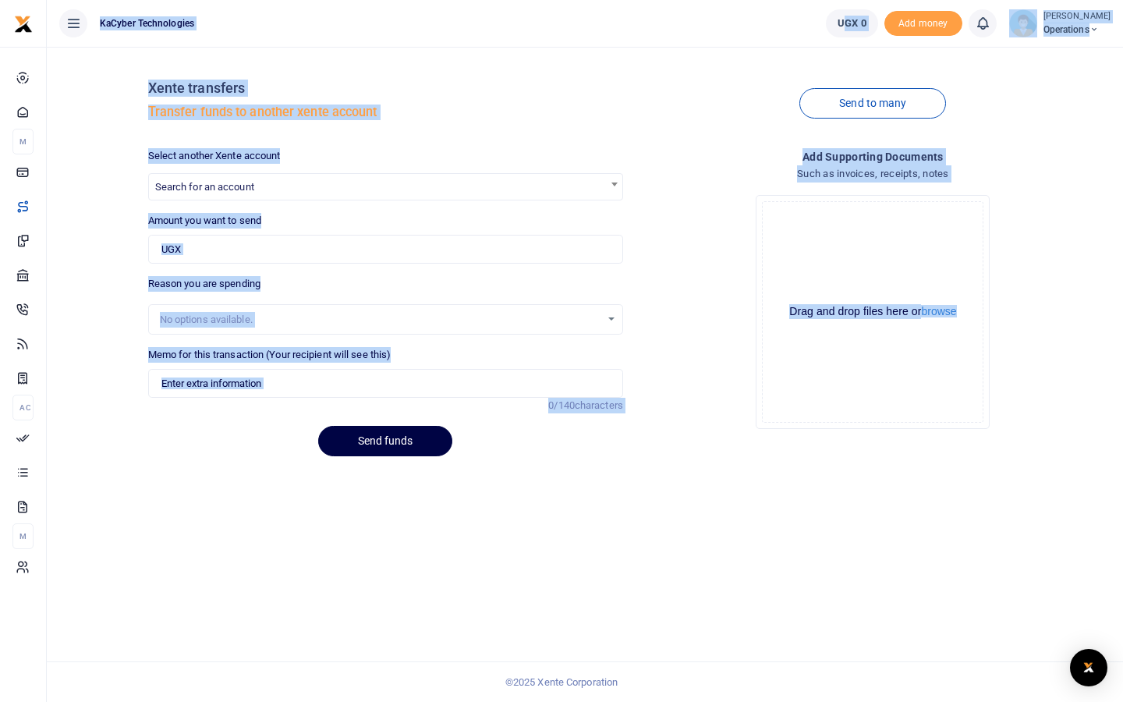
click at [836, 34] on link "UGX 0" at bounding box center [852, 23] width 52 height 28
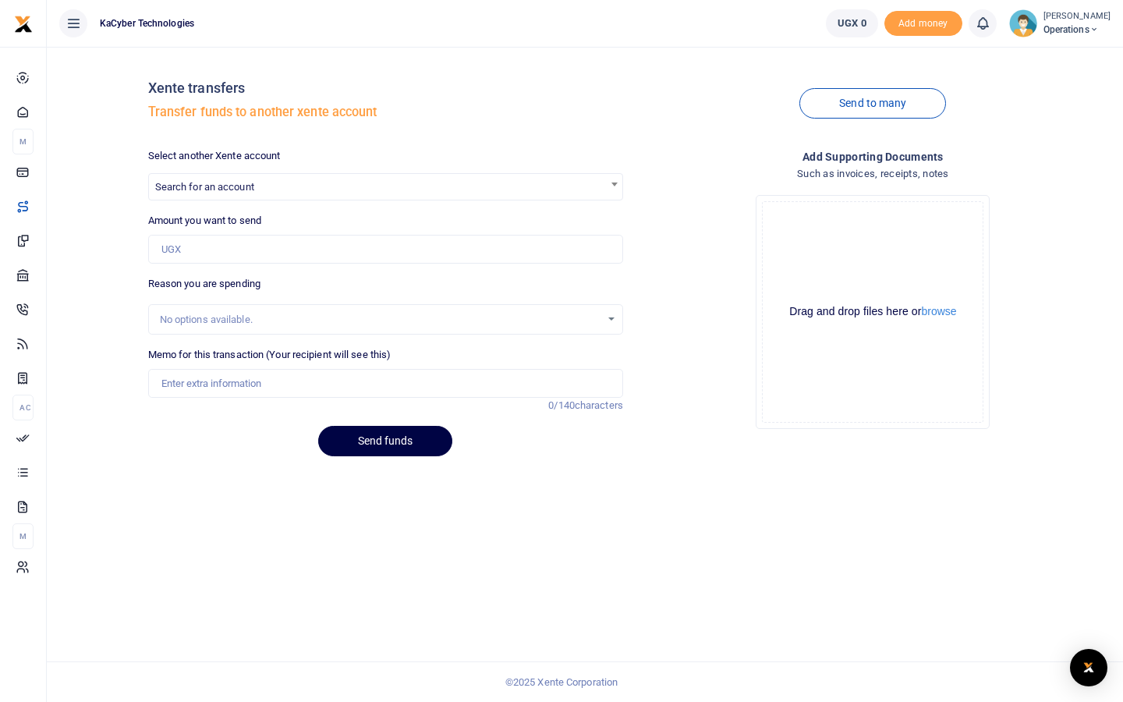
click at [1009, 30] on img at bounding box center [1023, 23] width 28 height 28
click at [1011, 29] on img at bounding box center [1023, 23] width 28 height 28
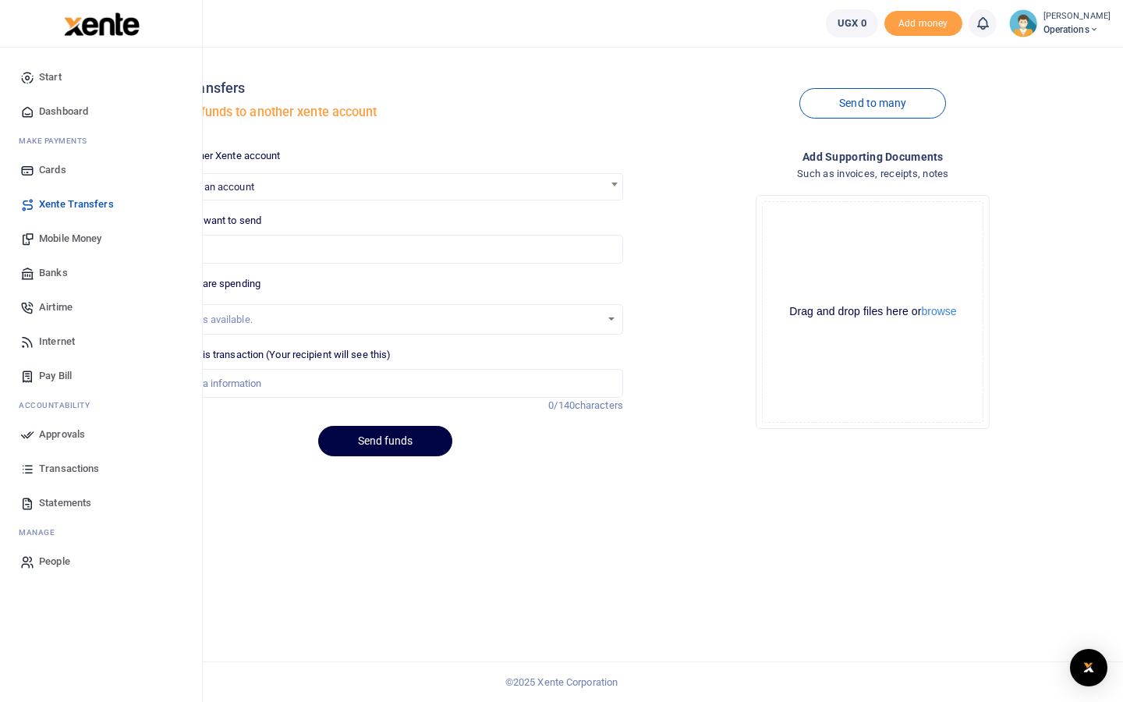
click at [39, 76] on span "Start" at bounding box center [50, 77] width 23 height 16
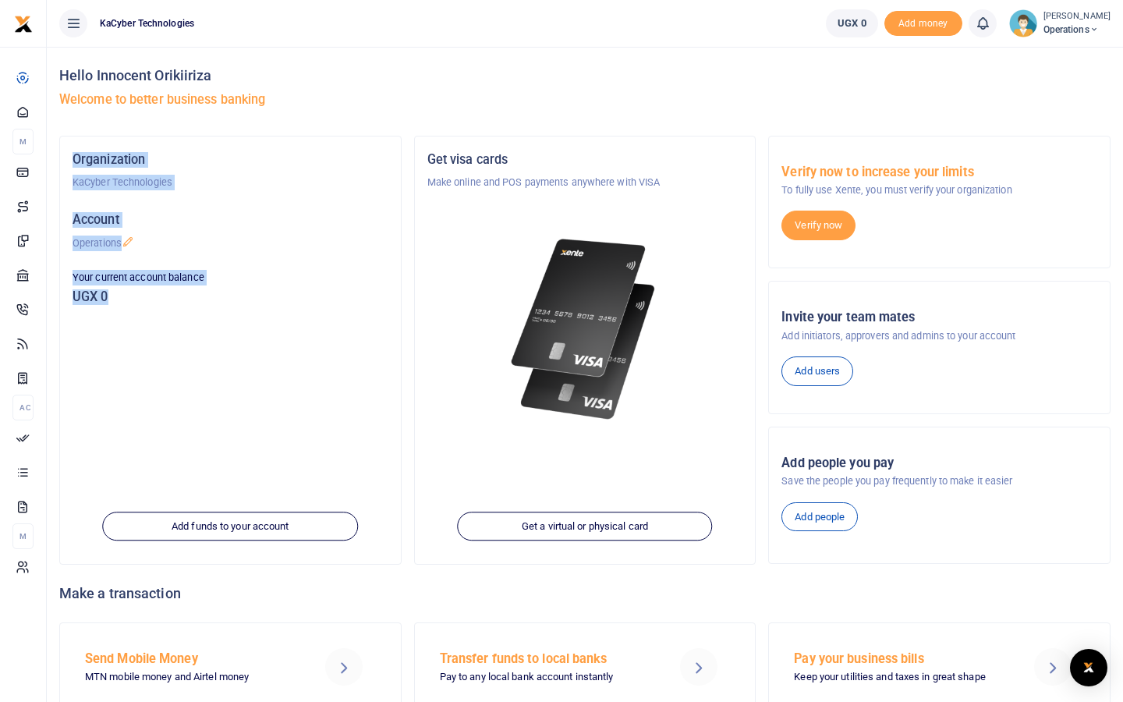
drag, startPoint x: 73, startPoint y: 154, endPoint x: 193, endPoint y: 289, distance: 180.1
click at [193, 289] on div "Organization KaCyber Technologies Account Operations Your current account balan…" at bounding box center [230, 240] width 328 height 183
copy div "Organization KaCyber Technologies Account Operations Your current account balan…"
